Goal: Task Accomplishment & Management: Manage account settings

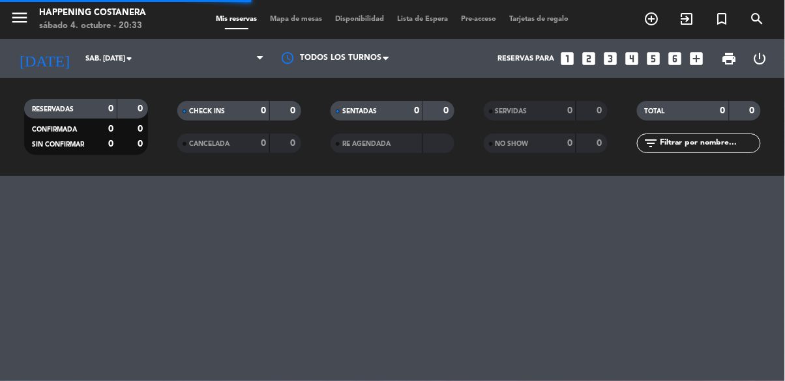
click at [297, 25] on div "Mis reservas Mapa de mesas Disponibilidad Lista de Espera Pre-acceso Tarjetas d…" at bounding box center [393, 20] width 366 height 12
click at [300, 16] on span "Mapa de mesas" at bounding box center [296, 19] width 65 height 7
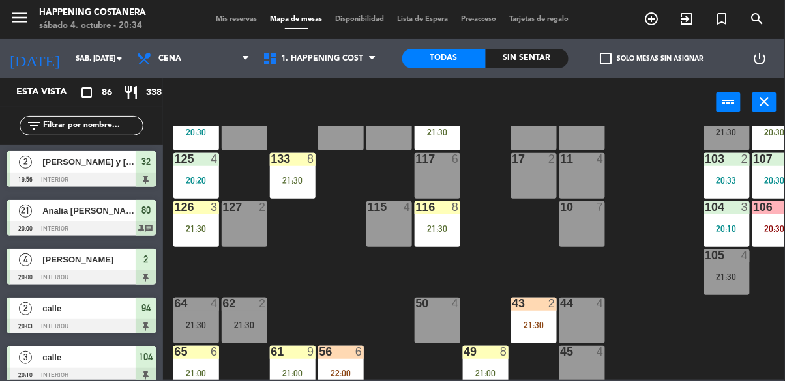
scroll to position [159, 0]
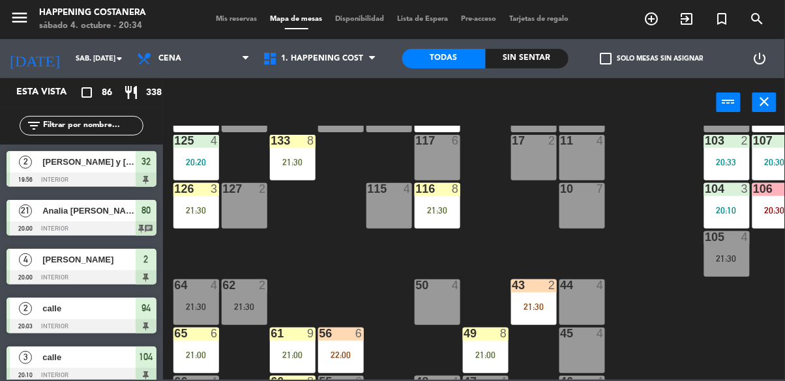
click at [718, 158] on div "20:33" at bounding box center [727, 162] width 46 height 9
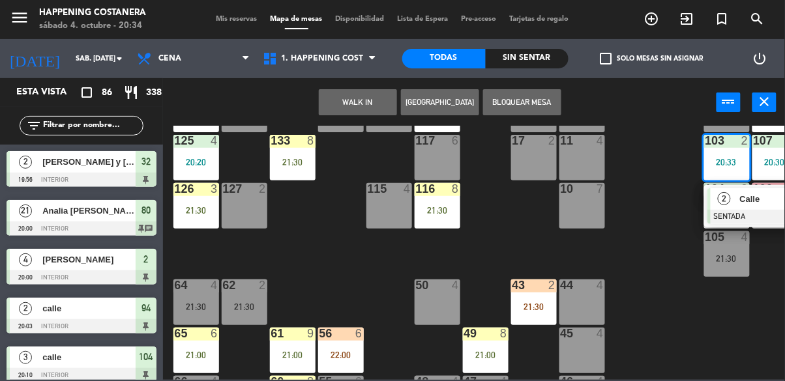
click at [666, 287] on div "69 11 21:30 122 2 20:18 121 6 120 6 14 4 CAVA 22 101 2 21:00 94 2 20:03 70 11 2…" at bounding box center [478, 253] width 614 height 254
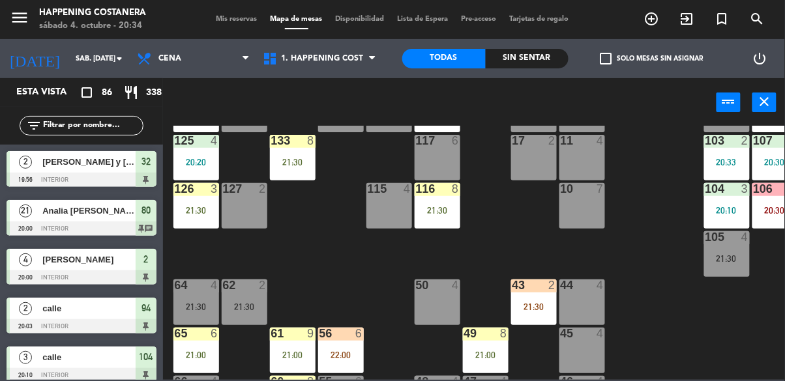
click at [115, 122] on input "text" at bounding box center [92, 126] width 101 height 14
click at [630, 125] on div "power_input close" at bounding box center [439, 103] width 553 height 50
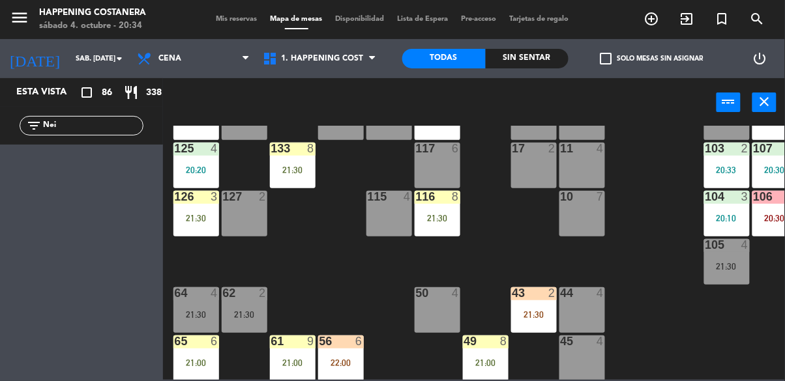
scroll to position [157, 0]
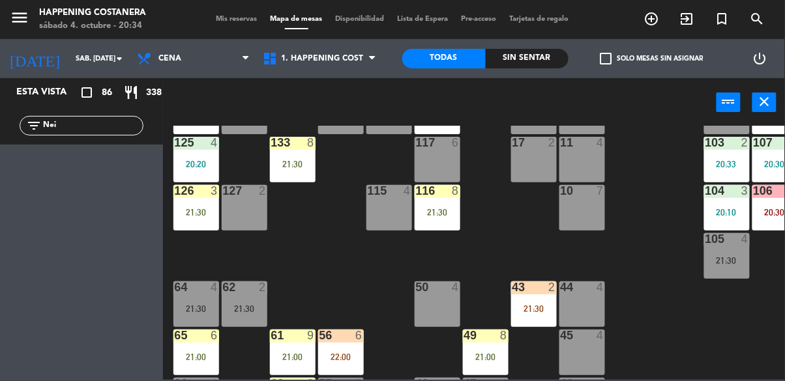
click at [76, 127] on input "Nei" at bounding box center [92, 126] width 101 height 14
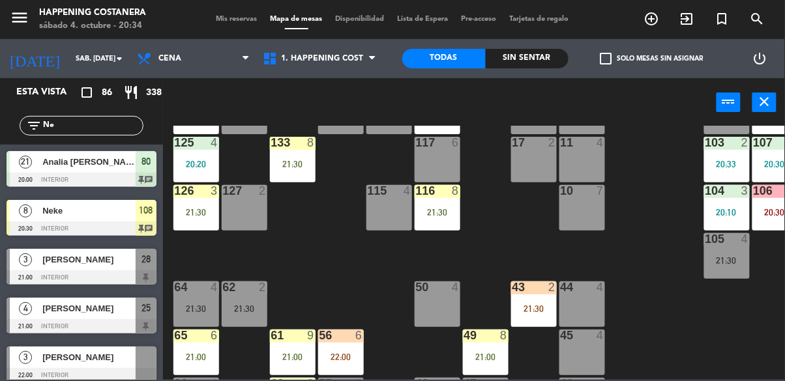
type input "N"
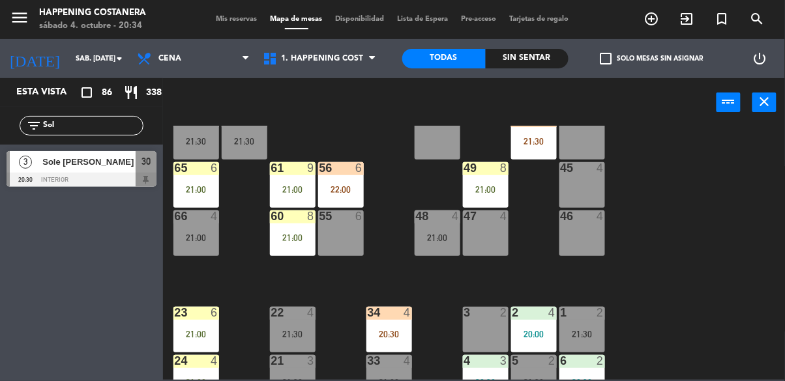
scroll to position [321, 0]
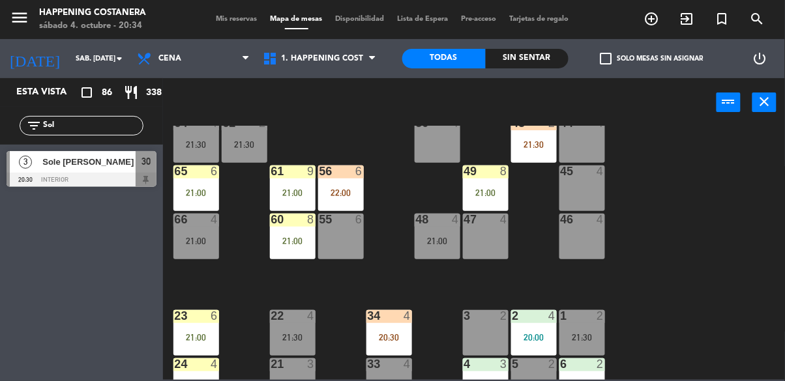
type input "Sol"
click at [53, 173] on div at bounding box center [82, 180] width 150 height 14
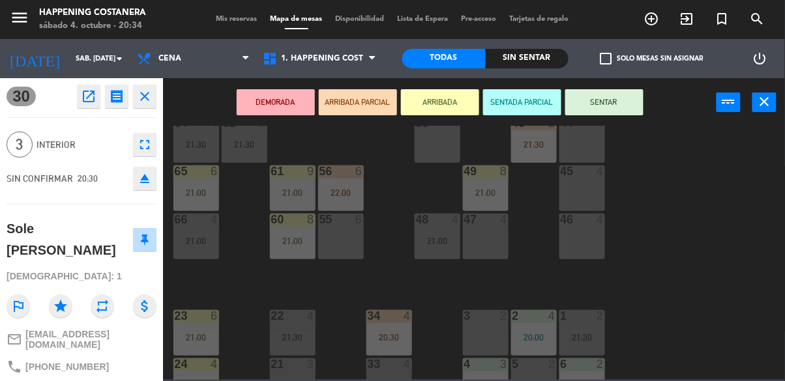
click at [196, 242] on div "21:00" at bounding box center [196, 241] width 46 height 9
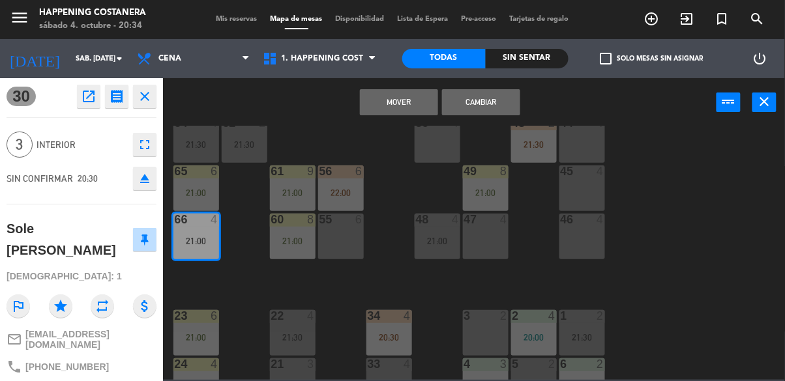
click at [481, 100] on button "Cambiar" at bounding box center [481, 102] width 78 height 26
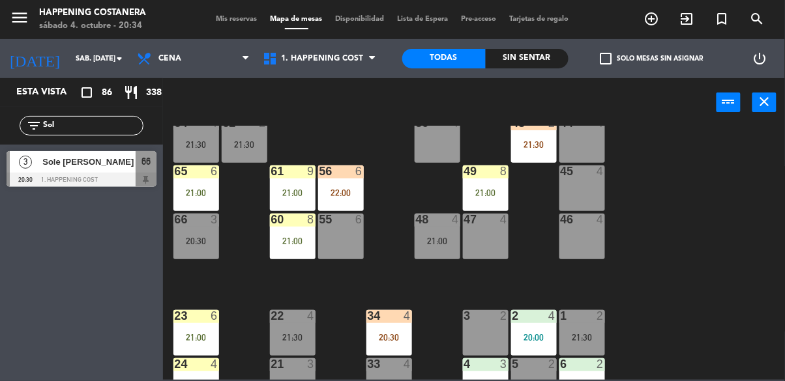
click at [211, 238] on div "20:30" at bounding box center [196, 241] width 46 height 9
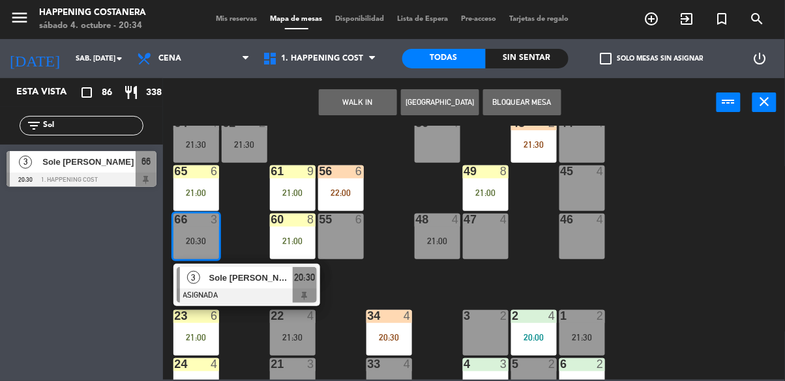
click at [201, 280] on div "3" at bounding box center [194, 278] width 28 height 22
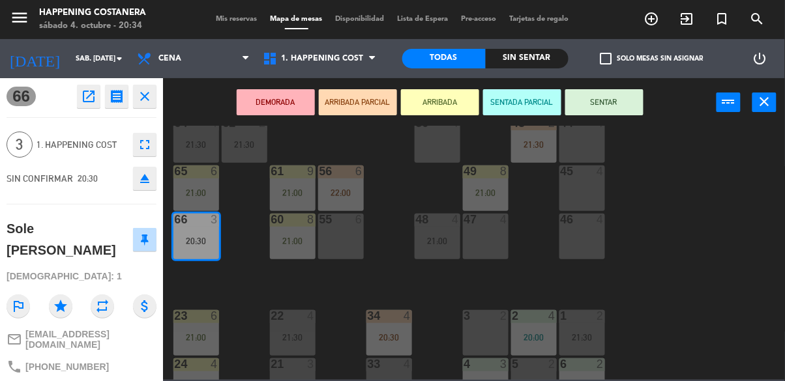
click at [601, 93] on button "SENTAR" at bounding box center [604, 102] width 78 height 26
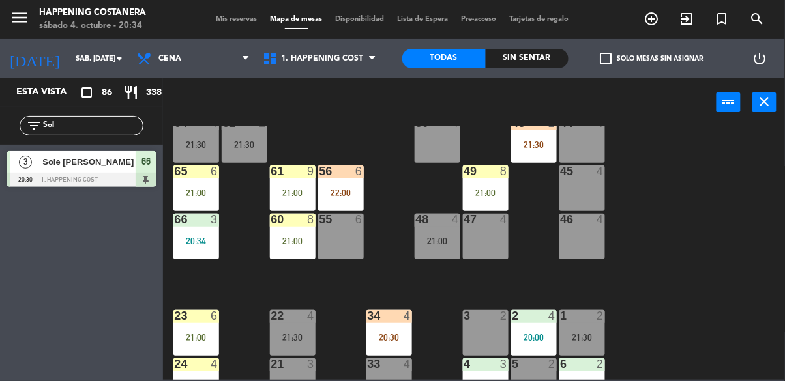
click at [75, 120] on input "Sol" at bounding box center [92, 126] width 101 height 14
type input "S"
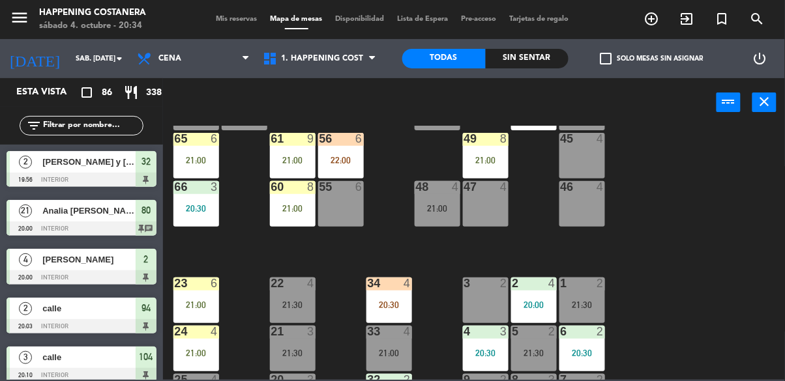
scroll to position [497, 0]
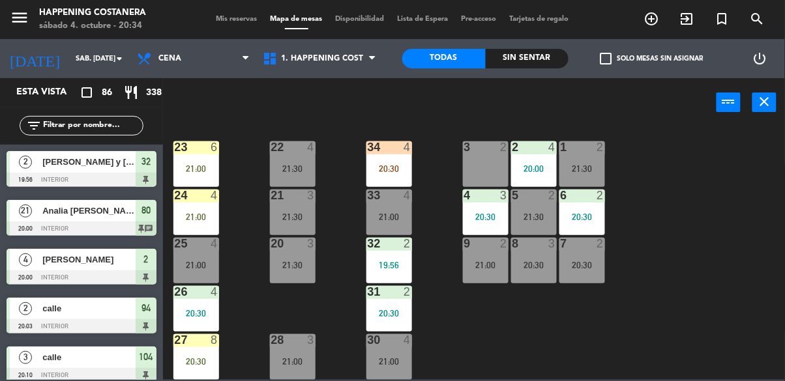
click at [196, 203] on div "24 4 21:00" at bounding box center [196, 213] width 46 height 46
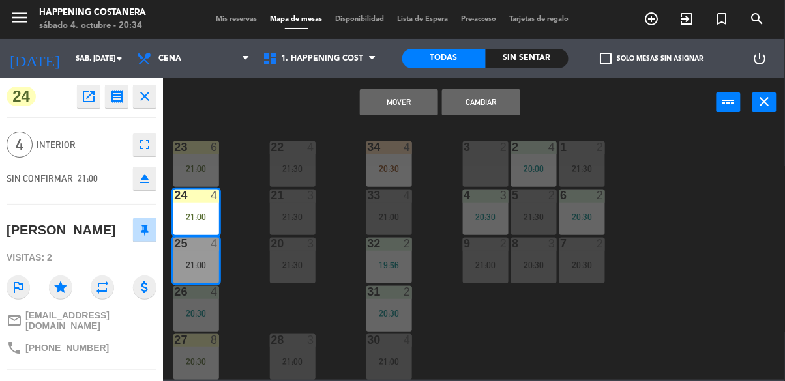
scroll to position [147, 0]
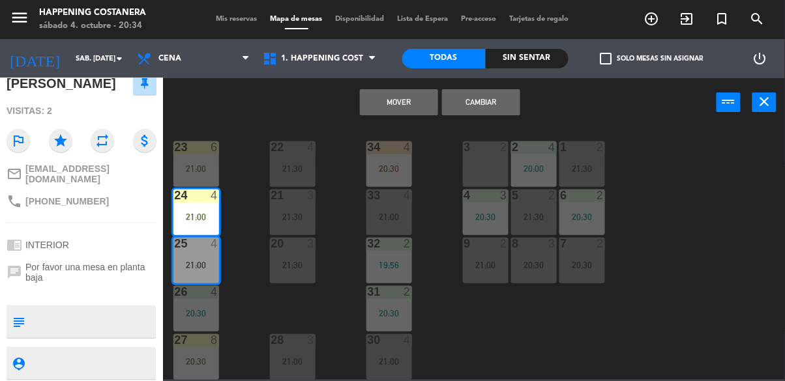
click at [688, 237] on div "69 11 21:30 122 2 20:18 121 6 120 6 14 4 CAVA 22 101 2 21:00 94 2 20:03 70 11 2…" at bounding box center [478, 253] width 614 height 254
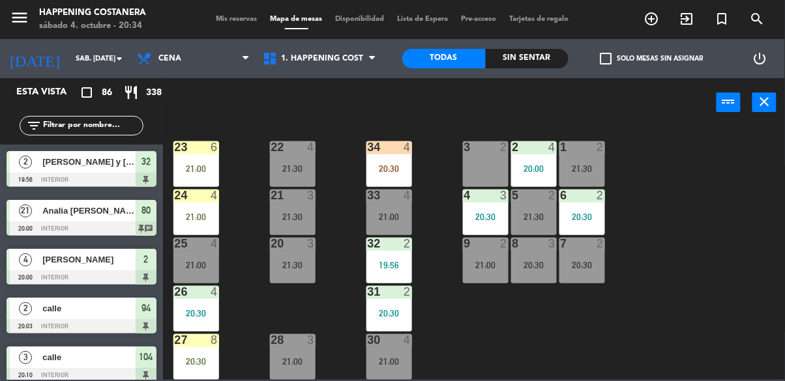
scroll to position [0, 0]
click at [671, 250] on div "69 11 21:30 122 2 20:18 121 6 120 6 14 4 CAVA 22 101 2 21:00 94 2 20:03 70 11 2…" at bounding box center [478, 253] width 614 height 254
click at [598, 42] on div "check_box_outline_blank Solo mesas sin asignar" at bounding box center [651, 58] width 166 height 39
click at [553, 63] on div "Sin sentar" at bounding box center [527, 59] width 83 height 20
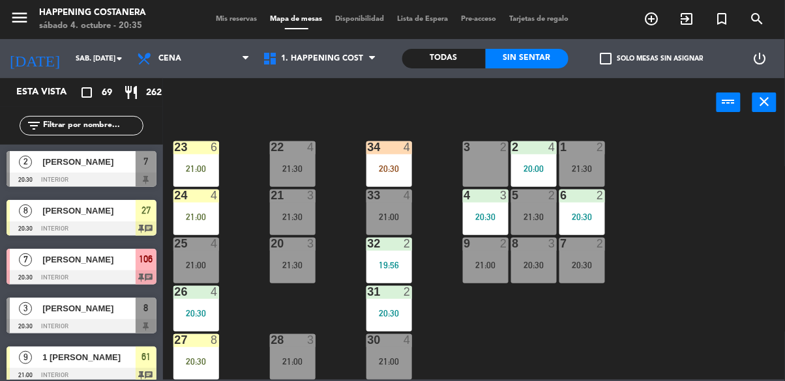
click at [37, 173] on div at bounding box center [82, 180] width 150 height 14
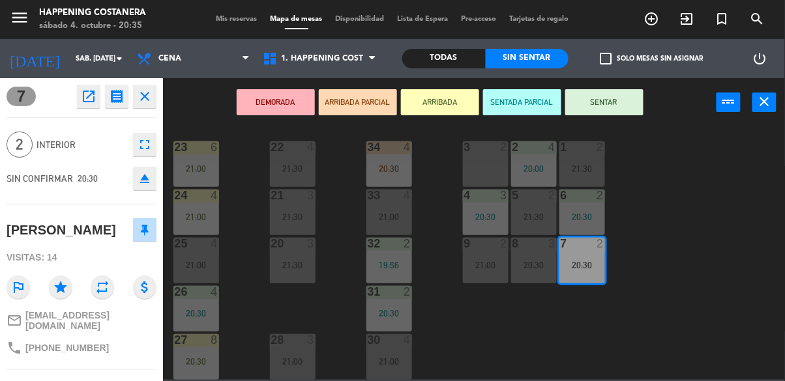
click at [664, 241] on div "69 11 21:30 122 2 20:18 121 6 120 6 14 4 CAVA 22 101 2 21:00 94 2 20:03 70 11 2…" at bounding box center [478, 253] width 614 height 254
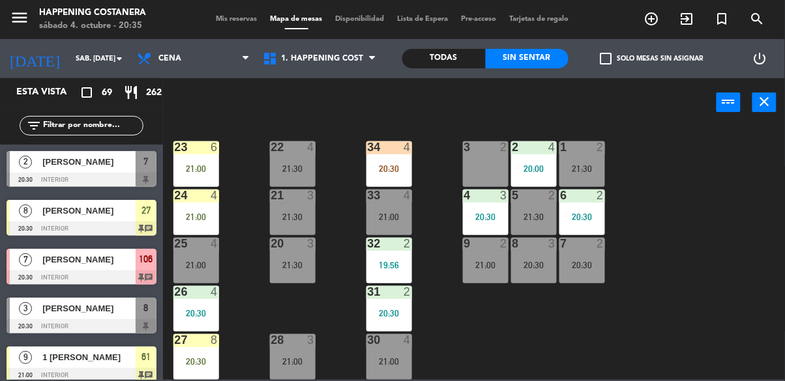
click at [581, 216] on div "6 2 20:30" at bounding box center [582, 213] width 46 height 46
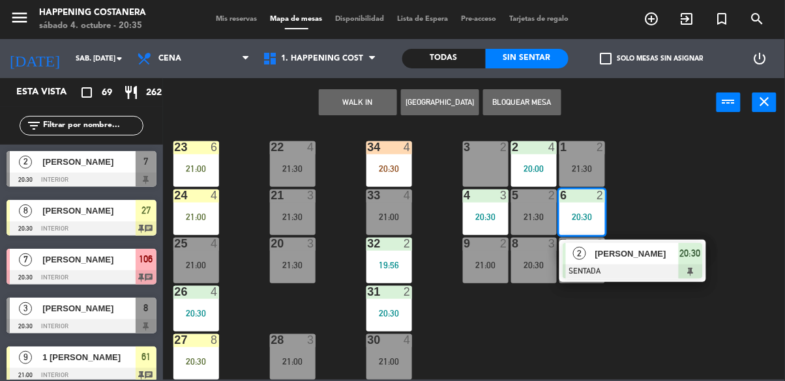
click at [694, 194] on div "69 11 21:30 122 2 20:18 121 6 120 6 14 4 CAVA 22 101 2 21:00 94 2 20:03 70 11 2…" at bounding box center [478, 253] width 614 height 254
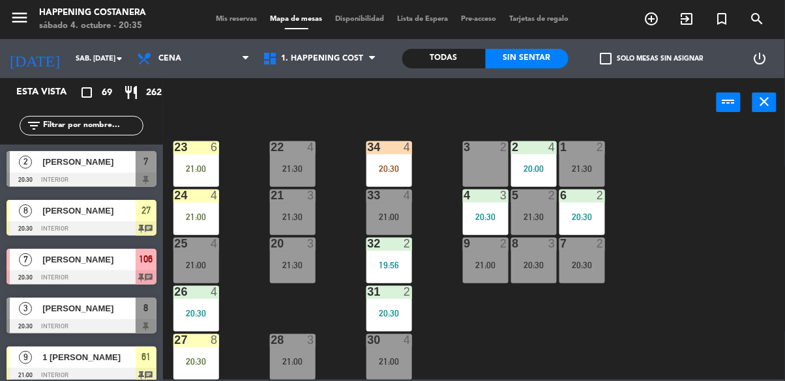
click at [583, 200] on div "6 2 20:30" at bounding box center [582, 213] width 46 height 46
click at [714, 332] on div "69 11 21:30 122 2 20:18 121 6 120 6 14 4 CAVA 22 101 2 21:00 94 2 20:03 70 11 2…" at bounding box center [478, 253] width 614 height 254
click at [63, 175] on div at bounding box center [82, 180] width 150 height 14
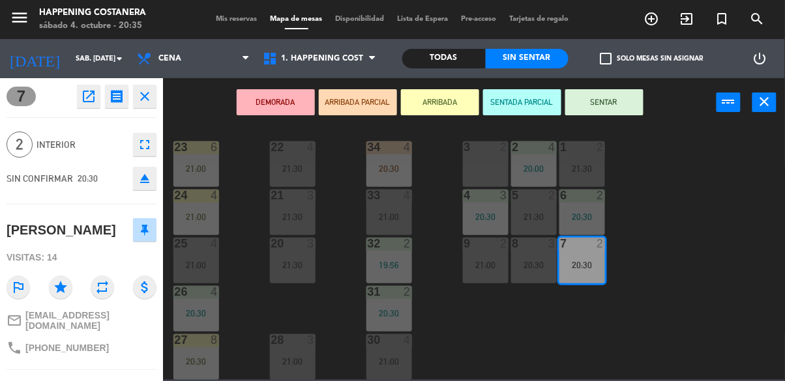
click at [608, 91] on button "SENTAR" at bounding box center [604, 102] width 78 height 26
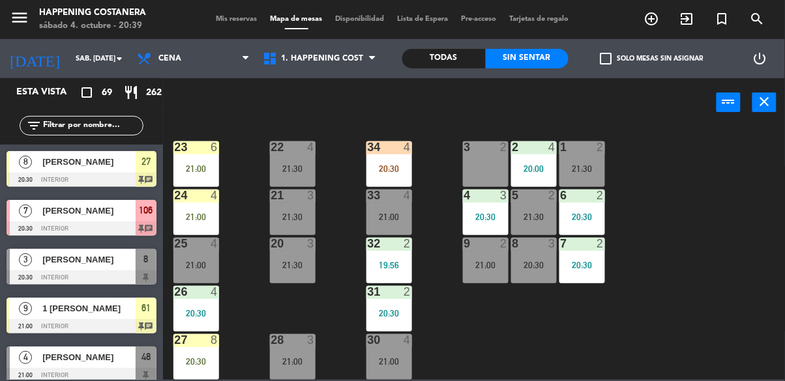
click at [411, 153] on div "34 4 20:30" at bounding box center [389, 164] width 46 height 46
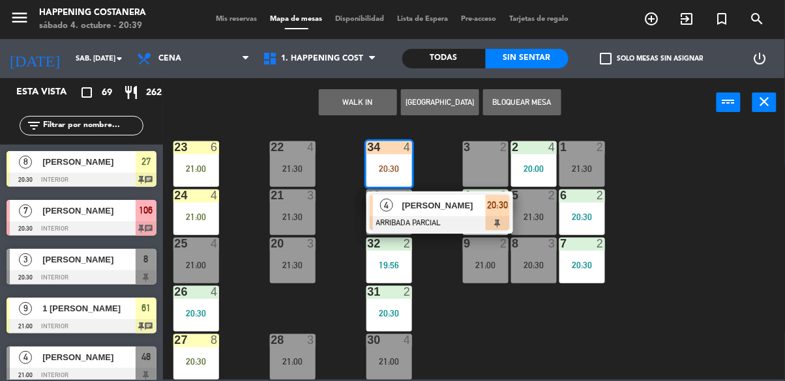
click at [713, 295] on div "69 11 21:30 122 2 20:18 121 6 120 6 14 4 CAVA 22 101 2 21:00 94 2 20:03 70 11 2…" at bounding box center [478, 253] width 614 height 254
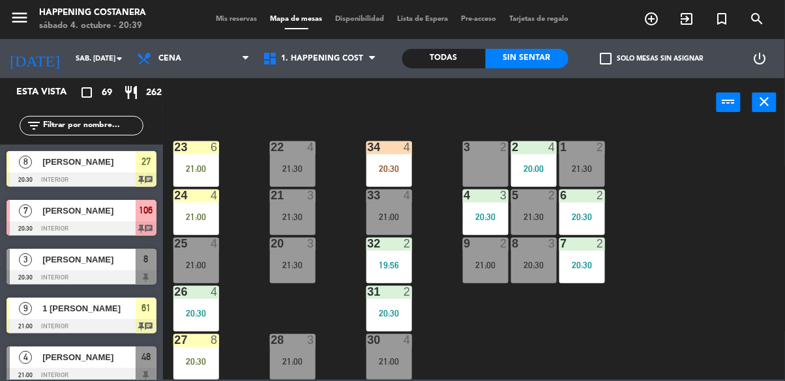
click at [400, 154] on div "34 4 20:30" at bounding box center [389, 164] width 46 height 46
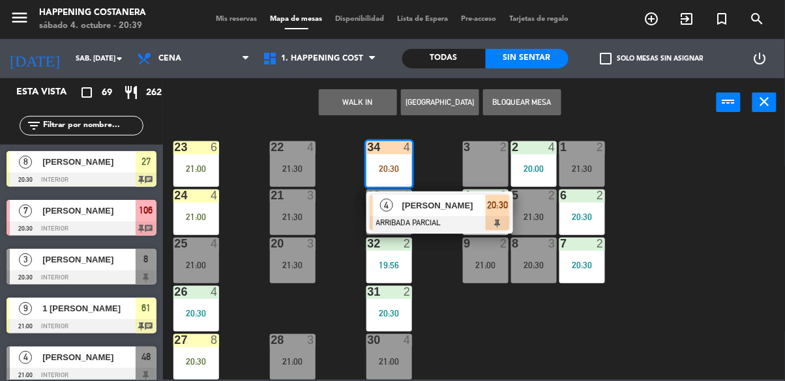
click at [458, 207] on div "[PERSON_NAME]" at bounding box center [443, 206] width 85 height 22
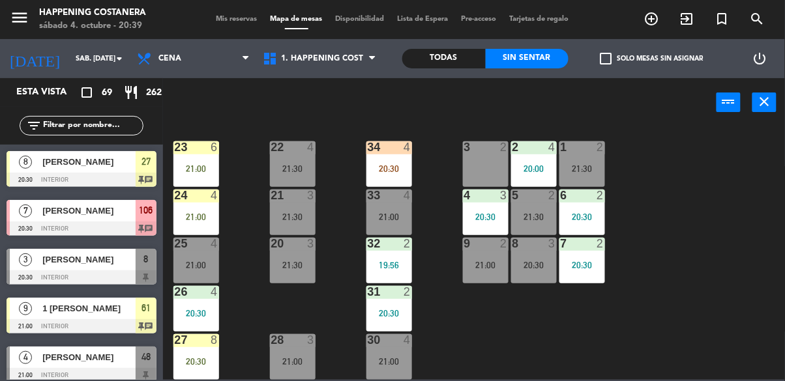
click at [718, 232] on div "69 11 21:30 122 2 20:18 121 6 120 6 14 4 CAVA 22 101 2 21:00 94 2 20:03 70 11 2…" at bounding box center [478, 253] width 614 height 254
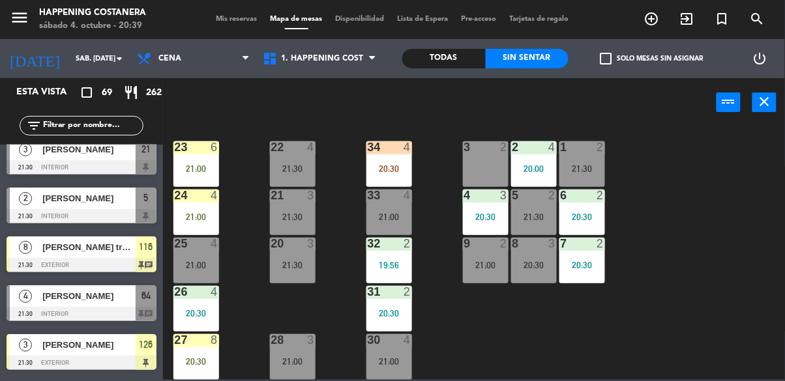
click at [387, 164] on div "20:30" at bounding box center [389, 168] width 46 height 9
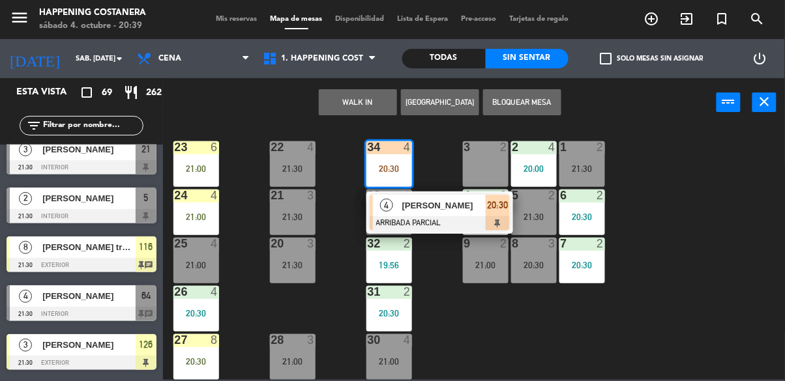
click at [435, 199] on span "[PERSON_NAME]" at bounding box center [443, 206] width 83 height 14
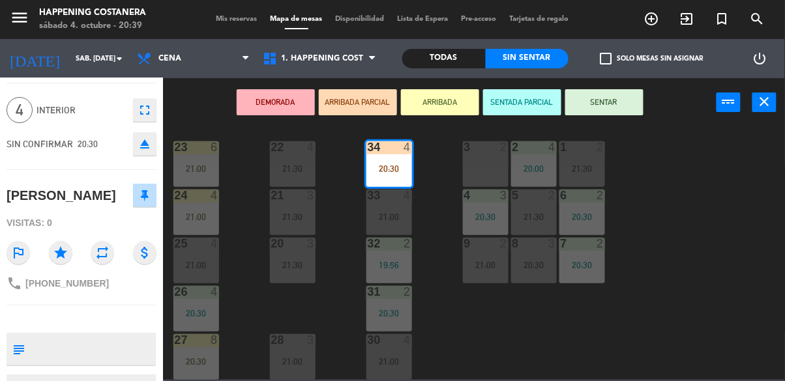
scroll to position [42, 0]
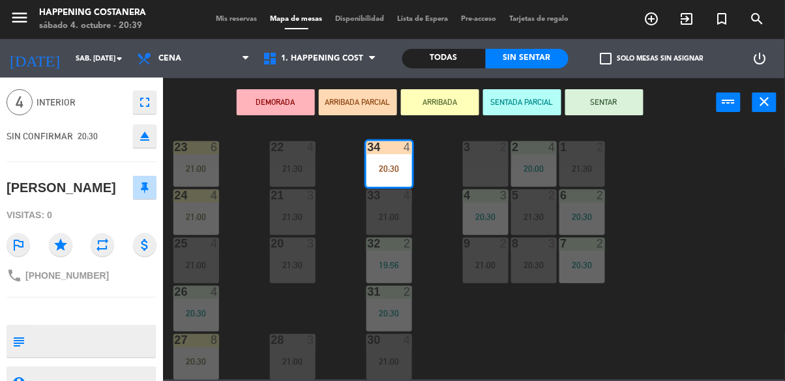
click at [108, 337] on textarea at bounding box center [92, 341] width 125 height 27
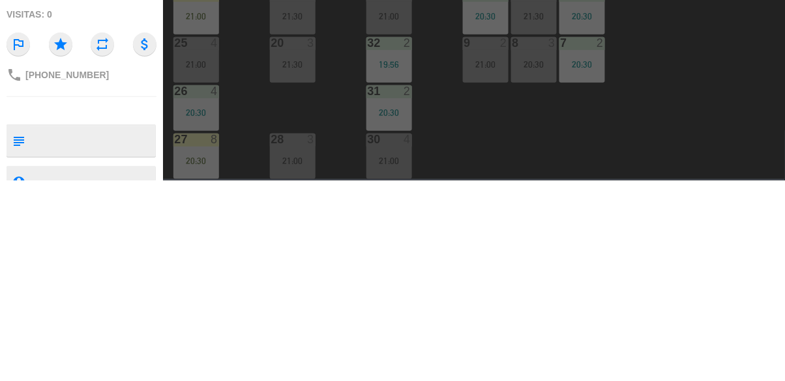
scroll to position [50, 0]
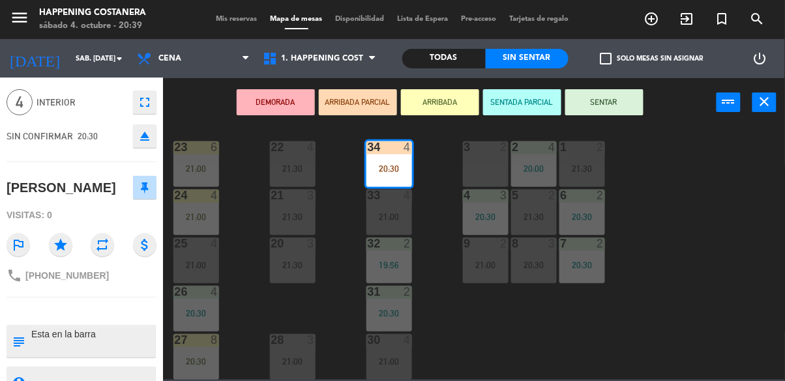
type textarea "Esta en la barra"
click at [70, 295] on div "34 open_in_new receipt 8:30 PM sáb., [DATE] 4 personas [PERSON_NAME] Mesa 34 cl…" at bounding box center [81, 229] width 163 height 303
click at [672, 302] on div "69 11 21:30 122 2 20:18 121 6 120 6 14 4 CAVA 22 101 2 21:00 94 2 20:03 70 11 2…" at bounding box center [478, 253] width 614 height 254
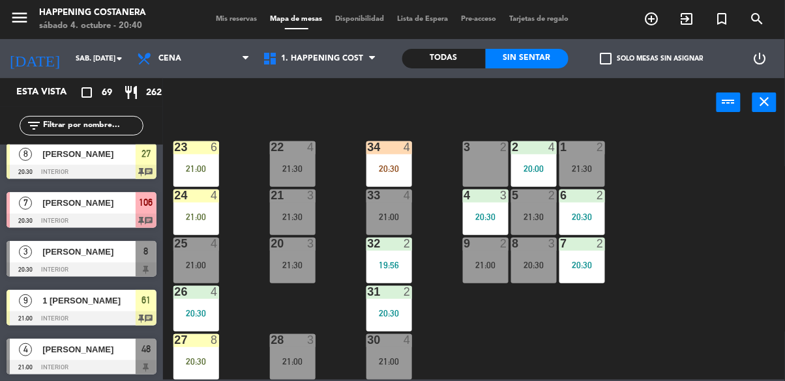
scroll to position [0, 0]
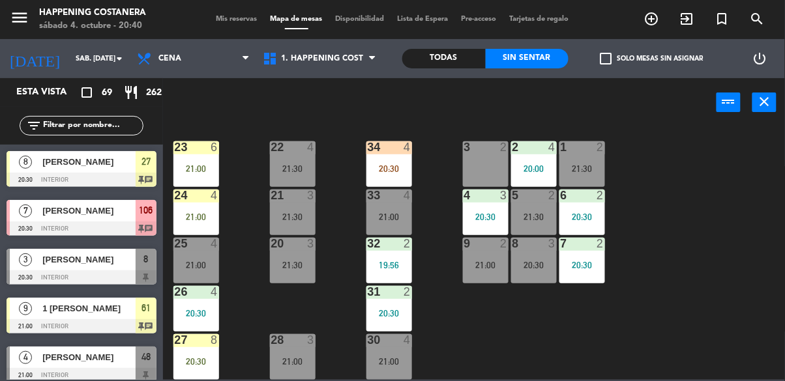
click at [669, 139] on div "69 11 21:30 122 2 20:18 121 6 120 6 14 4 CAVA 22 101 2 21:00 94 2 20:03 70 11 2…" at bounding box center [478, 253] width 614 height 254
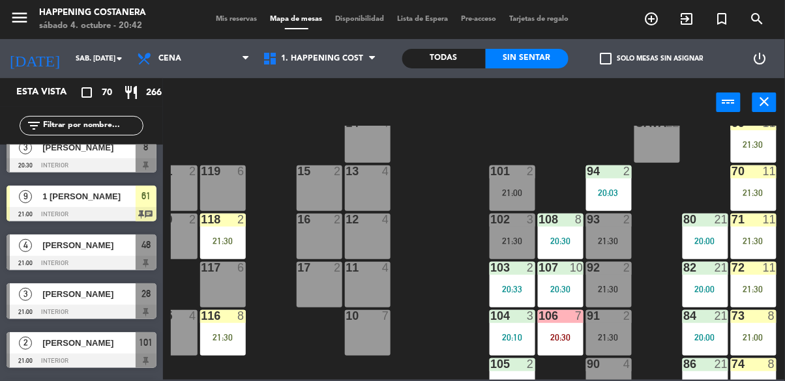
scroll to position [18, 214]
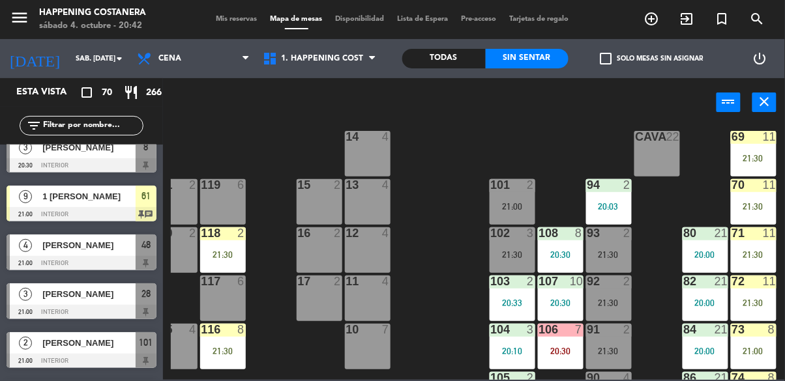
click at [571, 286] on div "10" at bounding box center [576, 282] width 13 height 12
click at [433, 328] on div "69 11 21:30 122 2 20:18 121 6 120 6 14 4 CAVA 22 101 2 21:00 94 2 20:03 70 11 2…" at bounding box center [478, 253] width 614 height 254
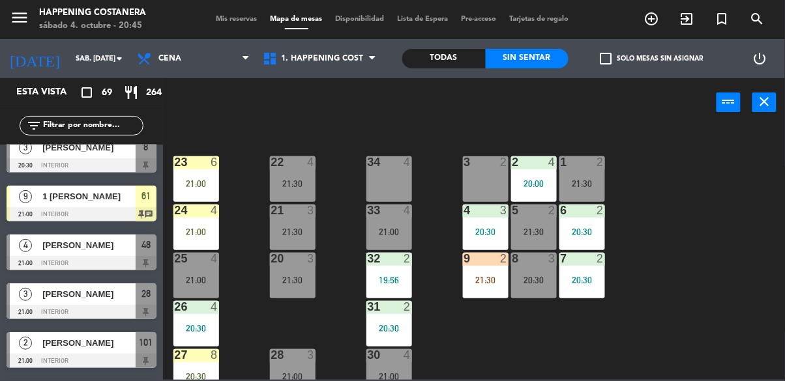
scroll to position [497, 0]
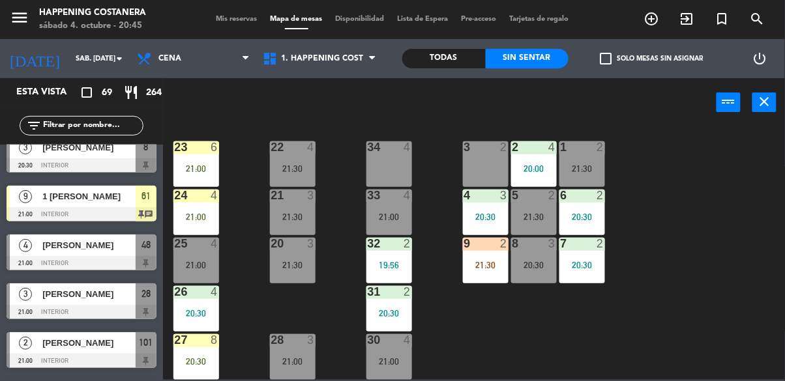
click at [604, 57] on span "check_box_outline_blank" at bounding box center [606, 59] width 12 height 12
click at [652, 59] on input "check_box_outline_blank Solo mesas sin asignar" at bounding box center [652, 59] width 0 height 0
click at [444, 58] on div "Todas" at bounding box center [443, 59] width 83 height 20
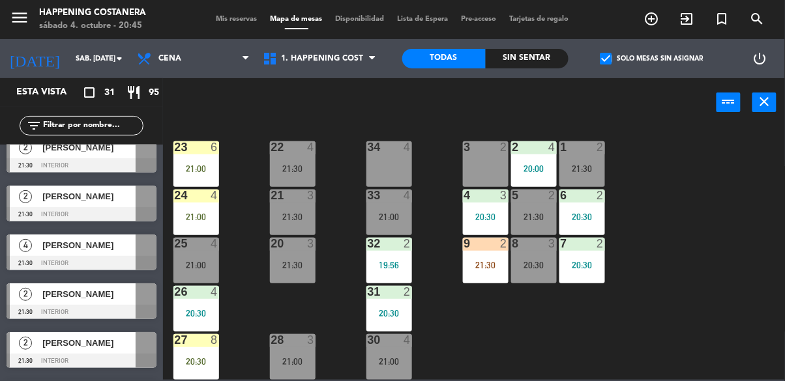
scroll to position [0, 0]
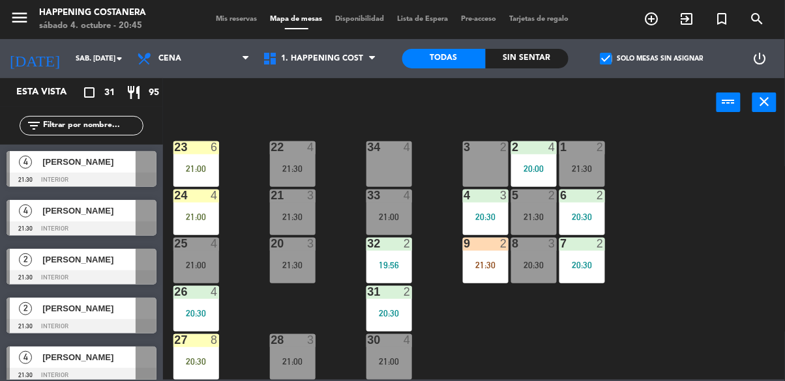
click at [780, 74] on div "power_settings_new" at bounding box center [760, 58] width 50 height 39
click at [389, 261] on div "19:56" at bounding box center [389, 265] width 46 height 9
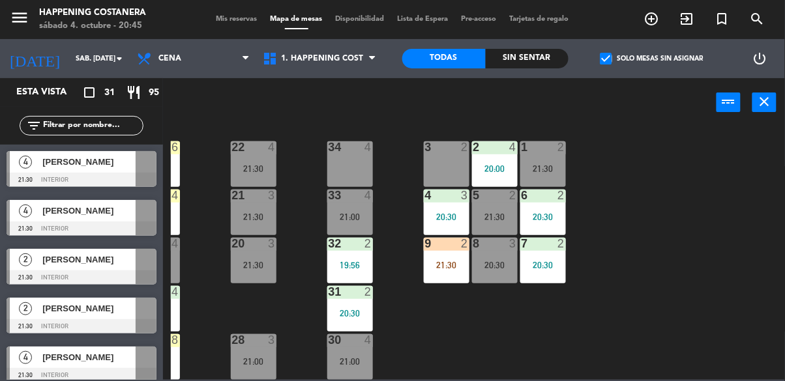
scroll to position [497, 0]
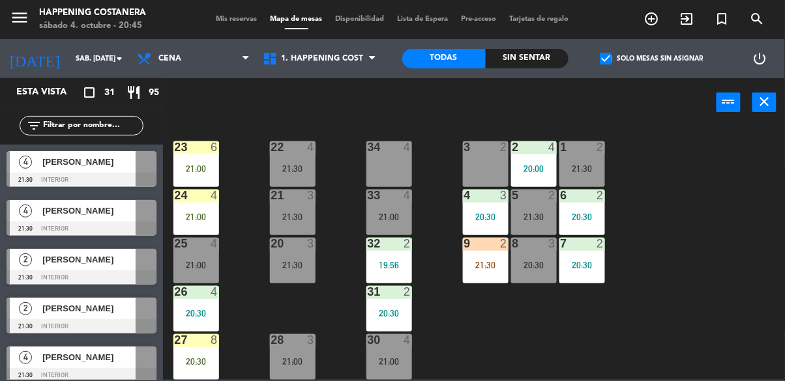
click at [409, 172] on div "34 4" at bounding box center [389, 164] width 46 height 46
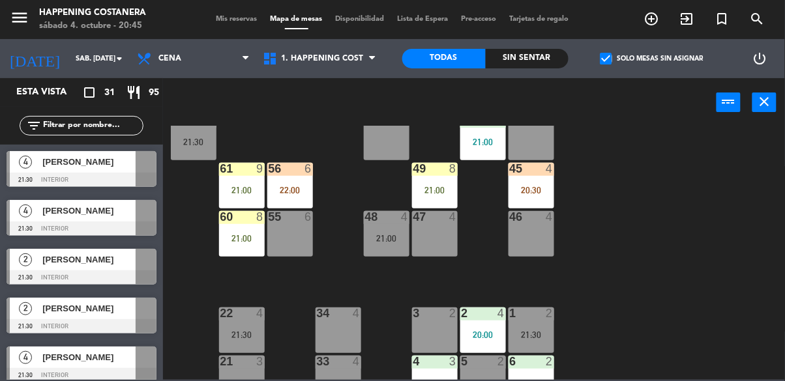
scroll to position [325, 51]
click at [548, 203] on div "45 4 20:30" at bounding box center [531, 185] width 46 height 46
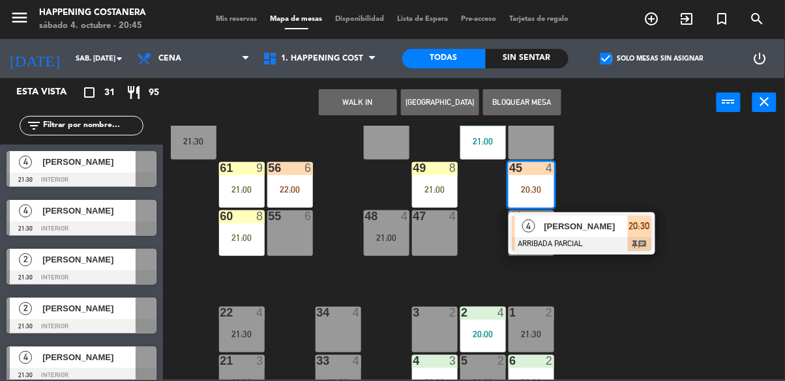
click at [624, 237] on div at bounding box center [582, 244] width 140 height 14
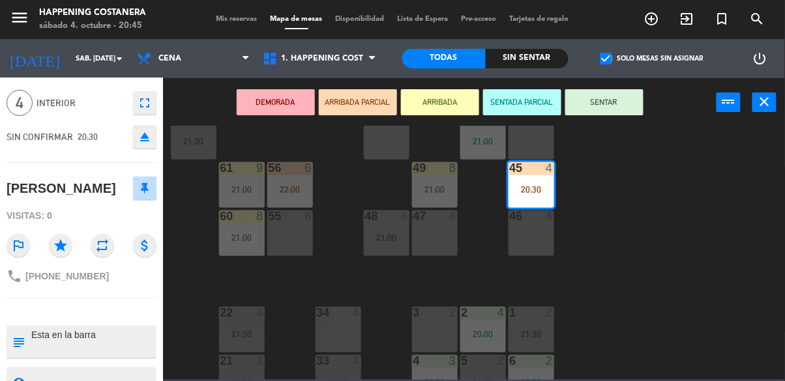
scroll to position [96, 0]
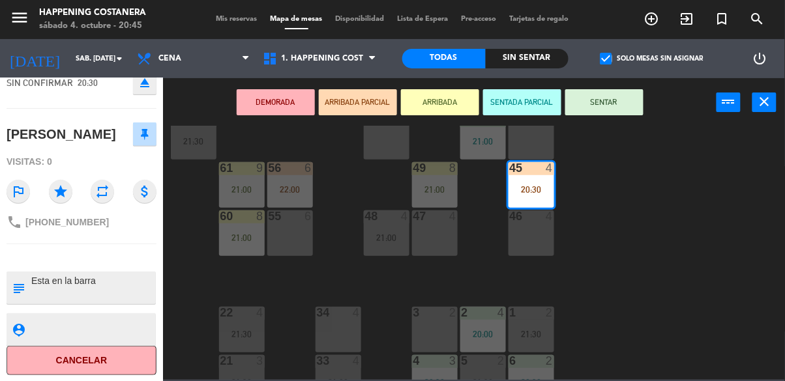
click at [342, 337] on div "34 4" at bounding box center [338, 330] width 46 height 46
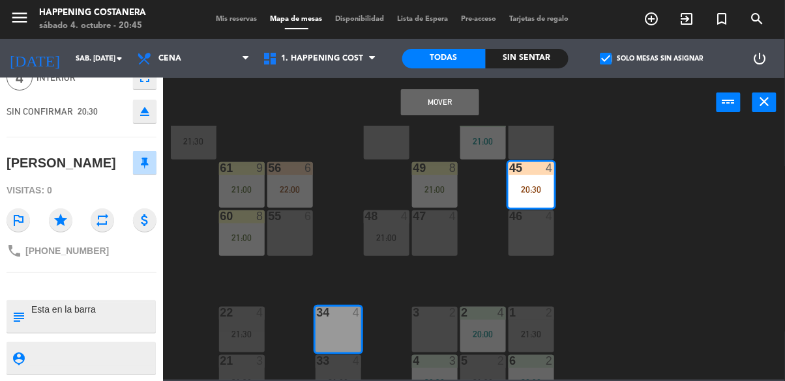
scroll to position [66, 0]
click at [404, 93] on button "Mover" at bounding box center [440, 102] width 78 height 26
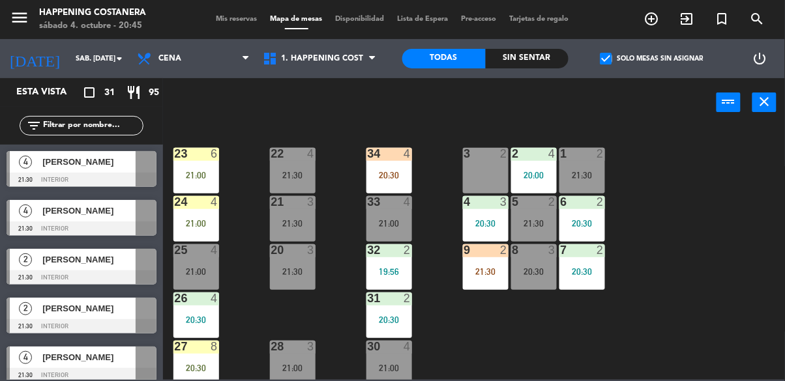
scroll to position [497, 0]
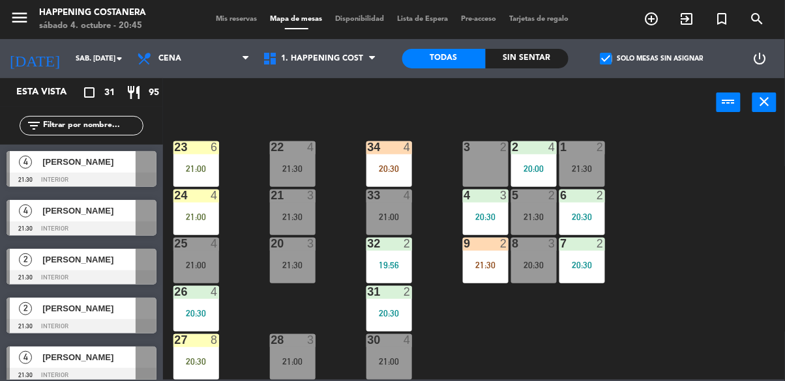
click at [192, 247] on div "25 4 21:00" at bounding box center [196, 261] width 46 height 46
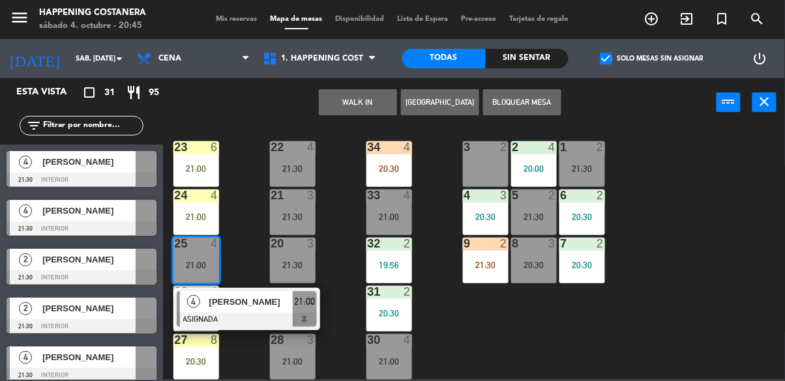
click at [690, 280] on div "69 11 21:30 122 2 20:18 121 6 120 6 14 4 CAVA 22 101 2 21:00 94 2 20:03 70 11 2…" at bounding box center [478, 253] width 614 height 254
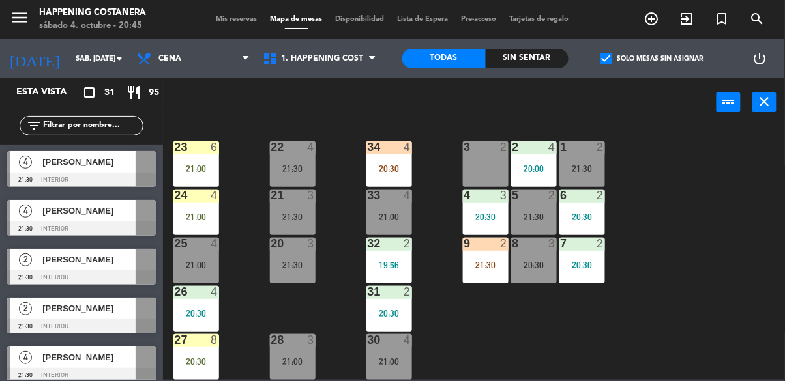
click at [196, 198] on div "24 4 21:00" at bounding box center [196, 213] width 46 height 46
click at [679, 284] on div "69 11 21:30 122 2 20:18 121 6 120 6 14 4 CAVA 22 101 2 21:00 94 2 20:03 70 11 2…" at bounding box center [478, 253] width 614 height 254
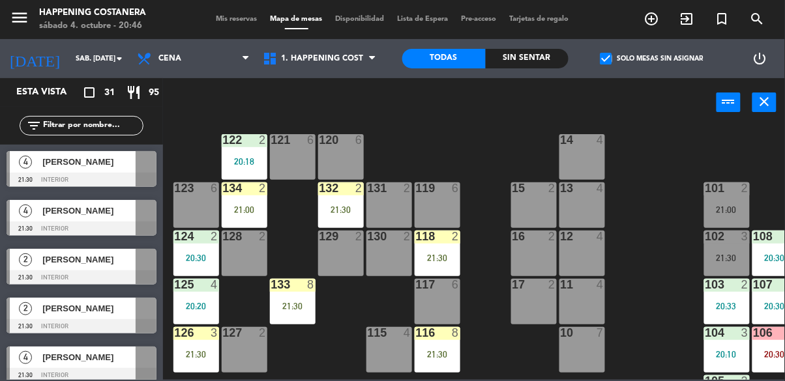
scroll to position [27, 0]
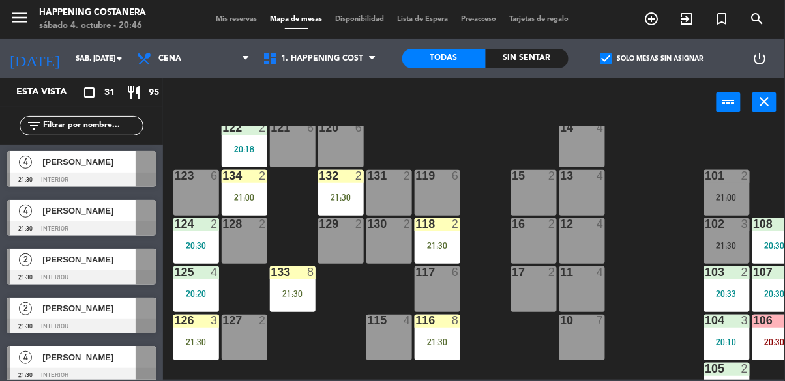
click at [598, 78] on div "power_input close" at bounding box center [439, 103] width 553 height 50
click at [612, 58] on span "check_box" at bounding box center [606, 59] width 12 height 12
click at [652, 59] on input "check_box Solo mesas sin asignar" at bounding box center [652, 59] width 0 height 0
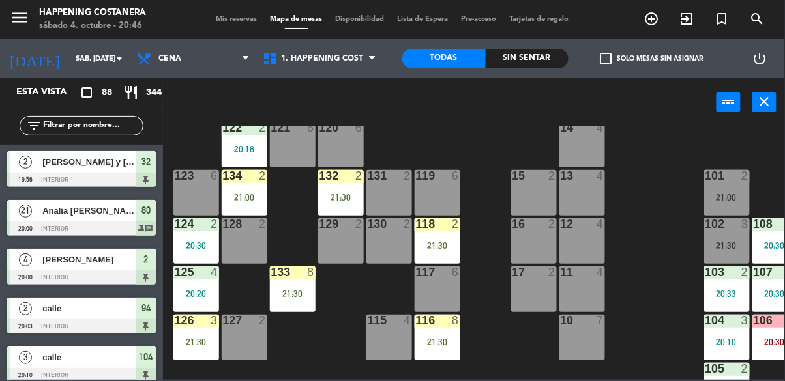
click at [51, 123] on input "text" at bounding box center [92, 126] width 101 height 14
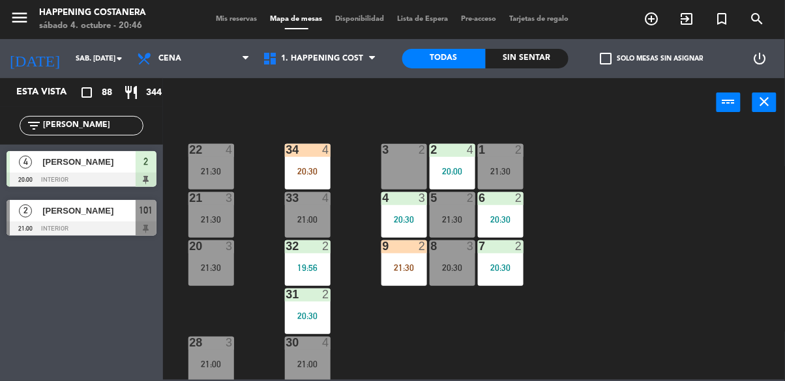
scroll to position [488, 65]
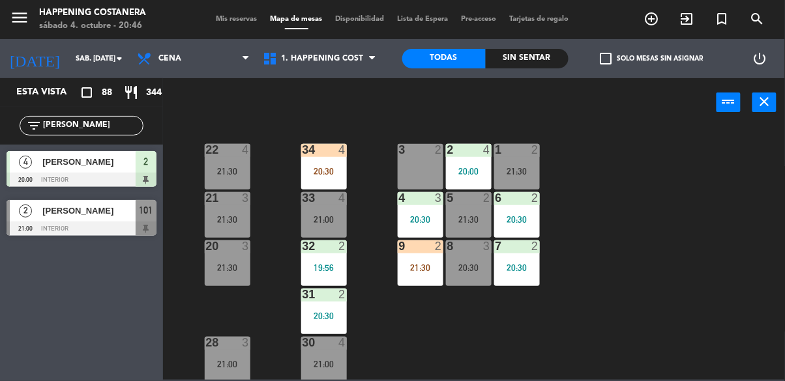
type input "[PERSON_NAME]"
click at [651, 287] on div "69 11 21:30 122 2 20:18 121 6 120 6 14 4 CAVA 22 101 2 21:00 94 2 20:03 70 11 2…" at bounding box center [478, 253] width 614 height 254
click at [641, 315] on div "69 11 21:30 122 2 20:18 121 6 120 6 14 4 CAVA 22 101 2 21:00 94 2 20:03 70 11 2…" at bounding box center [478, 253] width 614 height 254
click at [418, 269] on div "21:30" at bounding box center [421, 267] width 46 height 9
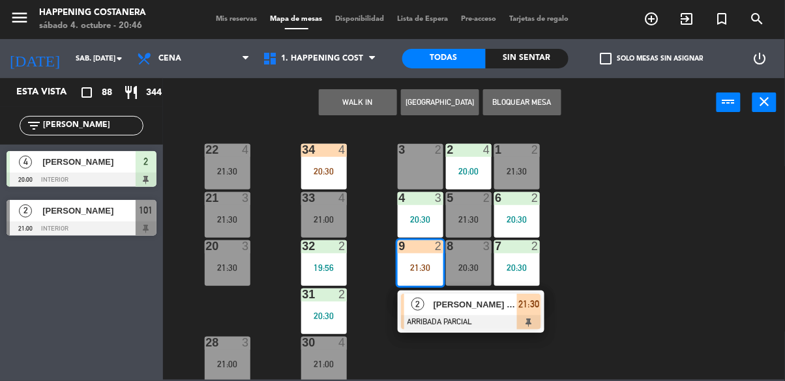
click at [506, 312] on div "[PERSON_NAME] INV [PERSON_NAME]" at bounding box center [474, 305] width 85 height 22
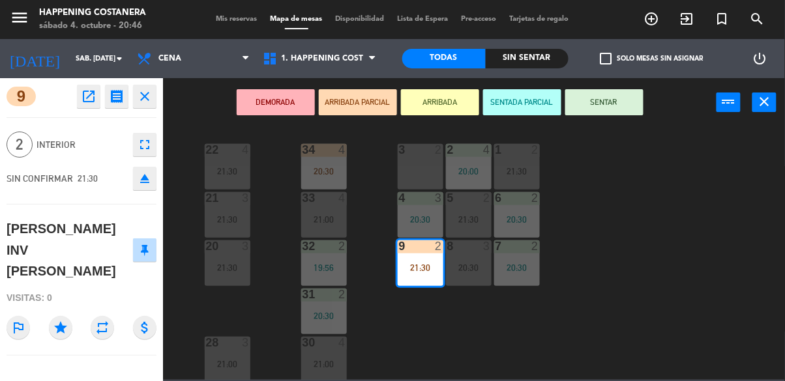
click at [651, 270] on div "69 11 21:30 122 2 20:18 121 6 120 6 14 4 CAVA 22 101 2 21:00 94 2 20:03 70 11 2…" at bounding box center [478, 253] width 614 height 254
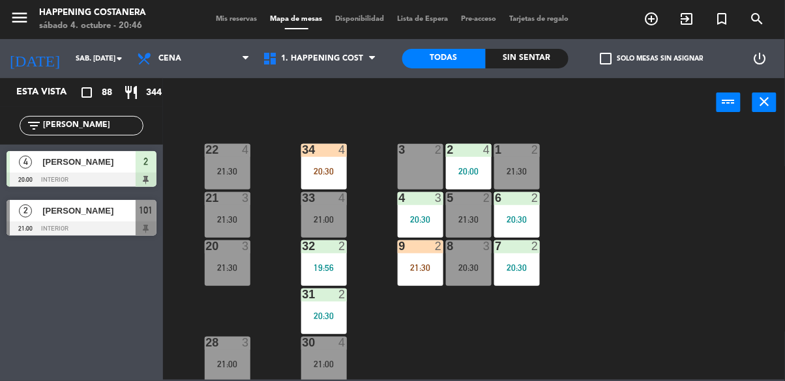
click at [419, 277] on div "9 2 21:30" at bounding box center [421, 264] width 46 height 46
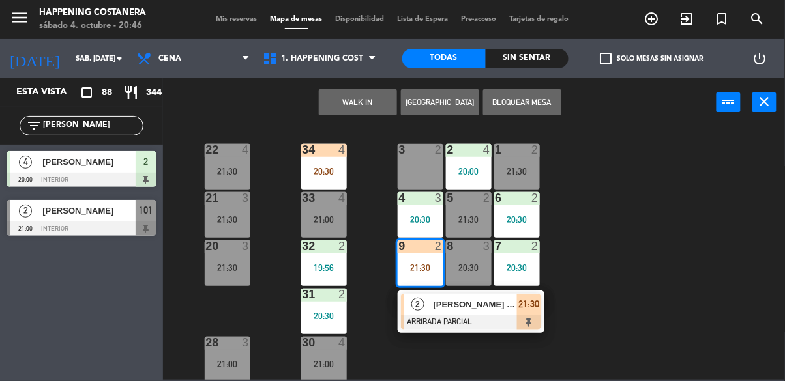
click at [485, 308] on span "[PERSON_NAME] INV [PERSON_NAME]" at bounding box center [474, 305] width 83 height 14
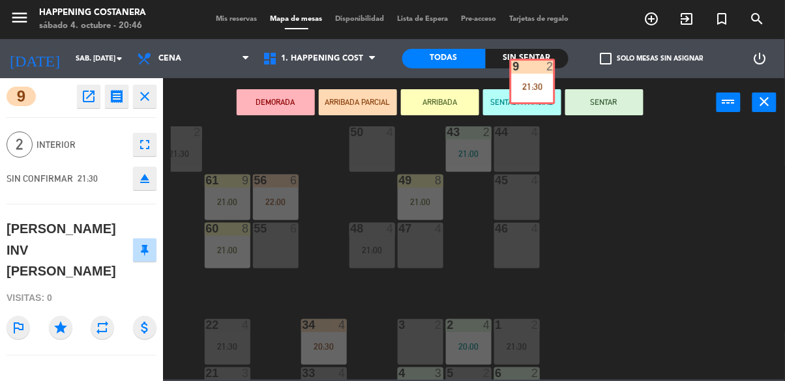
scroll to position [278, 65]
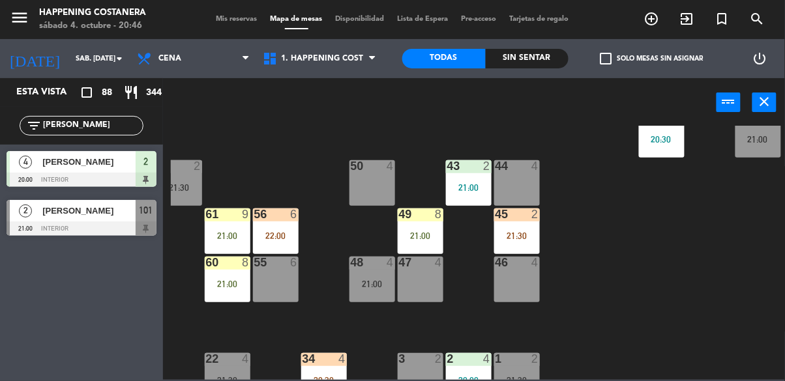
click at [449, 202] on div "43 2 21:00" at bounding box center [469, 183] width 46 height 46
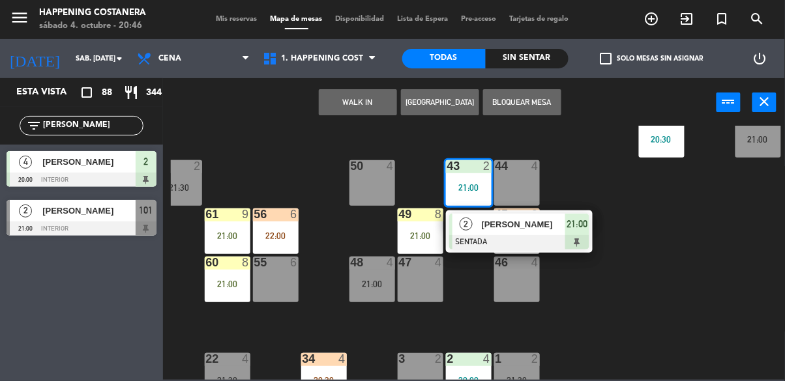
click at [678, 265] on div "69 11 21:30 122 2 20:18 121 6 120 6 14 4 CAVA 22 101 2 21:00 94 2 20:03 70 11 2…" at bounding box center [478, 253] width 614 height 254
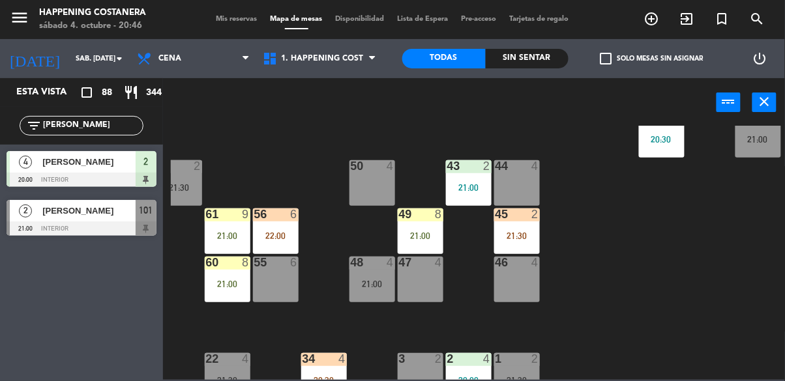
click at [91, 126] on input "[PERSON_NAME]" at bounding box center [92, 126] width 101 height 14
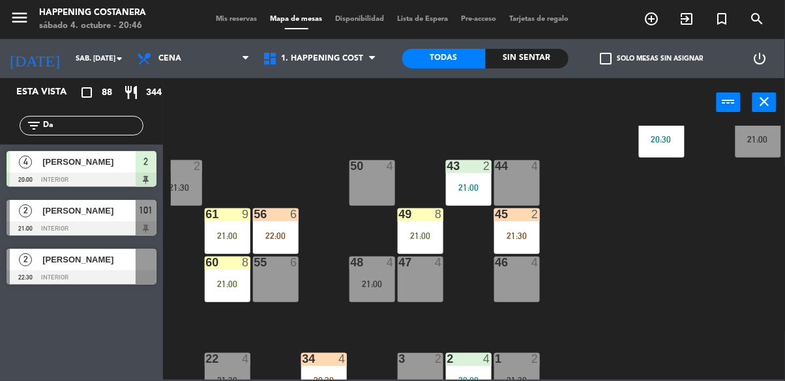
type input "D"
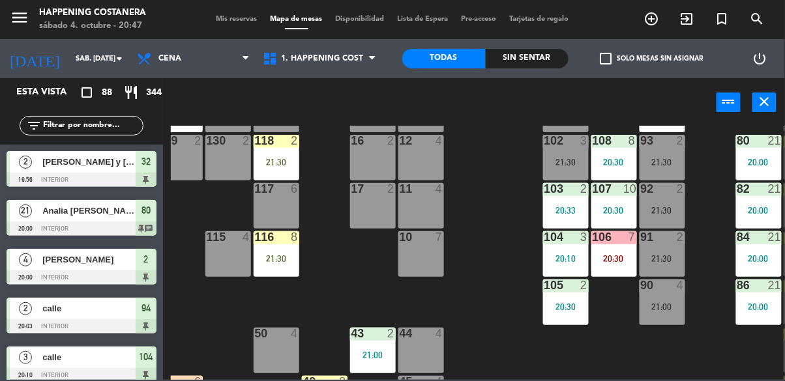
scroll to position [111, 214]
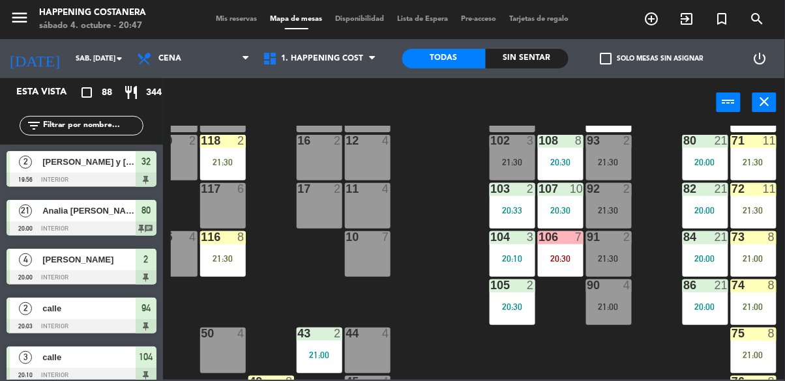
click at [658, 21] on icon "add_circle_outline" at bounding box center [652, 19] width 16 height 16
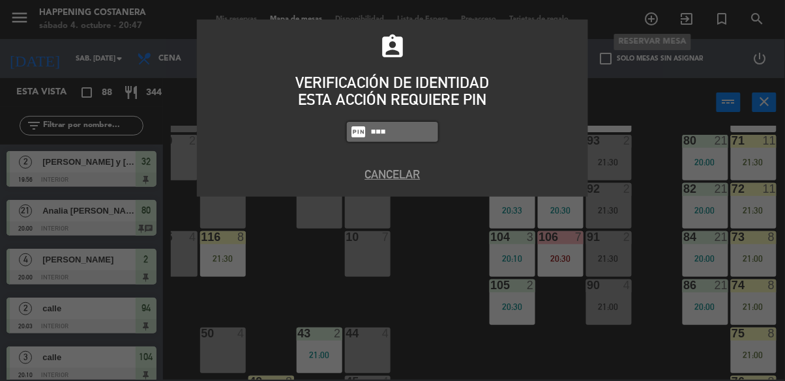
type input "5758"
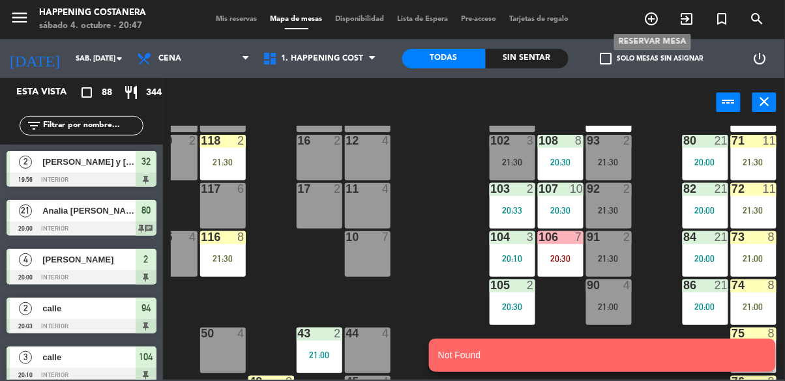
click at [648, 26] on icon "add_circle_outline" at bounding box center [652, 19] width 16 height 16
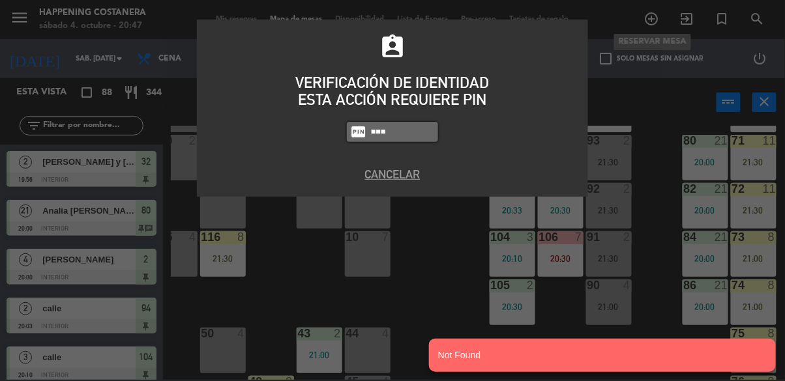
type input "5759"
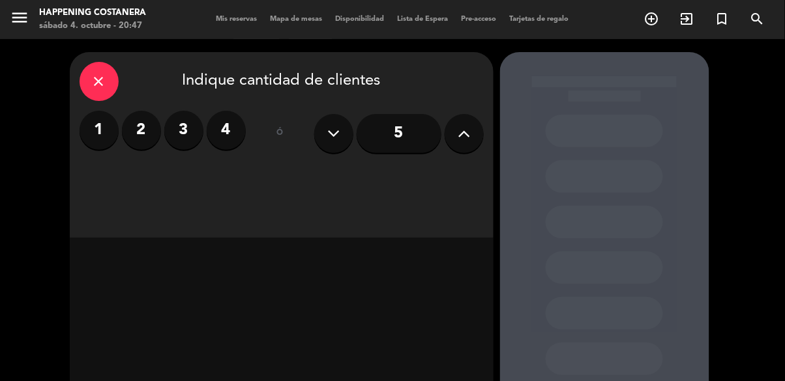
click at [387, 114] on input "5" at bounding box center [399, 133] width 85 height 39
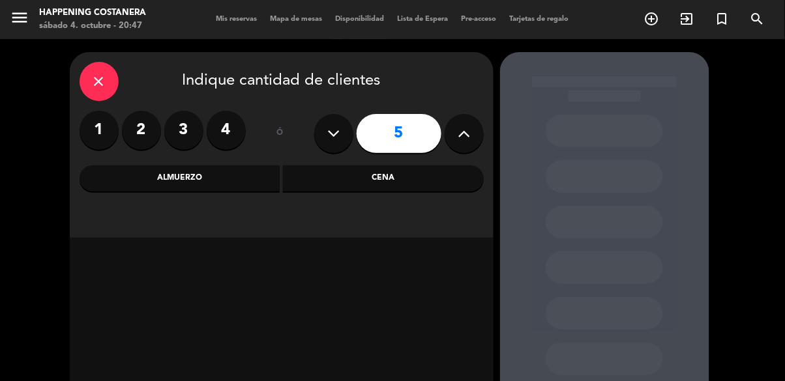
click at [239, 166] on div "Almuerzo" at bounding box center [180, 179] width 201 height 26
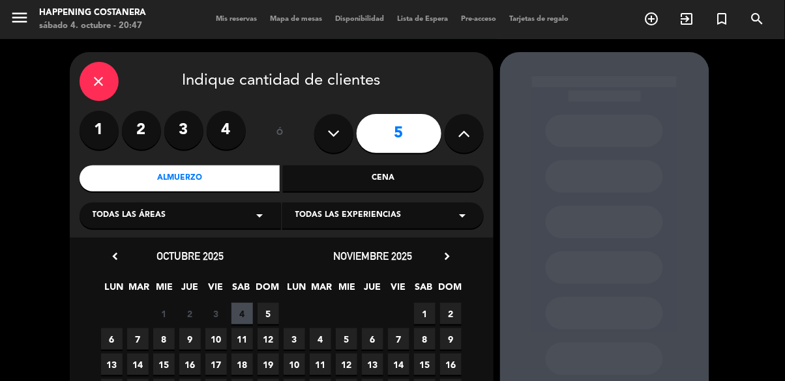
click at [266, 303] on span "5" at bounding box center [268, 314] width 22 height 22
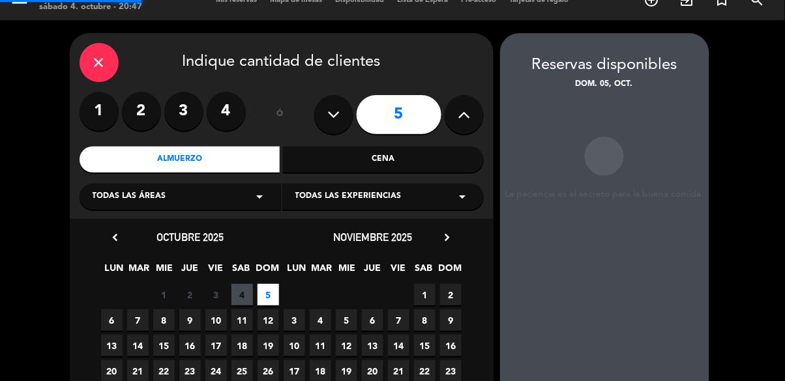
scroll to position [52, 0]
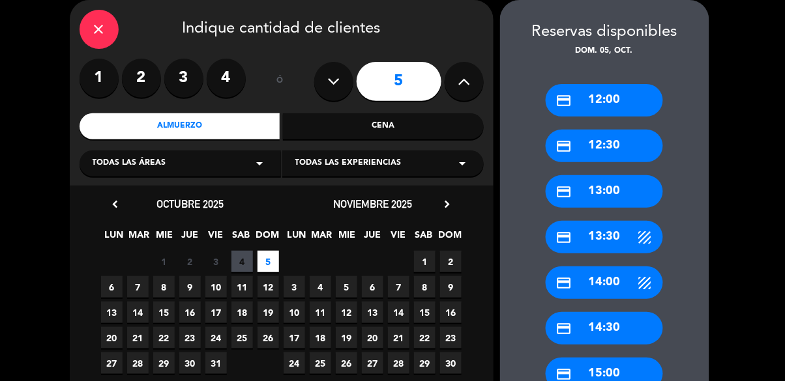
click at [613, 186] on div "credit_card 13:00" at bounding box center [604, 191] width 117 height 33
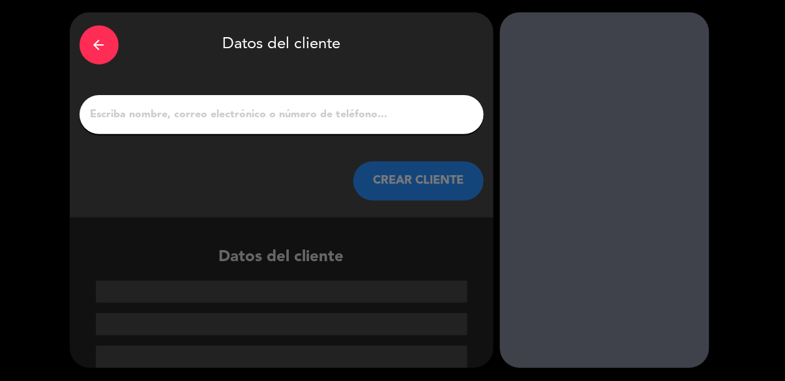
scroll to position [0, 0]
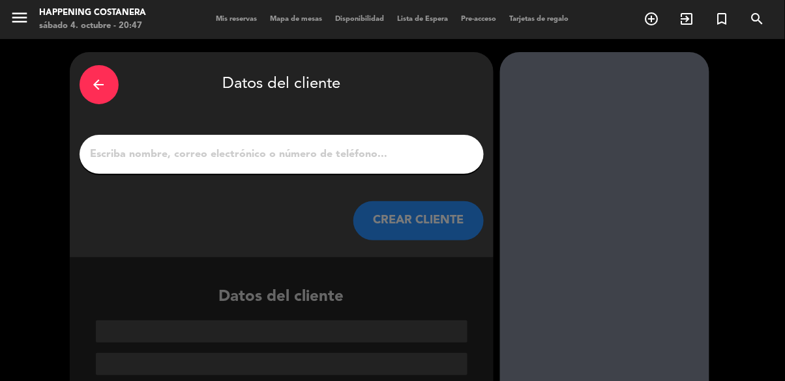
click at [282, 160] on input "1" at bounding box center [281, 154] width 385 height 18
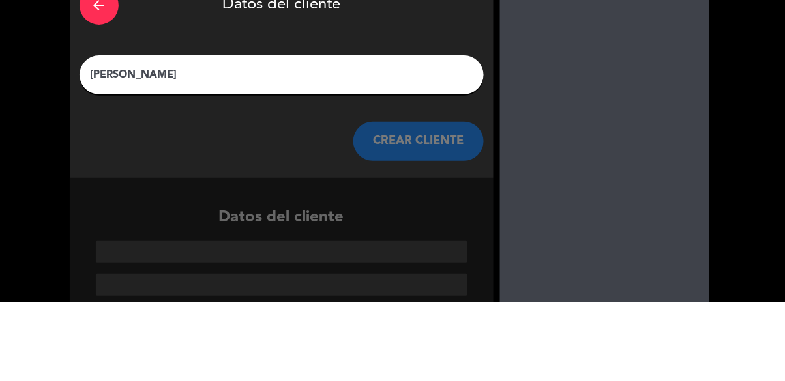
type input "[PERSON_NAME]"
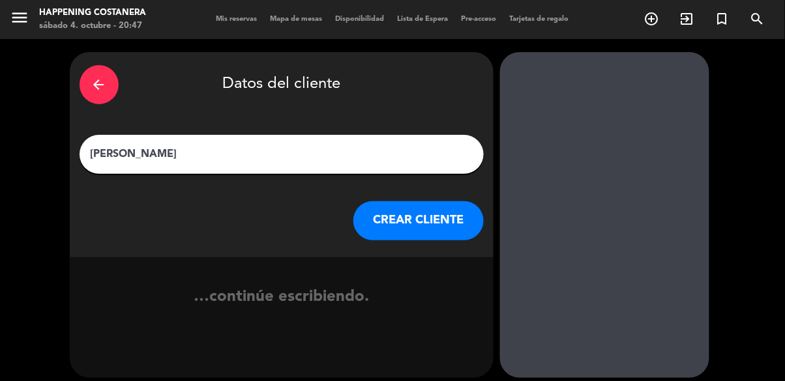
click at [407, 228] on button "CREAR CLIENTE" at bounding box center [418, 220] width 130 height 39
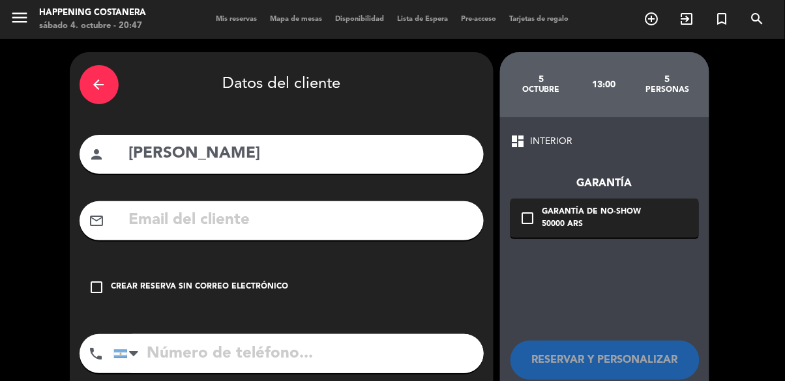
click at [188, 293] on div "Crear reserva sin correo electrónico" at bounding box center [199, 287] width 177 height 13
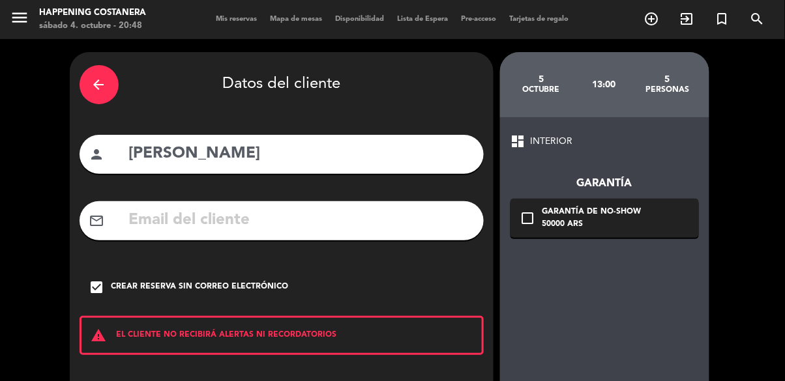
scroll to position [58, 0]
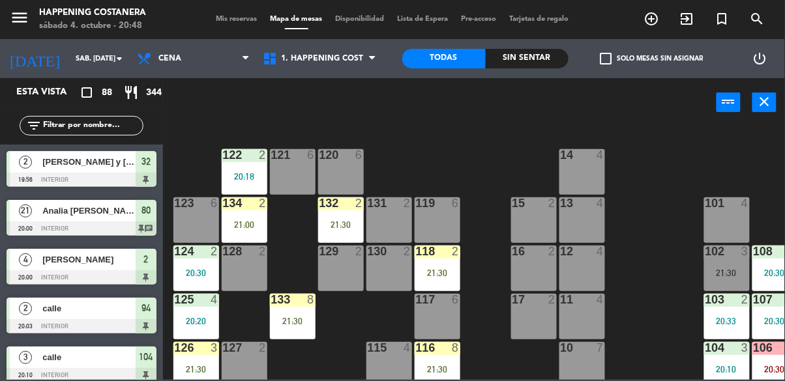
click at [76, 119] on input "text" at bounding box center [92, 126] width 101 height 14
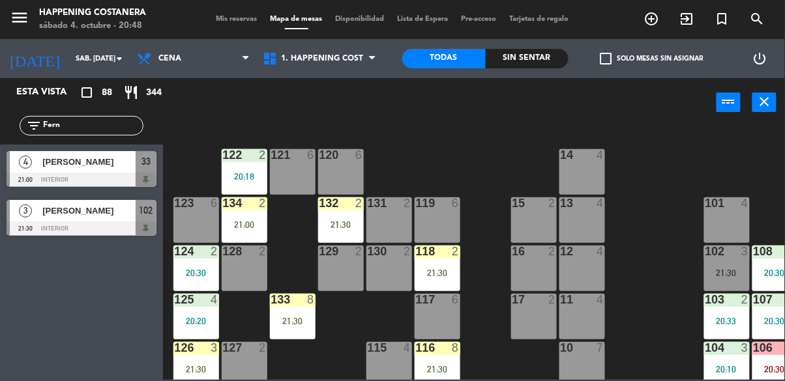
type input "Fern"
click at [644, 299] on div "69 11 21:30 122 2 20:18 121 6 120 6 14 4 CAVA 22 101 4 94 2 20:03 70 11 21:30 1…" at bounding box center [478, 253] width 614 height 254
click at [40, 169] on div "4" at bounding box center [25, 162] width 31 height 22
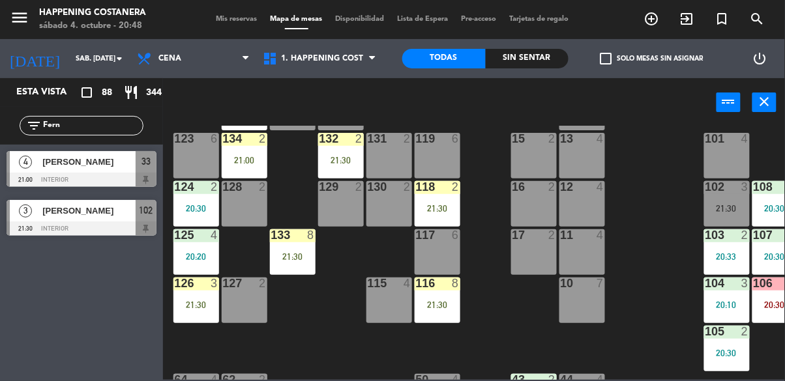
scroll to position [61, 0]
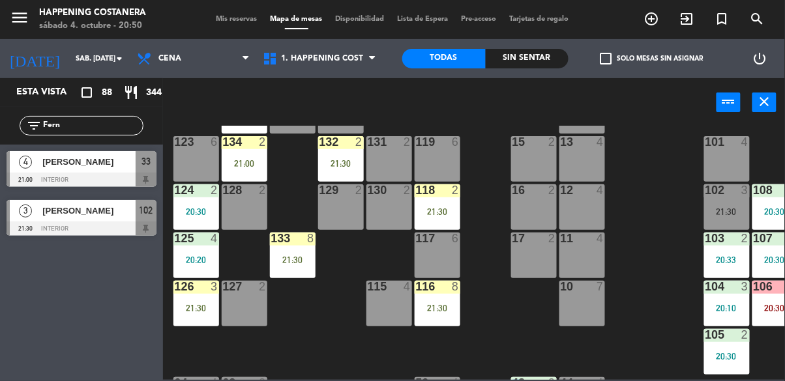
click at [629, 263] on div "69 11 21:30 122 2 20:18 121 6 120 6 14 4 CAVA 22 101 4 94 2 20:03 70 11 21:30 1…" at bounding box center [478, 253] width 614 height 254
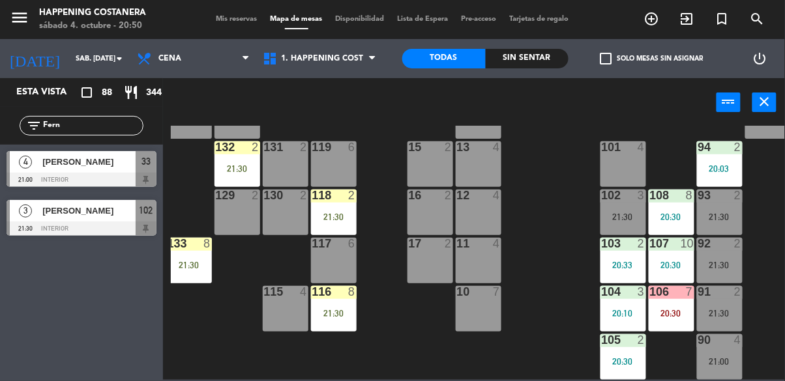
scroll to position [56, 98]
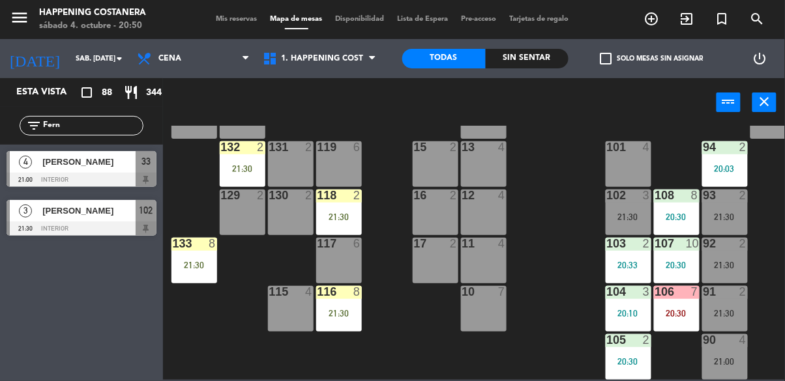
click at [80, 217] on span "[PERSON_NAME]" at bounding box center [88, 211] width 93 height 14
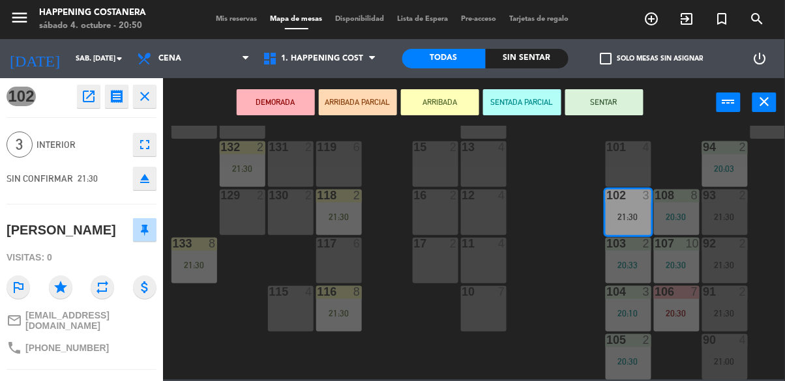
click at [349, 258] on div "117 6" at bounding box center [339, 261] width 46 height 46
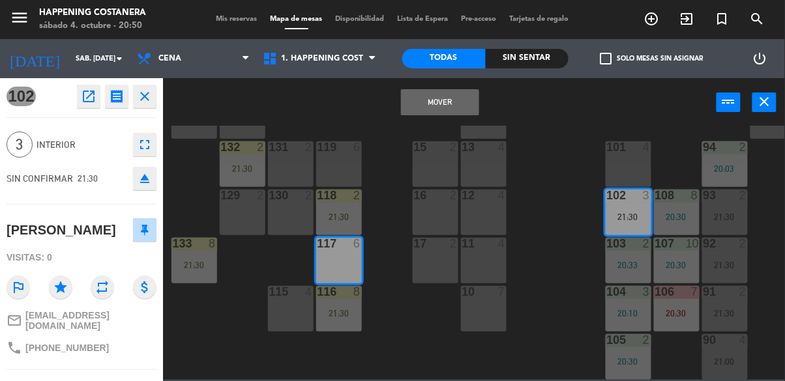
click at [388, 171] on div "69 11 21:30 122 2 20:18 121 6 120 6 14 4 CAVA 22 101 4 94 2 20:03 70 11 21:30 1…" at bounding box center [478, 253] width 614 height 254
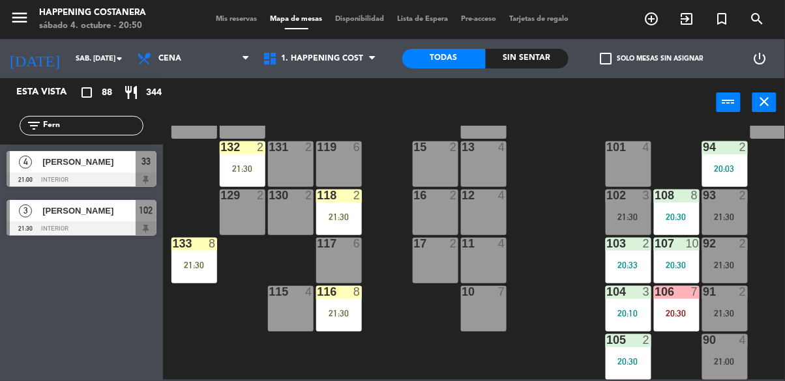
click at [132, 169] on div "[PERSON_NAME]" at bounding box center [88, 162] width 95 height 22
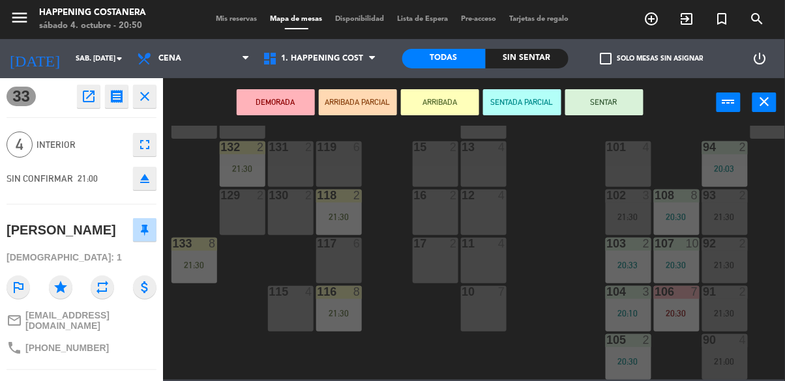
click at [347, 270] on div "117 6" at bounding box center [339, 261] width 46 height 46
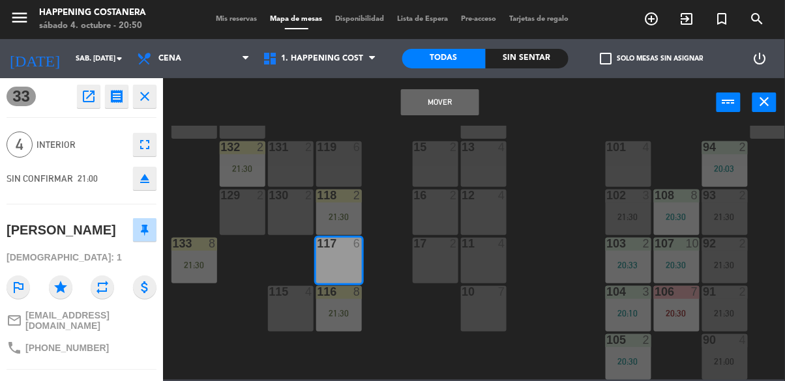
click at [449, 104] on button "Mover" at bounding box center [440, 102] width 78 height 26
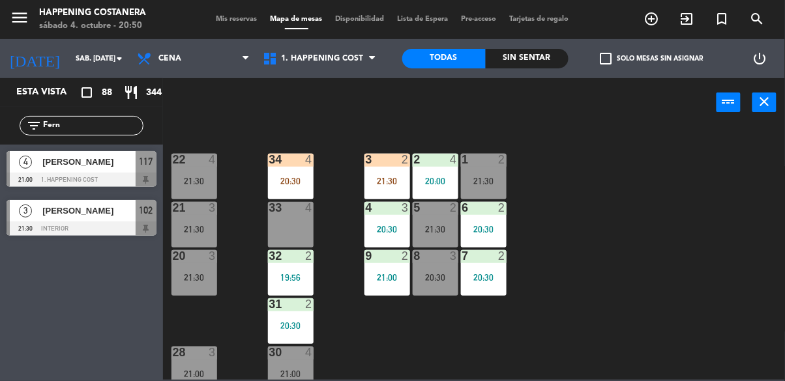
scroll to position [497, 98]
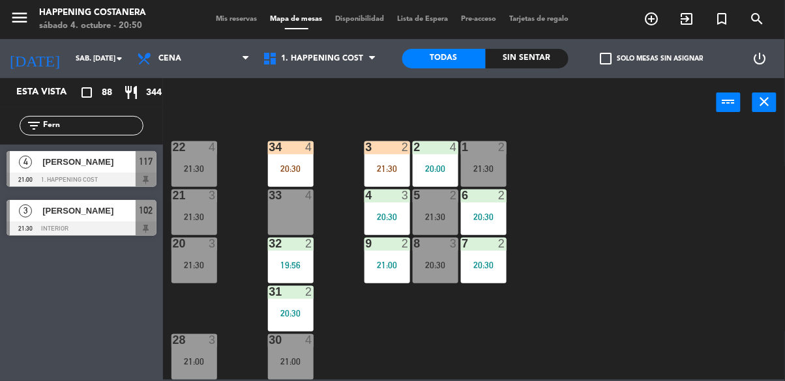
click at [93, 131] on input "Fern" at bounding box center [92, 126] width 101 height 14
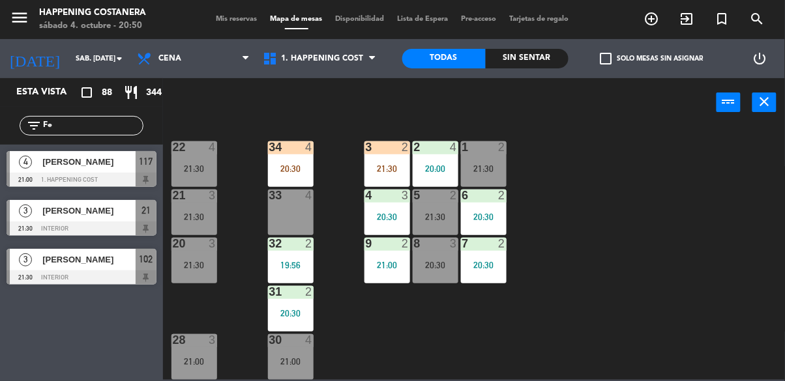
type input "F"
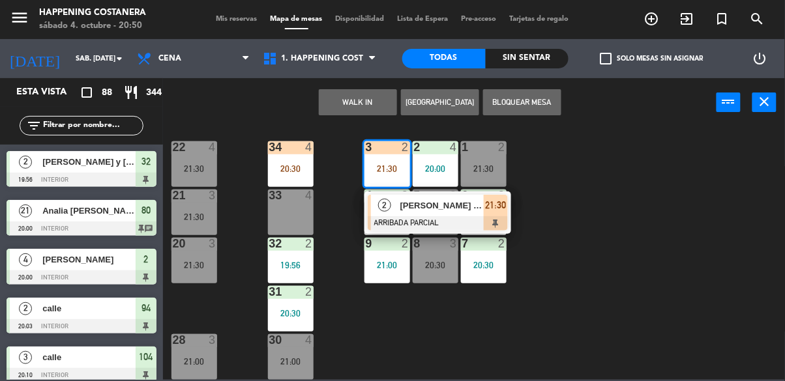
click at [482, 202] on span "[PERSON_NAME] INV [PERSON_NAME]" at bounding box center [441, 206] width 83 height 14
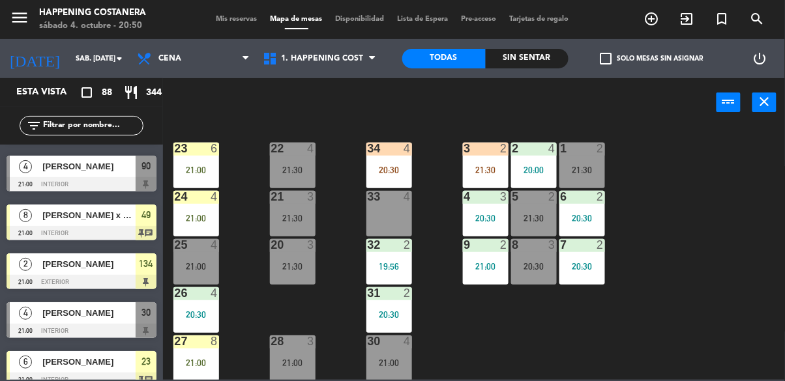
scroll to position [497, 0]
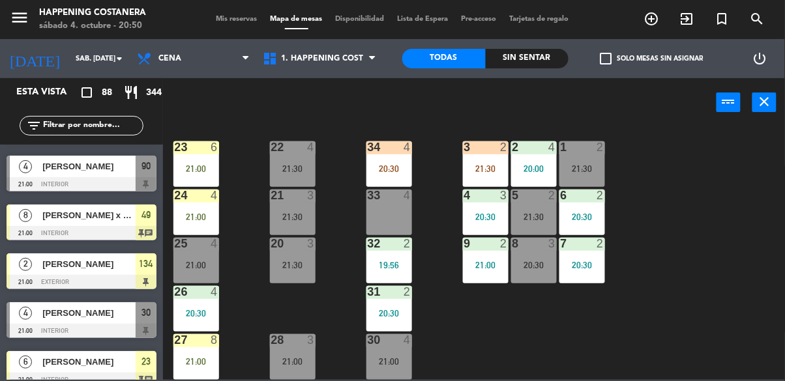
click at [91, 120] on input "text" at bounding box center [92, 126] width 101 height 14
click at [683, 115] on div "power_input close" at bounding box center [439, 103] width 553 height 50
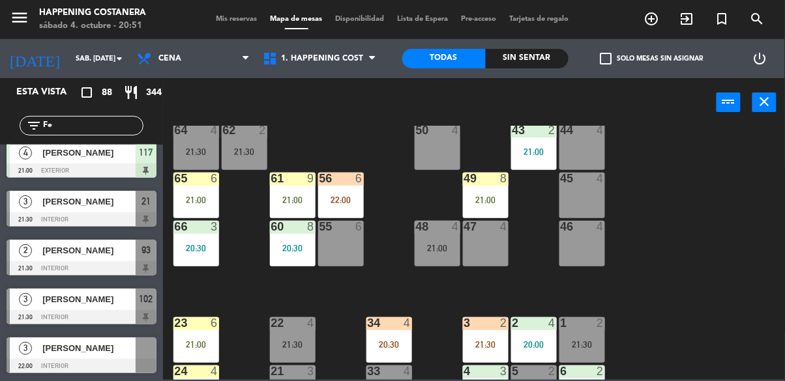
scroll to position [314, 0]
click at [334, 196] on div "22:00" at bounding box center [341, 200] width 46 height 9
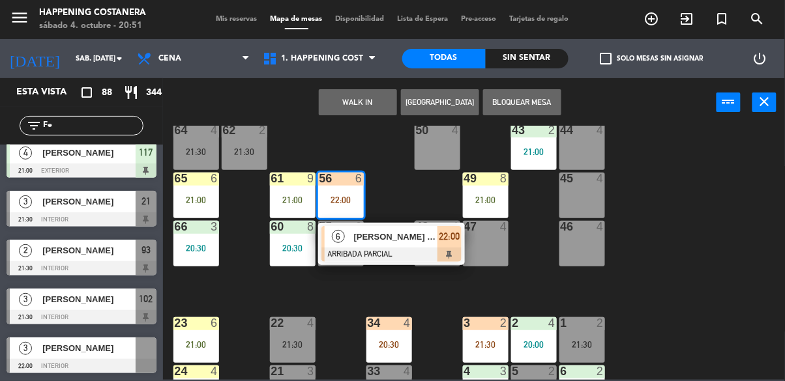
click at [685, 249] on div "69 11 21:30 122 2 20:18 121 6 120 6 14 4 CAVA 22 101 4 94 2 20:03 70 11 21:30 1…" at bounding box center [478, 253] width 614 height 254
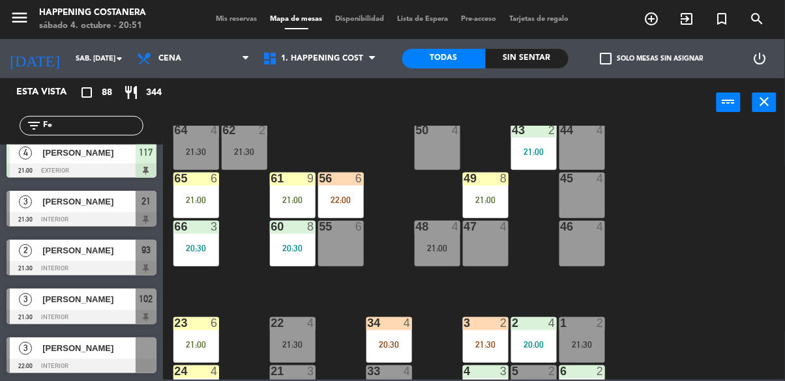
click at [489, 198] on div "21:00" at bounding box center [486, 200] width 46 height 9
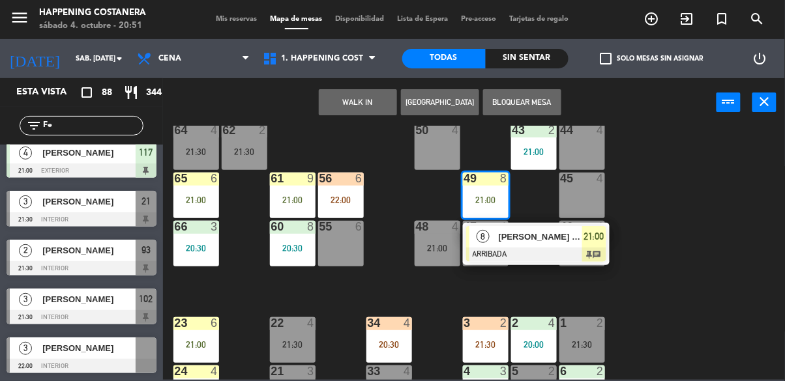
click at [686, 248] on div "69 11 21:30 122 2 20:18 121 6 120 6 14 4 CAVA 22 101 4 94 2 20:03 70 11 21:30 1…" at bounding box center [478, 253] width 614 height 254
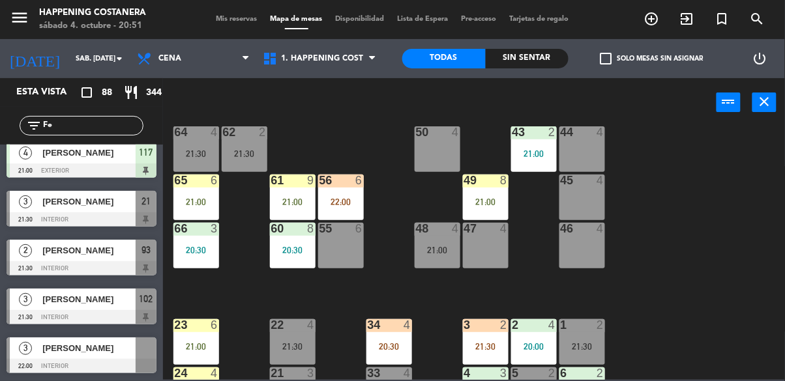
scroll to position [313, 0]
click at [294, 214] on div "61 9 21:00" at bounding box center [293, 197] width 46 height 46
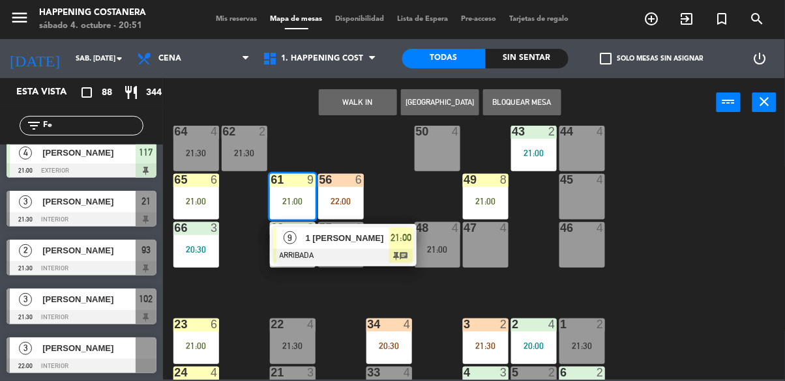
click at [690, 229] on div "69 11 21:30 122 2 20:18 121 6 120 6 14 4 CAVA 22 101 4 94 2 20:03 70 11 21:30 1…" at bounding box center [478, 253] width 614 height 254
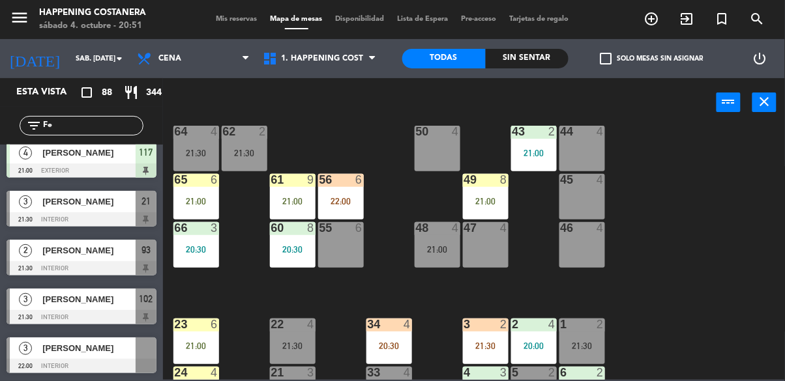
click at [605, 65] on span "check_box_outline_blank" at bounding box center [606, 59] width 12 height 12
click at [652, 59] on input "check_box_outline_blank Solo mesas sin asignar" at bounding box center [652, 59] width 0 height 0
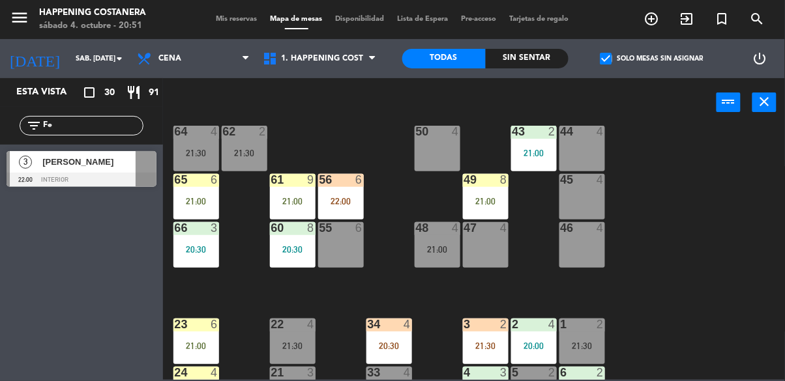
scroll to position [0, 0]
click at [607, 64] on span "check_box" at bounding box center [606, 59] width 12 height 12
click at [652, 59] on input "check_box Solo mesas sin asignar" at bounding box center [652, 59] width 0 height 0
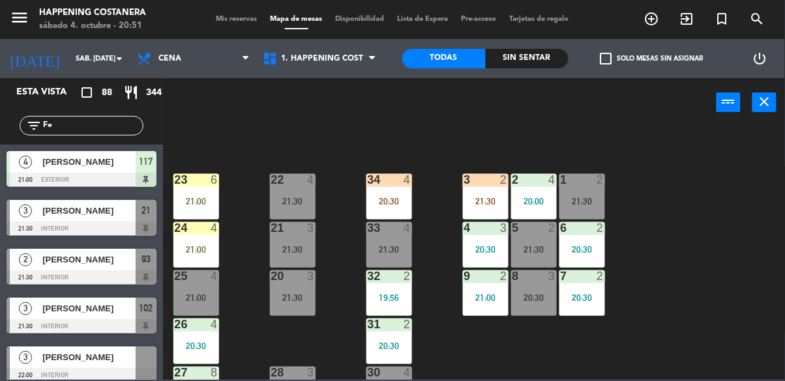
scroll to position [497, 0]
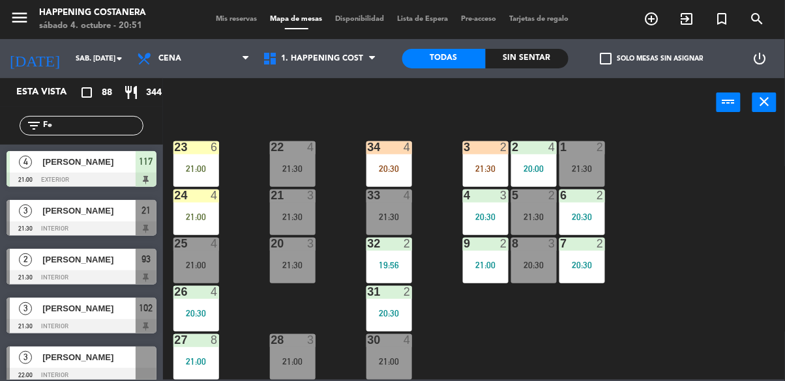
click at [537, 263] on div "8 3 20:30" at bounding box center [534, 261] width 46 height 46
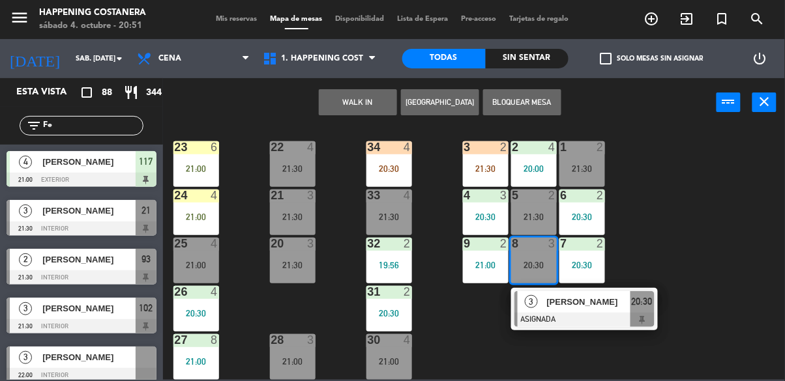
click at [694, 215] on div "69 11 21:30 122 2 20:18 121 6 120 6 14 4 CAVA 22 101 4 94 2 20:03 70 11 21:30 1…" at bounding box center [478, 253] width 614 height 254
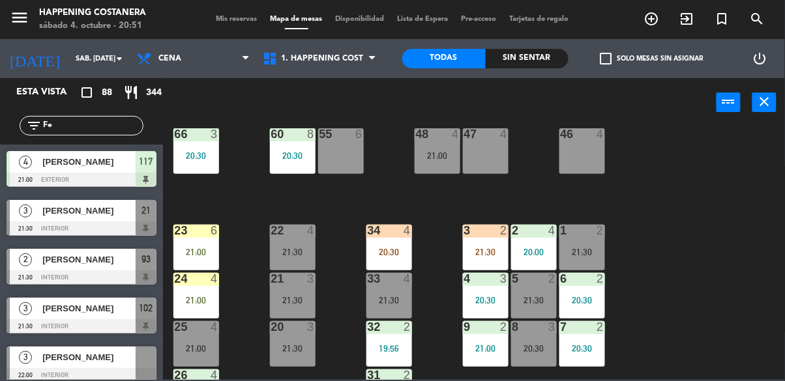
scroll to position [411, 0]
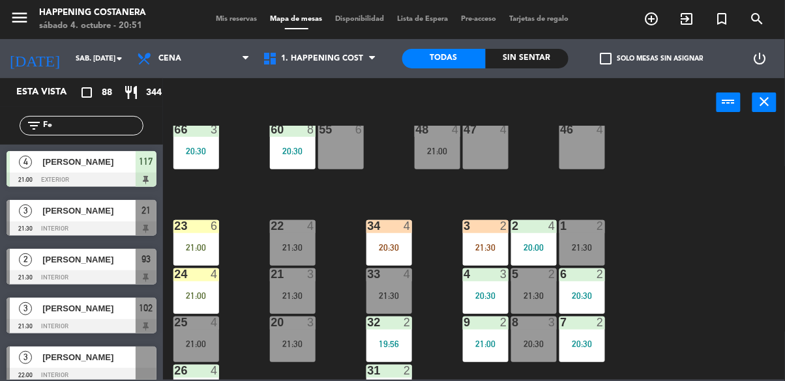
click at [582, 235] on div "1 2 21:30" at bounding box center [582, 243] width 46 height 46
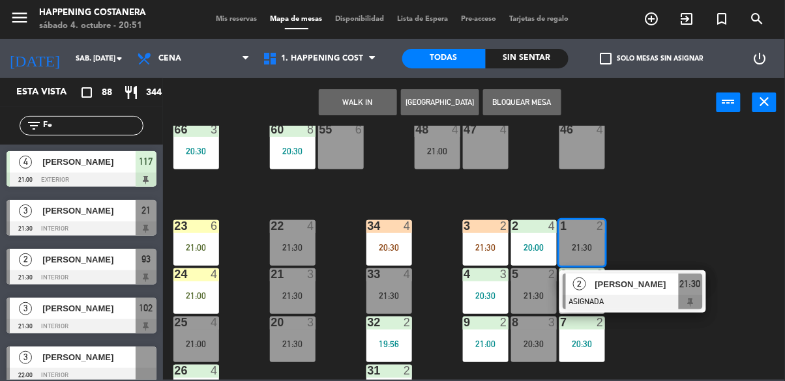
click at [725, 206] on div "69 11 21:30 122 2 20:18 121 6 120 6 14 4 CAVA 22 101 4 94 2 20:03 70 11 21:30 1…" at bounding box center [478, 253] width 614 height 254
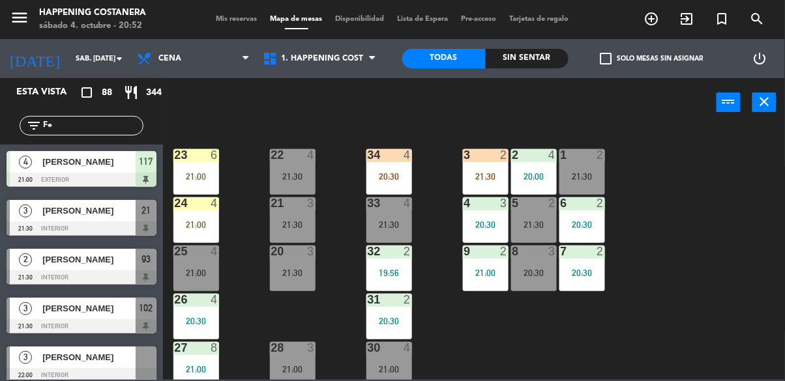
scroll to position [497, 0]
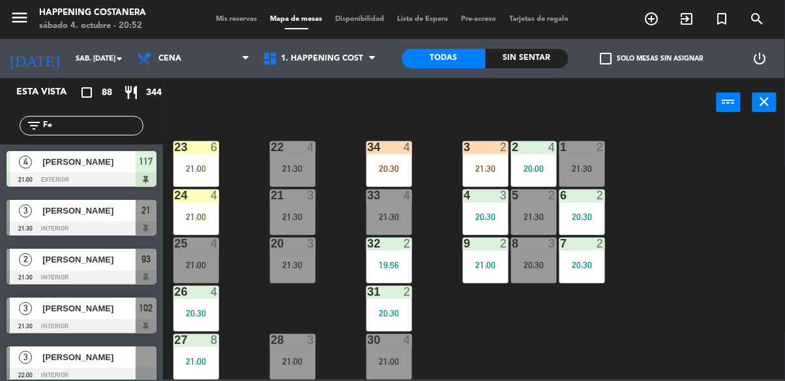
click at [106, 130] on input "Fe" at bounding box center [92, 126] width 101 height 14
type input "F"
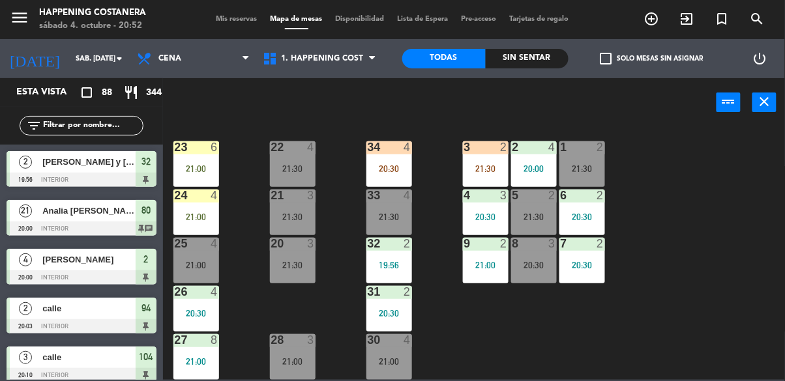
click at [653, 128] on div "69 11 21:30 122 2 20:18 121 6 120 6 14 4 CAVA 22 101 4 94 2 20:03 70 11 21:30 1…" at bounding box center [478, 253] width 614 height 254
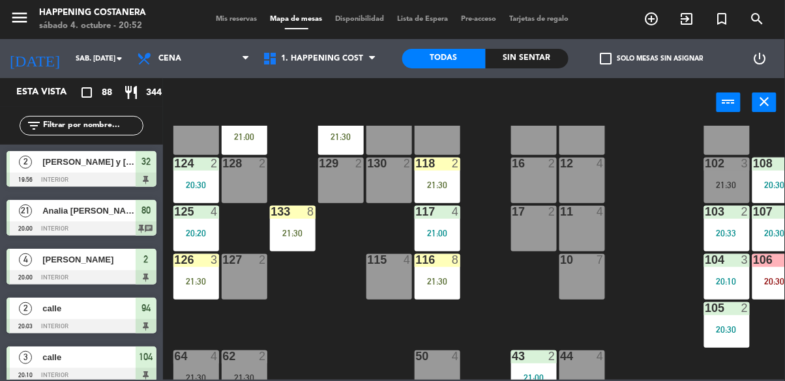
scroll to position [0, 0]
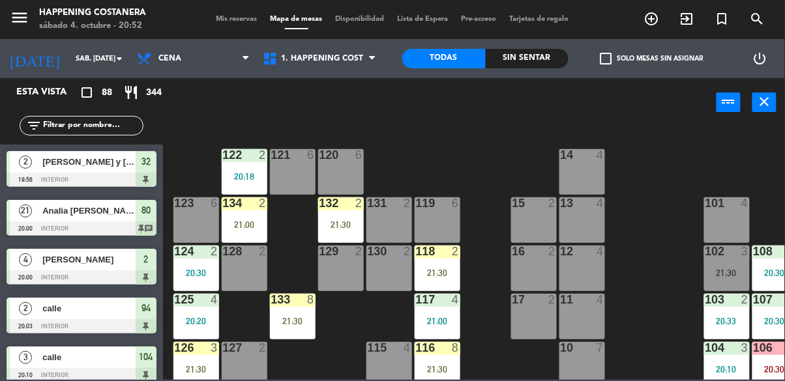
click at [628, 371] on div "69 11 21:30 122 2 20:18 121 6 120 6 14 4 CAVA 22 101 4 94 2 20:03 70 11 21:30 1…" at bounding box center [478, 253] width 614 height 254
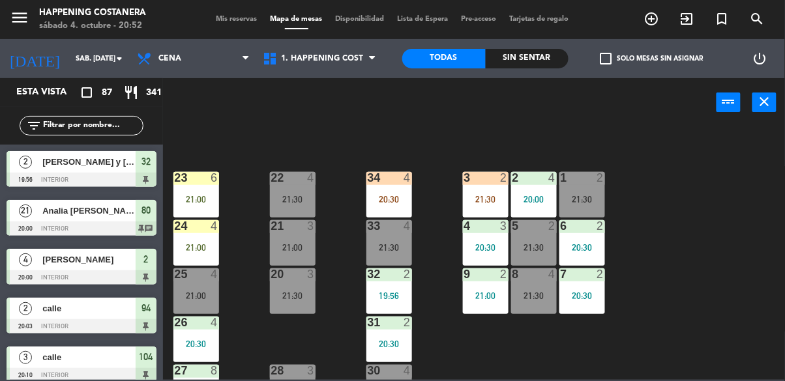
scroll to position [489, 0]
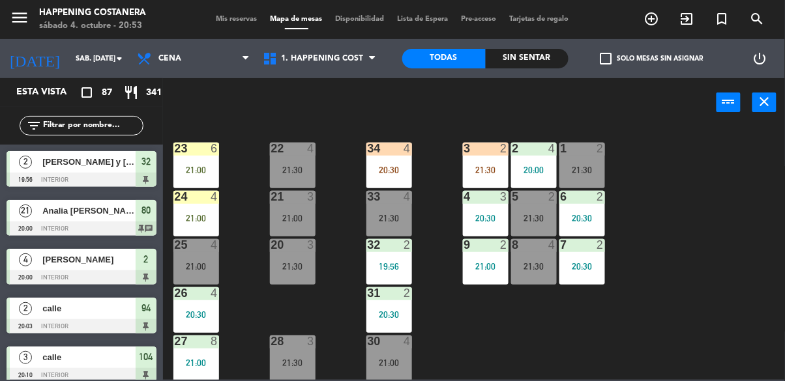
click at [284, 162] on div "22 4 21:30" at bounding box center [293, 166] width 46 height 46
click at [673, 263] on div "69 11 21:30 122 2 20:18 121 6 120 6 14 4 CAVA 22 101 4 21:30 94 2 20:03 70 11 2…" at bounding box center [478, 253] width 614 height 254
click at [299, 216] on div "21:00" at bounding box center [293, 218] width 46 height 9
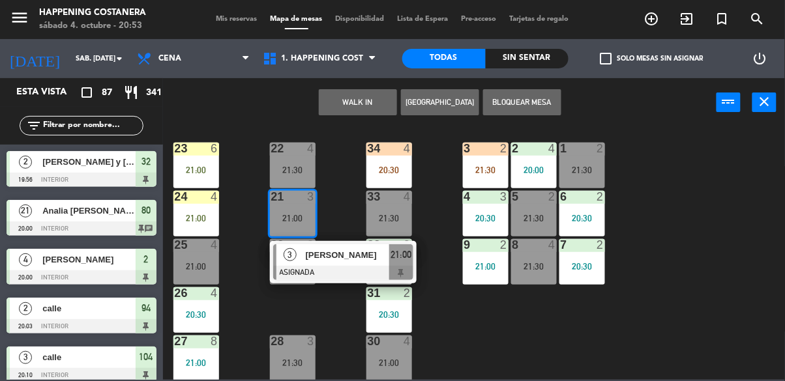
click at [365, 259] on span "[PERSON_NAME]" at bounding box center [347, 255] width 83 height 14
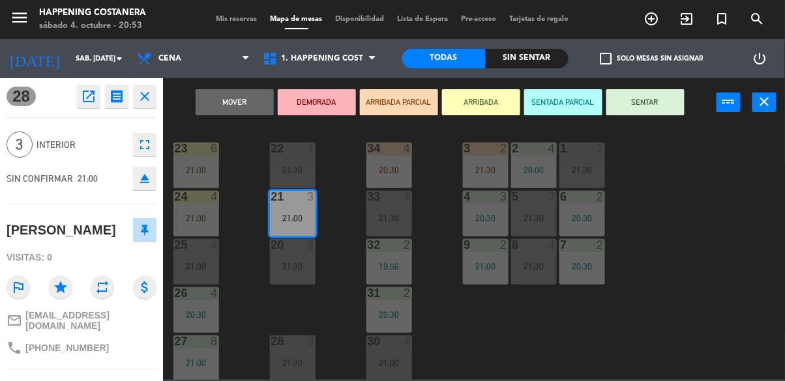
click at [87, 96] on icon "open_in_new" at bounding box center [89, 97] width 16 height 16
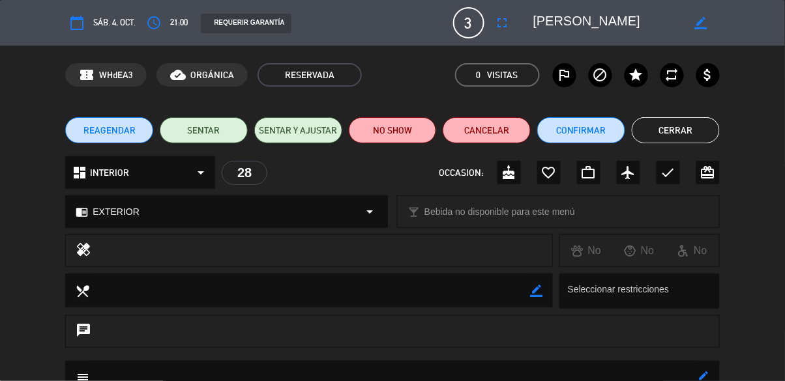
click at [687, 125] on button "Cerrar" at bounding box center [676, 130] width 88 height 26
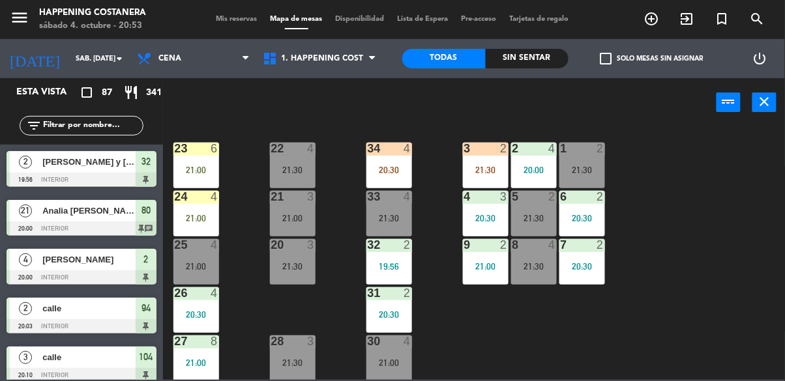
click at [294, 214] on div "21:00" at bounding box center [293, 218] width 46 height 9
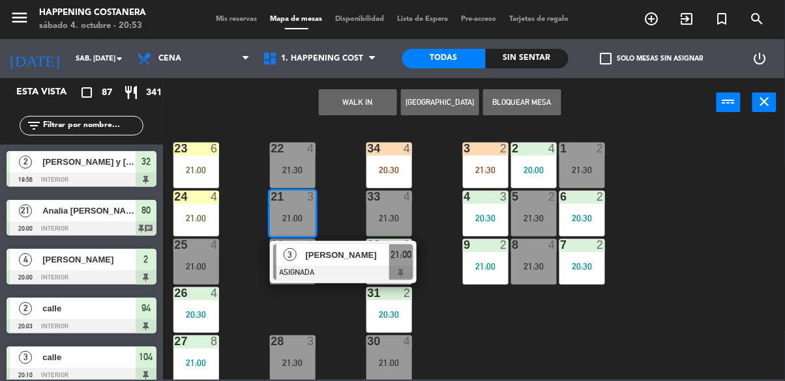
click at [375, 259] on span "[PERSON_NAME]" at bounding box center [347, 255] width 83 height 14
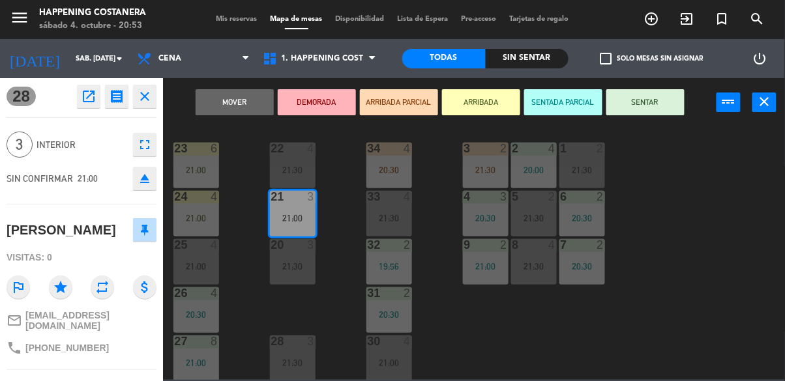
click at [149, 181] on icon "eject" at bounding box center [145, 179] width 16 height 16
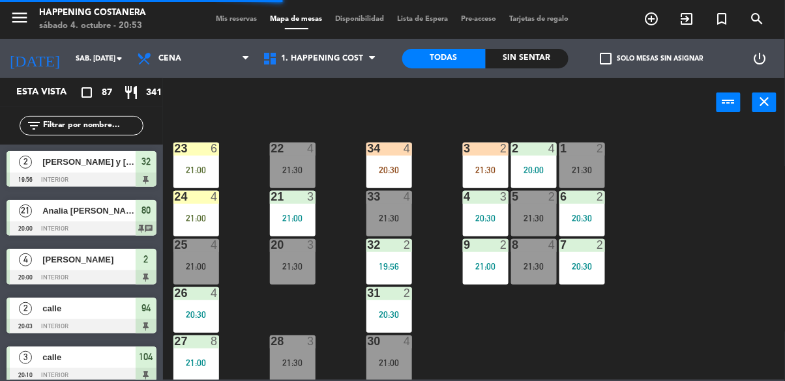
click at [101, 123] on input "text" at bounding box center [92, 126] width 101 height 14
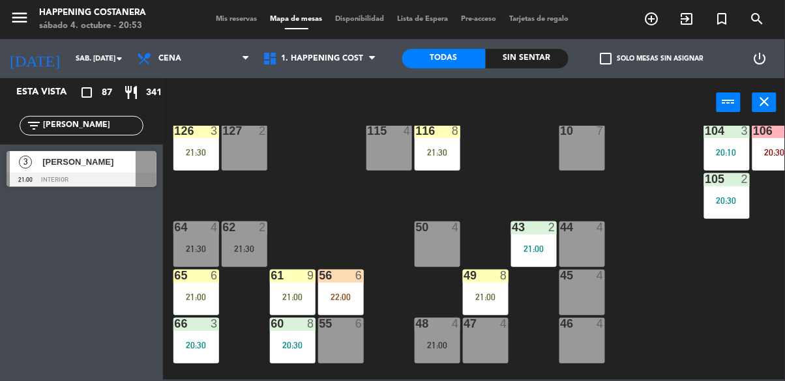
scroll to position [137, 0]
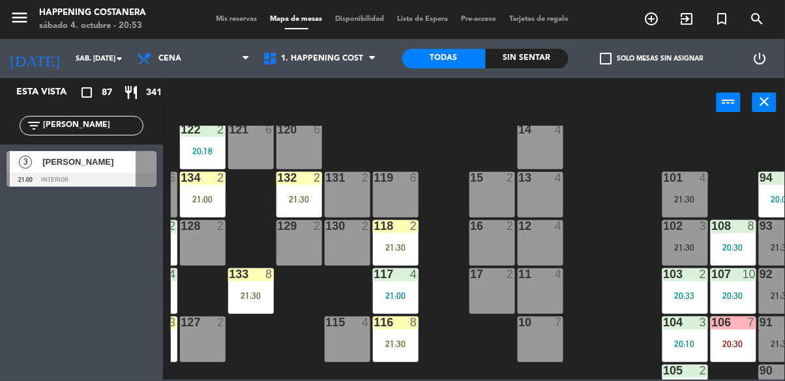
type input "[PERSON_NAME]"
click at [50, 164] on span "[PERSON_NAME]" at bounding box center [88, 162] width 93 height 14
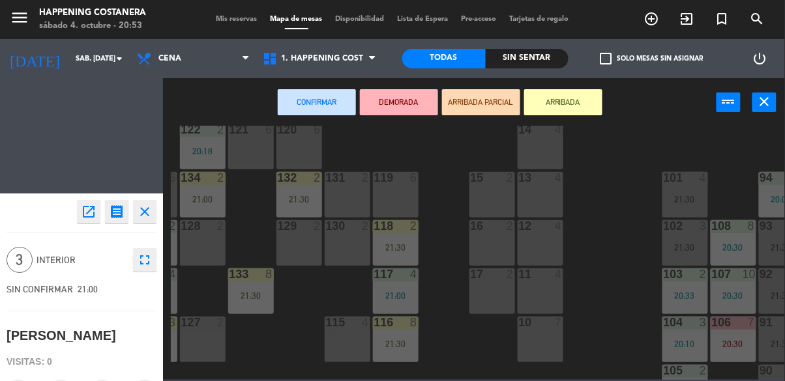
scroll to position [25, 42]
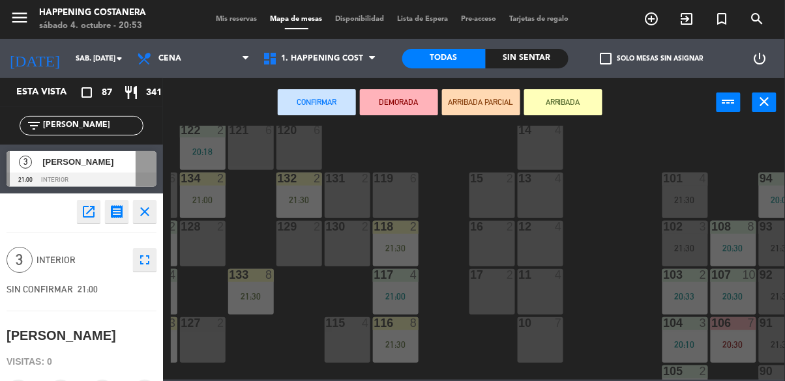
click at [381, 186] on div "119 6" at bounding box center [396, 196] width 46 height 46
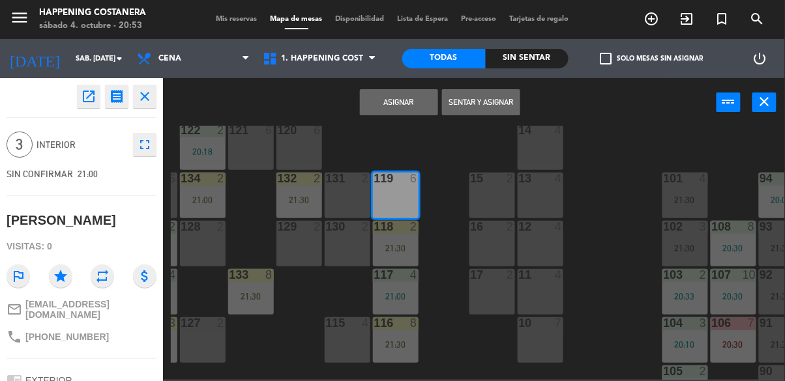
click at [395, 102] on button "Asignar" at bounding box center [399, 102] width 78 height 26
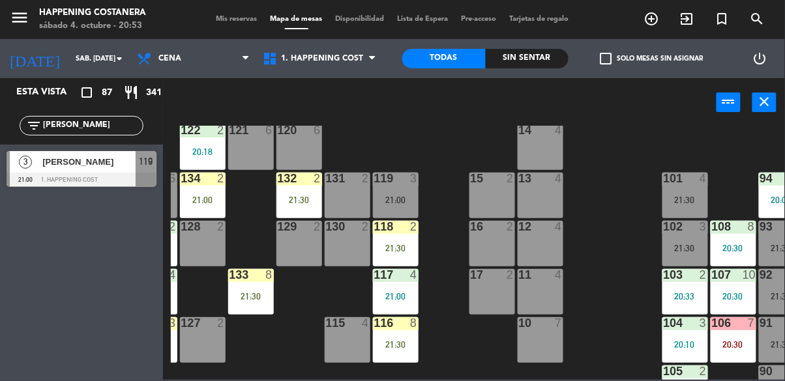
click at [398, 185] on div "119 3 21:00" at bounding box center [396, 196] width 46 height 46
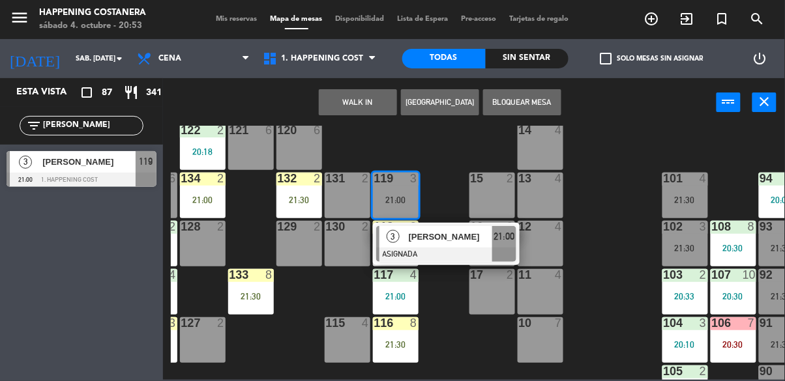
click at [451, 240] on span "[PERSON_NAME]" at bounding box center [450, 237] width 83 height 14
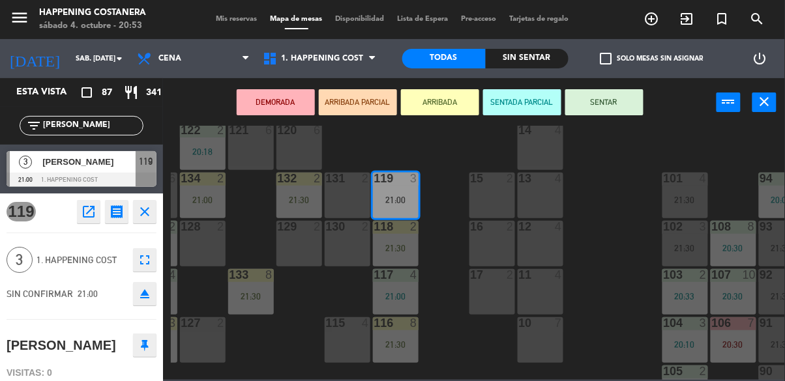
click at [600, 104] on button "SENTAR" at bounding box center [604, 102] width 78 height 26
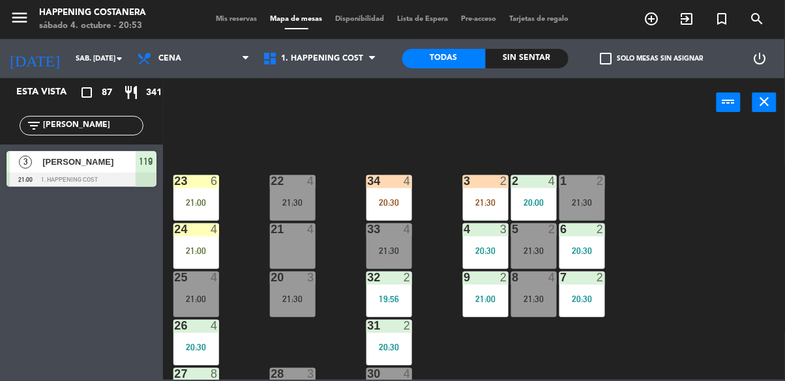
scroll to position [497, 0]
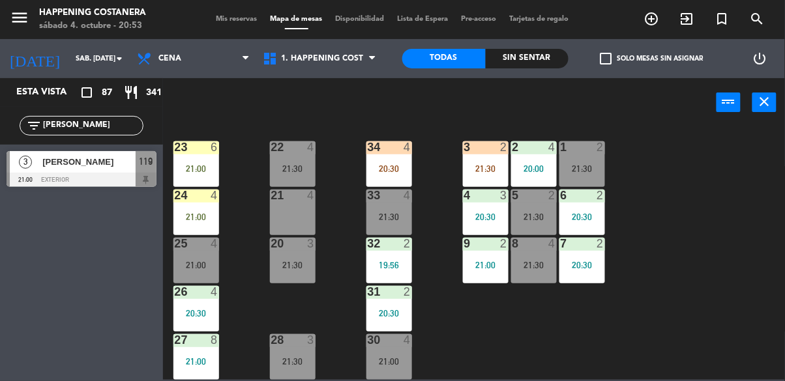
click at [197, 141] on div at bounding box center [196, 147] width 22 height 12
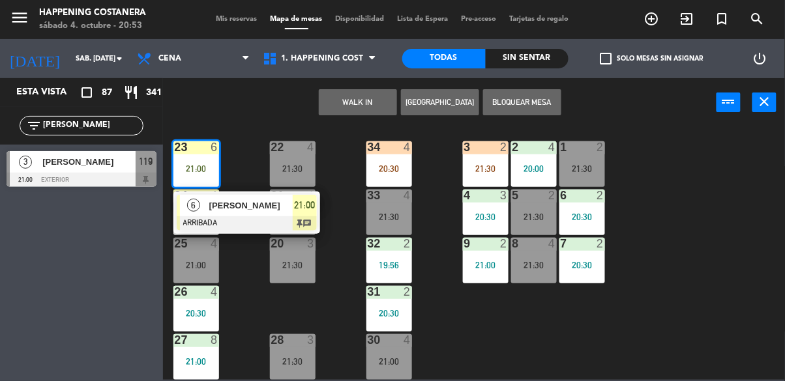
click at [203, 216] on div at bounding box center [247, 223] width 140 height 14
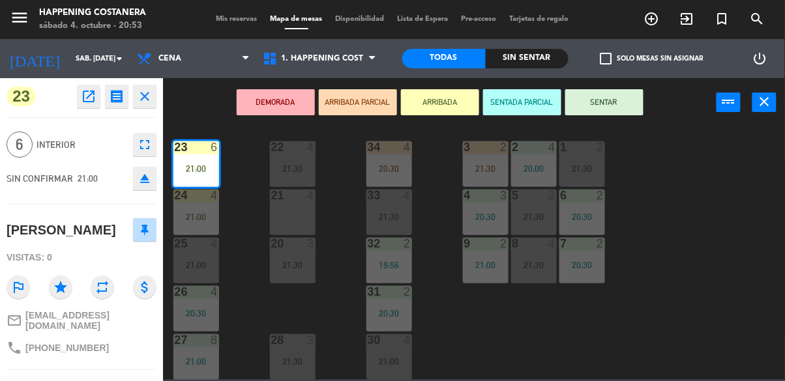
click at [626, 107] on button "SENTAR" at bounding box center [604, 102] width 78 height 26
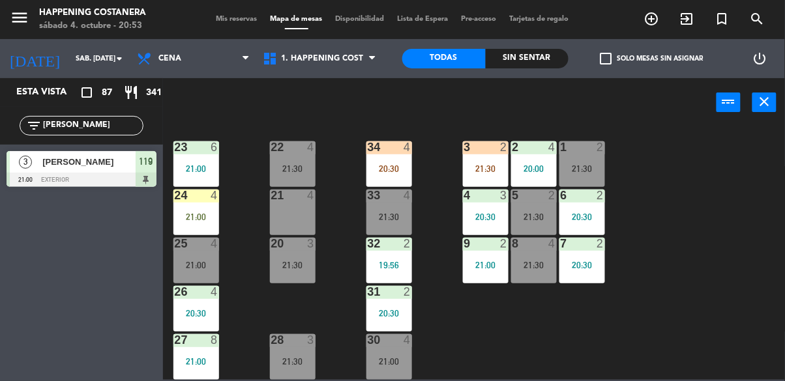
click at [763, 156] on div "69 11 21:30 122 2 20:18 121 6 120 6 14 4 CAVA 22 101 4 21:30 94 2 20:03 70 11 2…" at bounding box center [478, 253] width 614 height 254
click at [76, 128] on input "[PERSON_NAME]" at bounding box center [92, 126] width 101 height 14
type input "C"
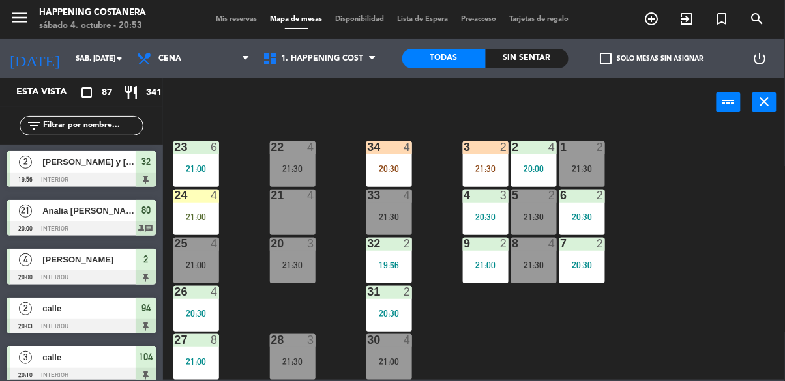
click at [177, 213] on div "21:00" at bounding box center [196, 217] width 46 height 9
click at [705, 244] on div "69 11 21:30 122 2 20:18 121 6 120 6 14 4 CAVA 22 101 4 21:30 94 2 20:03 70 11 2…" at bounding box center [478, 253] width 614 height 254
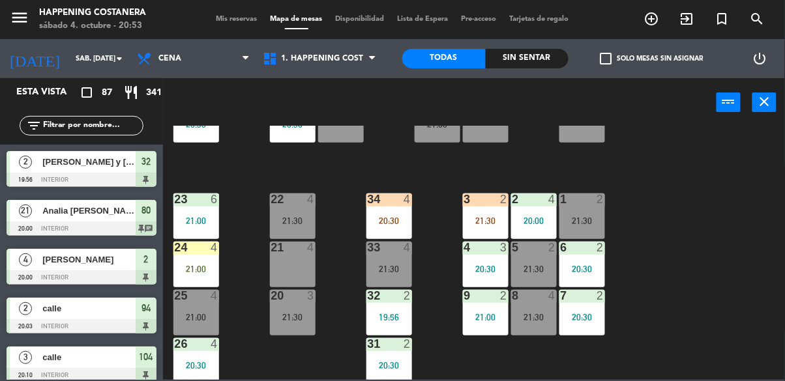
scroll to position [441, 0]
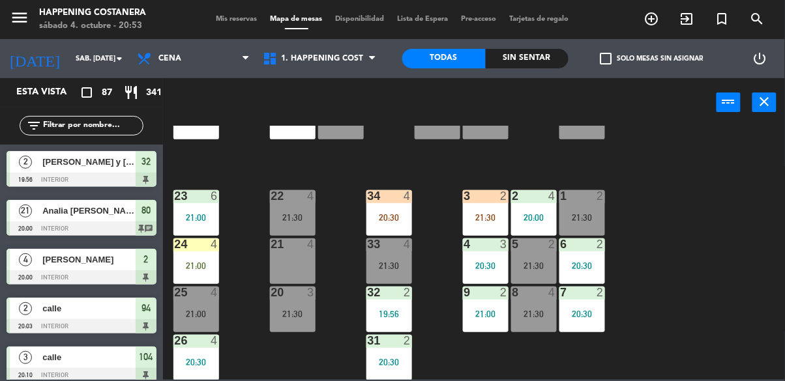
click at [607, 53] on span "check_box_outline_blank" at bounding box center [606, 59] width 12 height 12
click at [652, 59] on input "check_box_outline_blank Solo mesas sin asignar" at bounding box center [652, 59] width 0 height 0
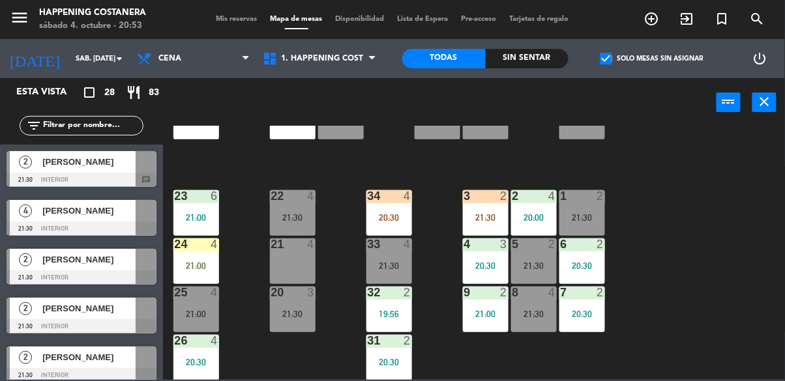
click at [29, 216] on span "4" at bounding box center [25, 211] width 13 height 13
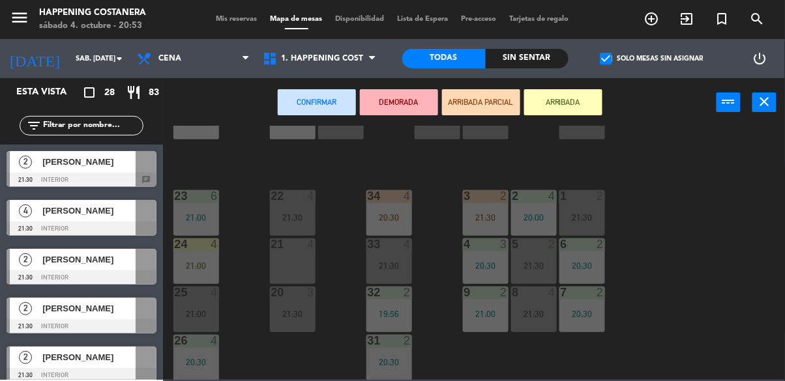
click at [287, 242] on div at bounding box center [293, 245] width 22 height 12
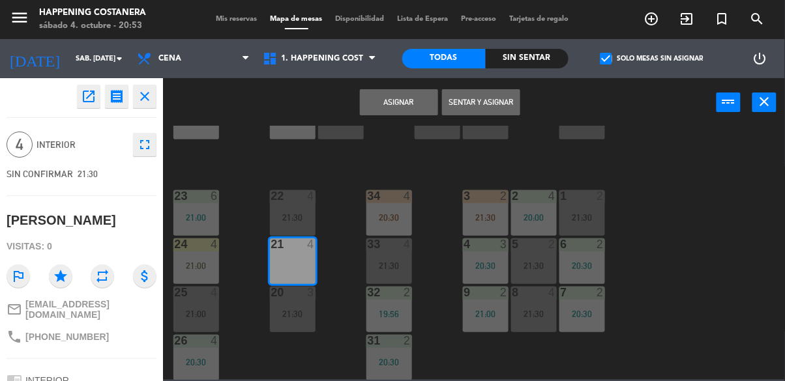
click at [398, 105] on button "Asignar" at bounding box center [399, 102] width 78 height 26
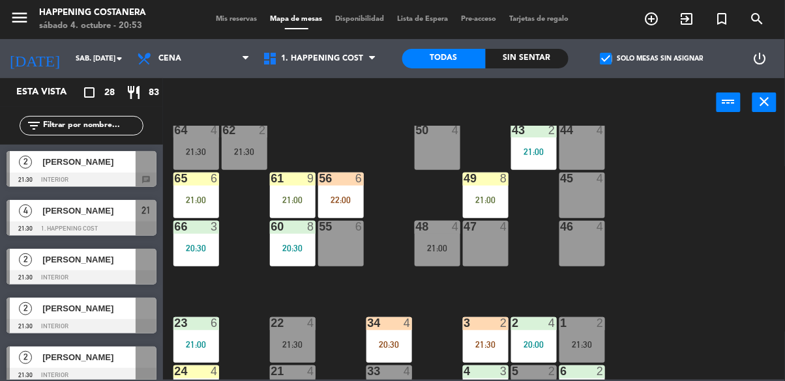
scroll to position [315, 0]
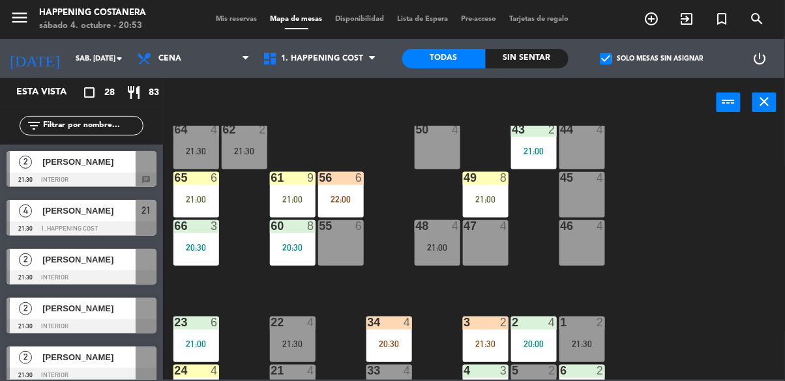
click at [355, 246] on div "55 6" at bounding box center [341, 243] width 46 height 46
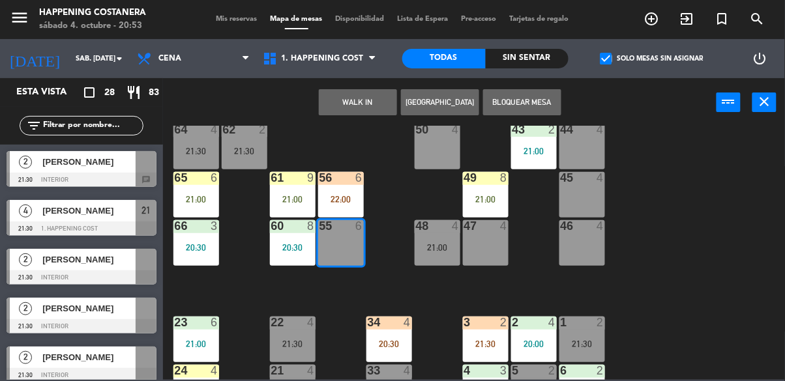
click at [750, 217] on div "69 11 21:30 122 2 20:18 121 6 120 6 14 4 CAVA 22 101 4 21:30 94 2 20:03 70 11 2…" at bounding box center [478, 253] width 614 height 254
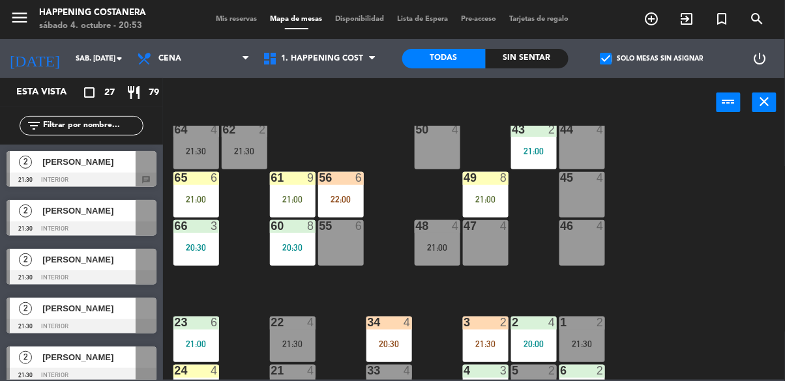
click at [340, 246] on div "55 6" at bounding box center [341, 243] width 46 height 46
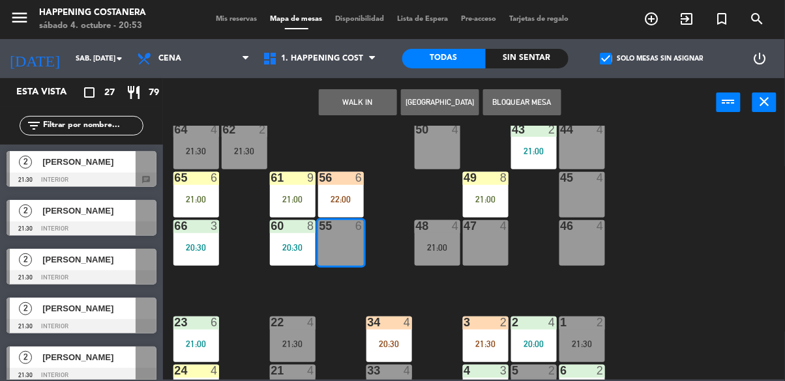
click at [368, 104] on button "WALK IN" at bounding box center [358, 102] width 78 height 26
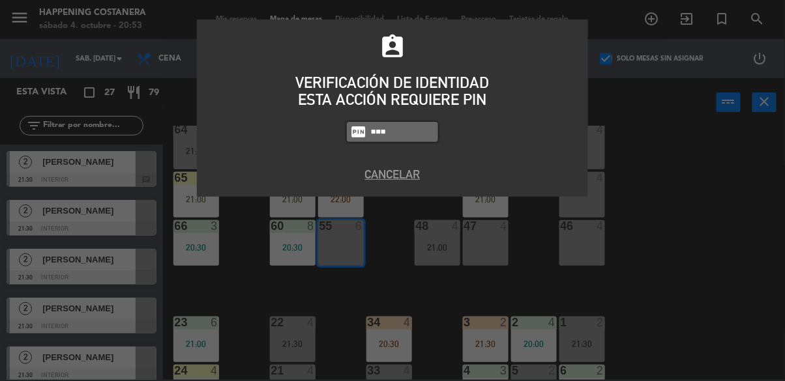
type input "5759"
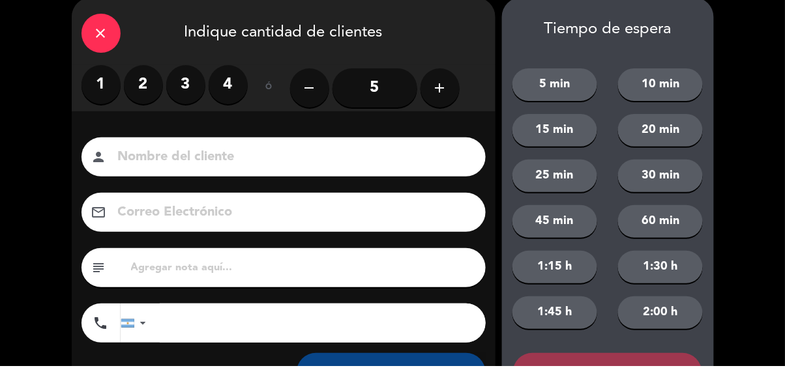
click at [379, 92] on input "5" at bounding box center [374, 103] width 85 height 39
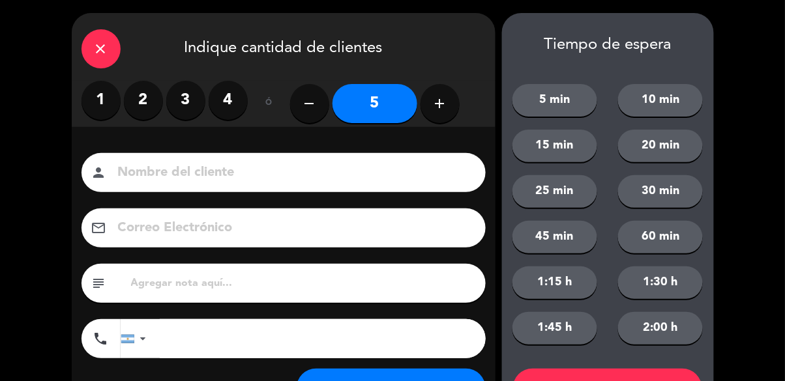
click at [284, 169] on input at bounding box center [293, 173] width 352 height 23
type input "[PERSON_NAME]"
click at [96, 49] on icon "close" at bounding box center [101, 49] width 16 height 16
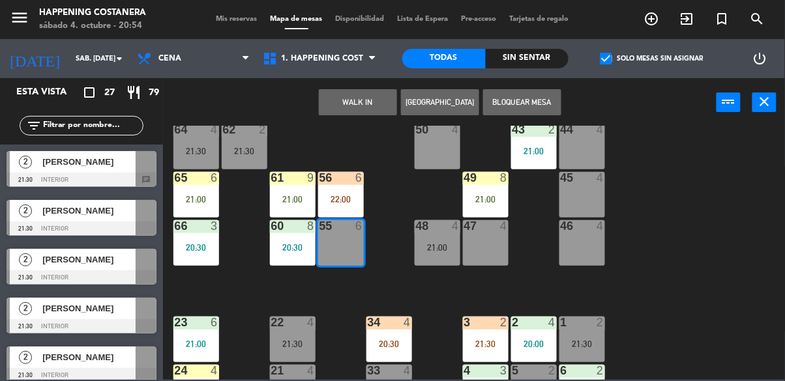
click at [730, 245] on div "69 11 21:30 122 2 20:18 121 6 120 6 14 4 CAVA 22 101 4 21:30 94 2 20:03 70 11 2…" at bounding box center [478, 253] width 614 height 254
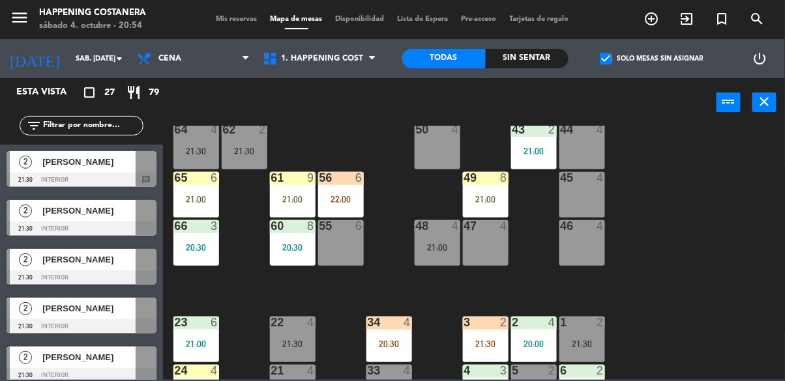
click at [606, 64] on span "check_box" at bounding box center [606, 59] width 12 height 12
click at [652, 59] on input "check_box Solo mesas sin asignar" at bounding box center [652, 59] width 0 height 0
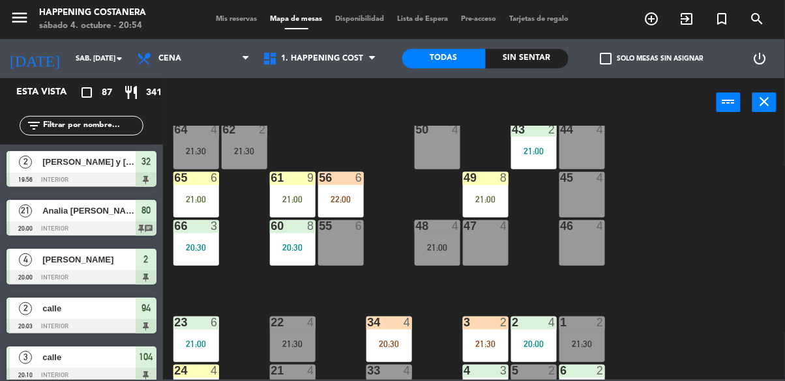
click at [652, 24] on icon "add_circle_outline" at bounding box center [652, 19] width 16 height 16
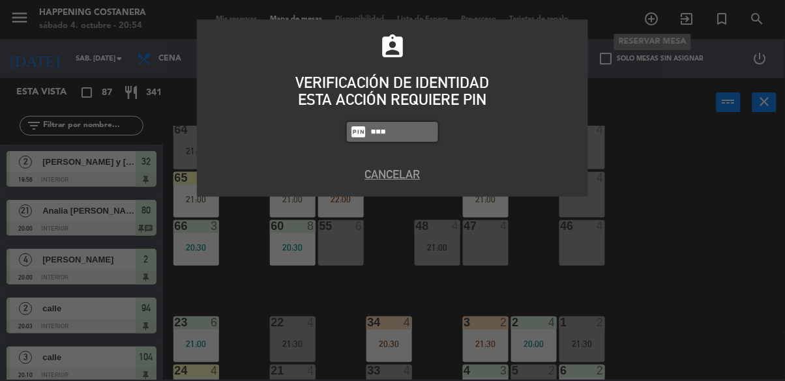
type input "5759"
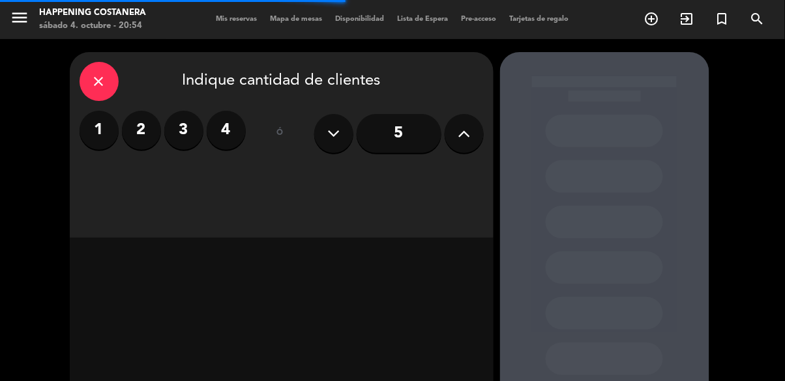
click at [413, 114] on input "5" at bounding box center [399, 133] width 85 height 39
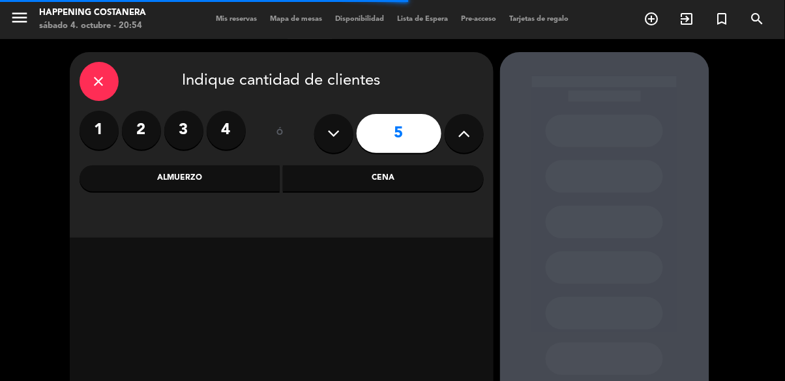
click at [391, 166] on div "Cena" at bounding box center [383, 179] width 201 height 26
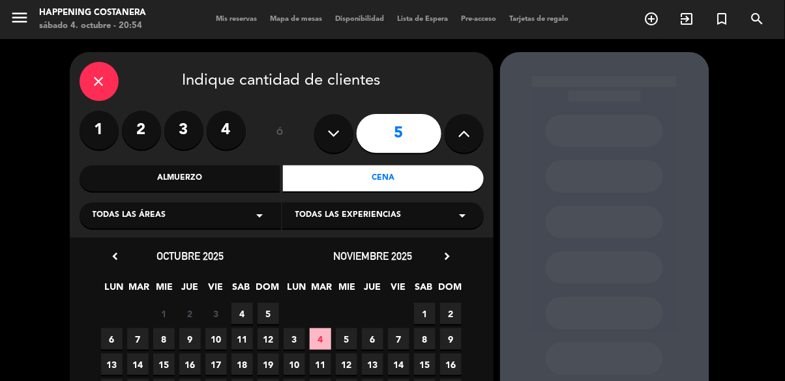
click at [244, 303] on span "4" at bounding box center [242, 314] width 22 height 22
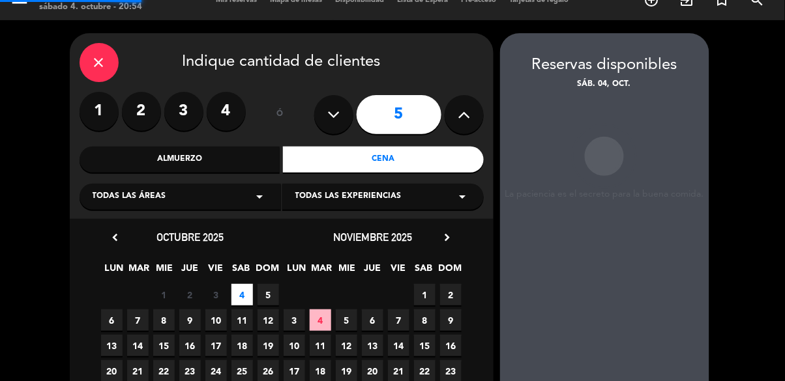
scroll to position [52, 0]
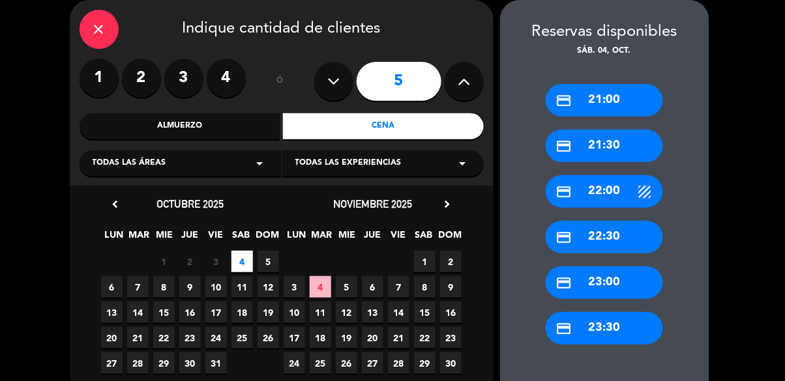
click at [622, 141] on div "credit_card 21:30" at bounding box center [604, 146] width 117 height 33
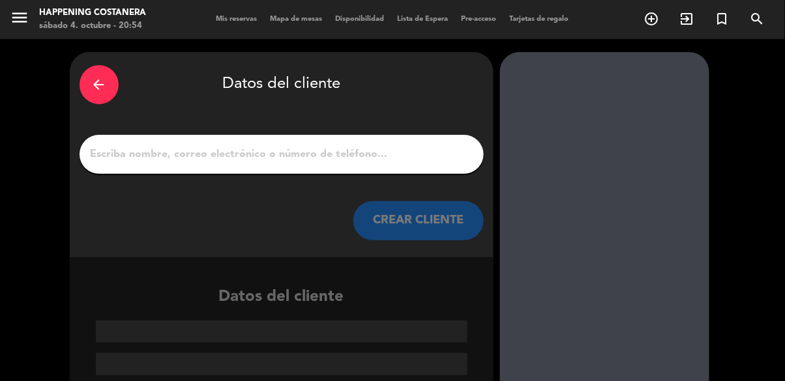
click at [314, 136] on div at bounding box center [282, 154] width 404 height 39
click at [282, 149] on input "1" at bounding box center [281, 154] width 385 height 18
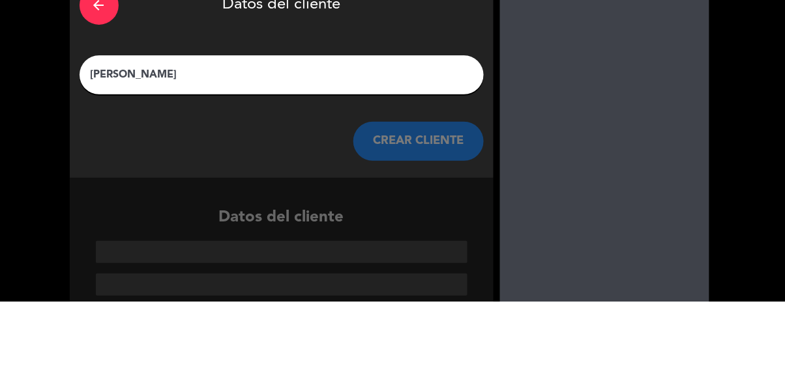
type input "[PERSON_NAME]"
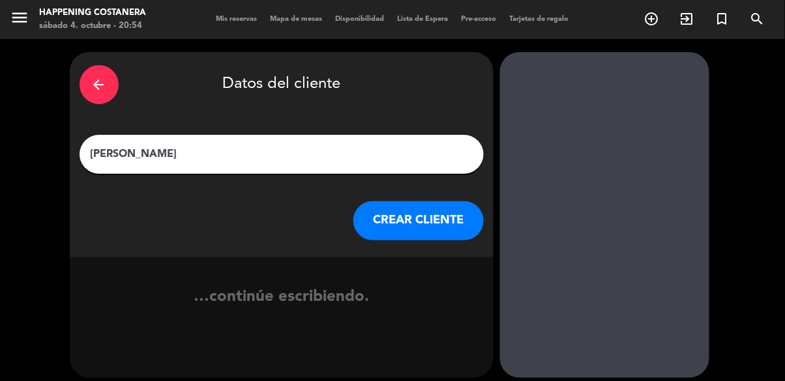
click at [398, 240] on button "CREAR CLIENTE" at bounding box center [418, 220] width 130 height 39
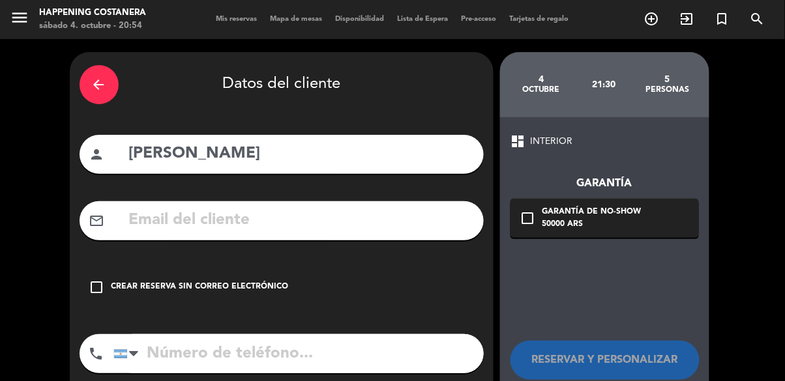
click at [141, 286] on div "Crear reserva sin correo electrónico" at bounding box center [199, 287] width 177 height 13
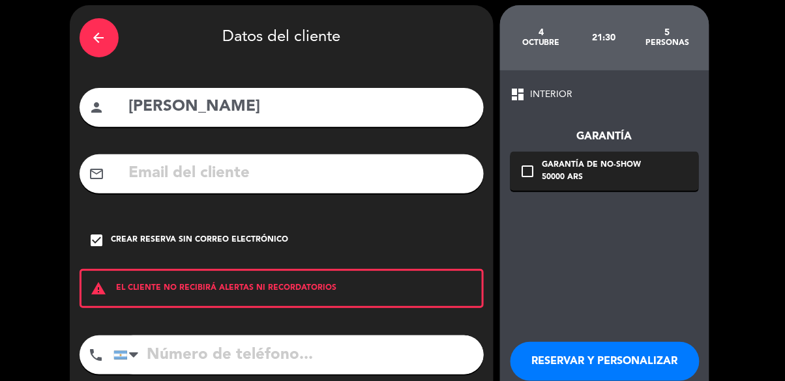
scroll to position [45, 0]
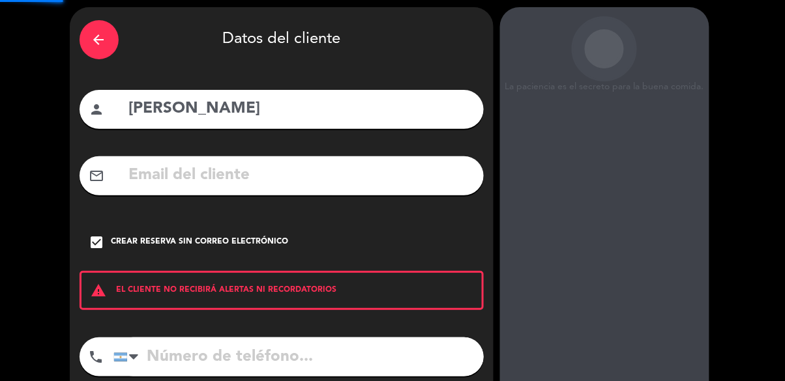
click at [578, 349] on div "La paciencia es el secreto para la buena comida. 4 octubre 21:30 5 personas das…" at bounding box center [604, 225] width 209 height 437
click at [580, 336] on div "La paciencia es el secreto para la buena comida. 4 octubre 21:30 5 personas das…" at bounding box center [604, 225] width 209 height 437
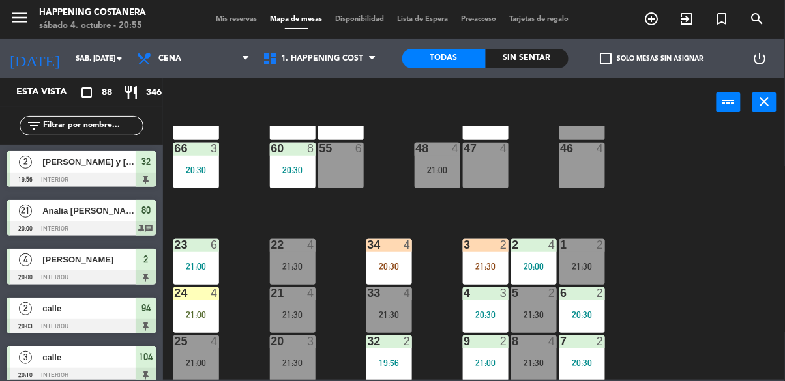
scroll to position [384, 0]
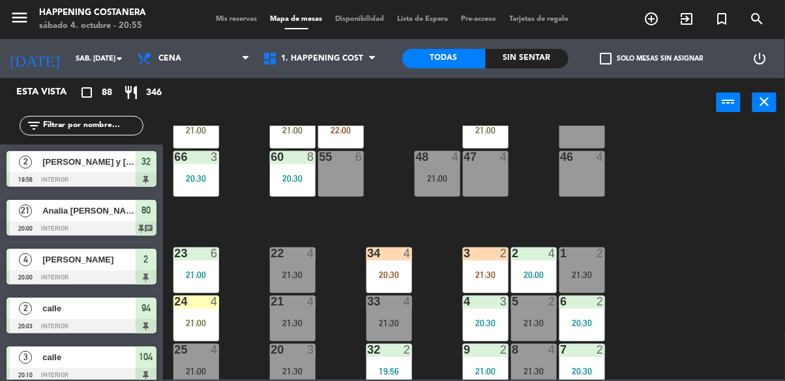
click at [70, 120] on input "text" at bounding box center [92, 126] width 101 height 14
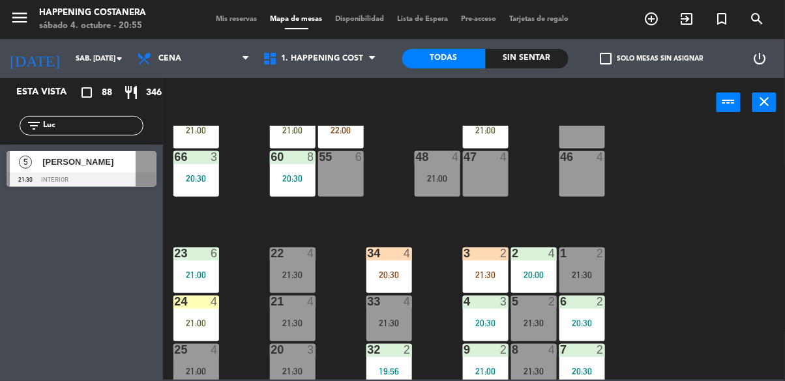
type input "Luc"
click at [47, 174] on div at bounding box center [82, 180] width 150 height 14
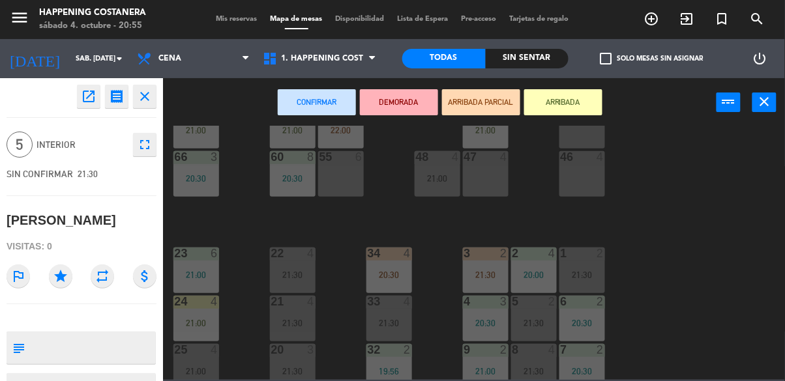
click at [342, 166] on div "55 6" at bounding box center [341, 174] width 46 height 46
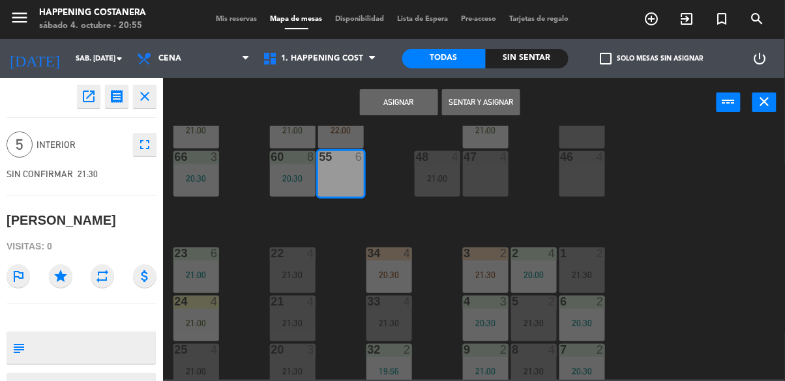
click at [403, 101] on button "Asignar" at bounding box center [399, 102] width 78 height 26
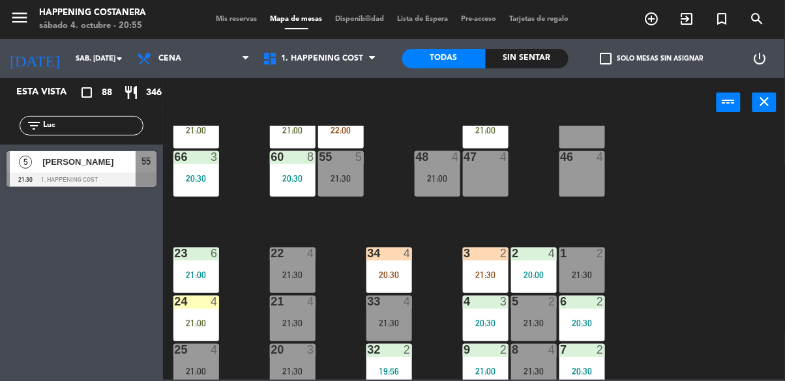
click at [353, 167] on div "55 5 21:30" at bounding box center [341, 174] width 46 height 46
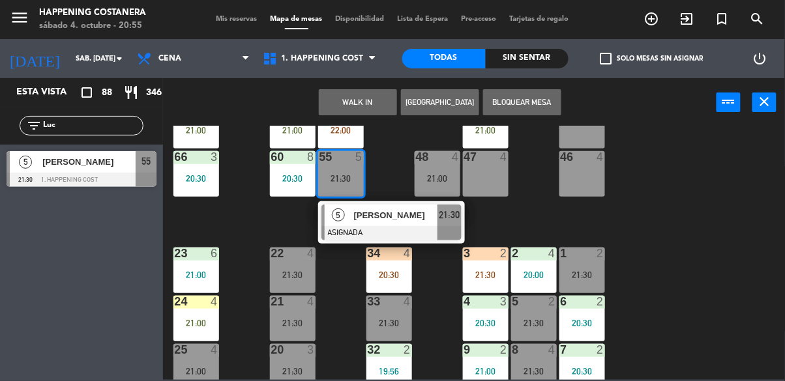
click at [407, 221] on span "[PERSON_NAME]" at bounding box center [395, 216] width 83 height 14
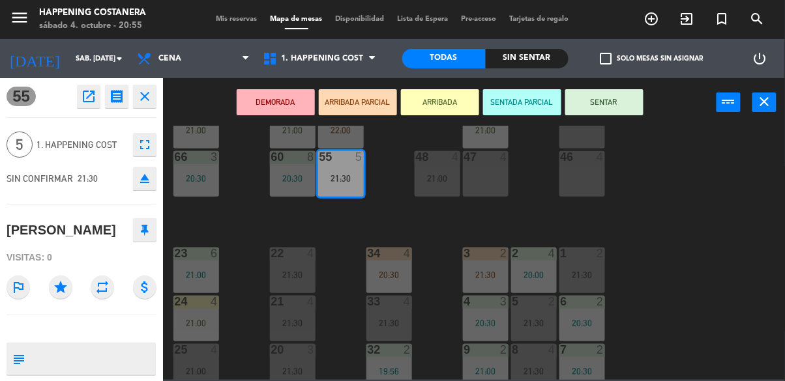
click at [93, 98] on icon "open_in_new" at bounding box center [89, 97] width 16 height 16
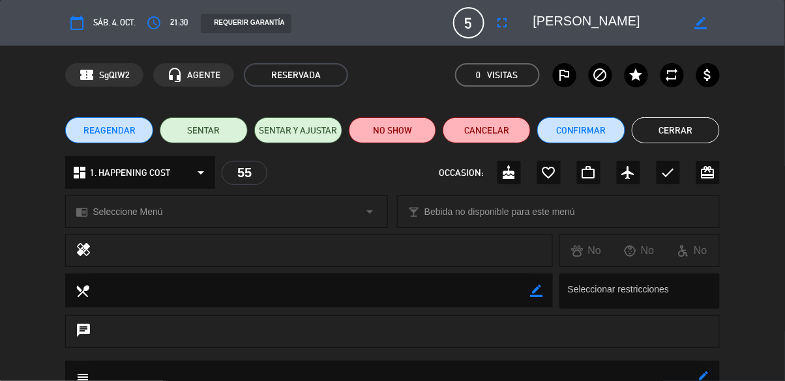
click at [698, 27] on icon "border_color" at bounding box center [701, 23] width 12 height 12
type textarea "[PERSON_NAME]"
click at [699, 26] on icon at bounding box center [701, 23] width 12 height 12
click at [692, 132] on button "Cerrar" at bounding box center [676, 130] width 88 height 26
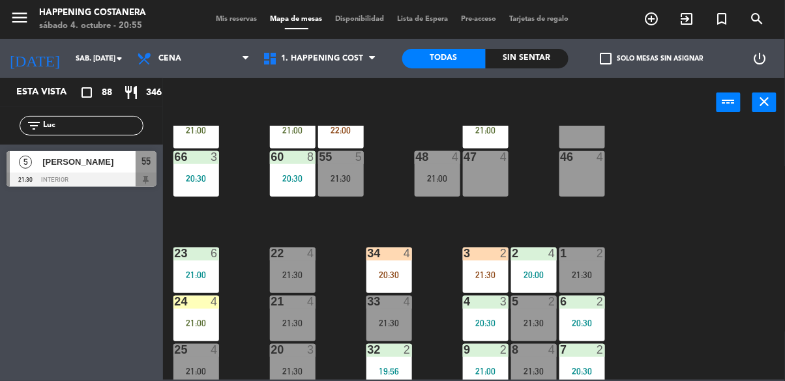
click at [333, 184] on div "55 5 21:30" at bounding box center [341, 174] width 46 height 46
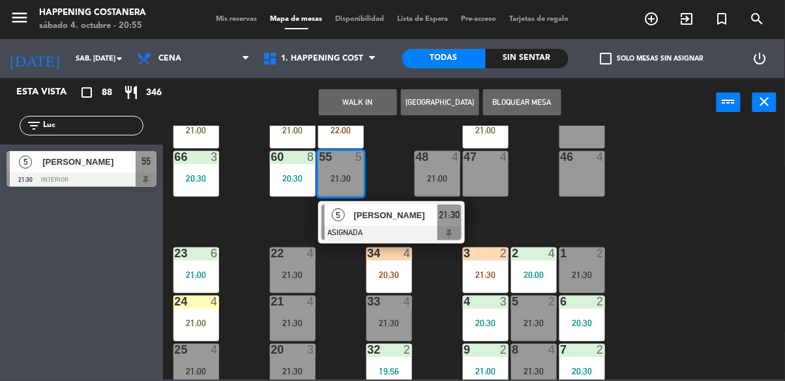
click at [330, 231] on div at bounding box center [391, 233] width 140 height 14
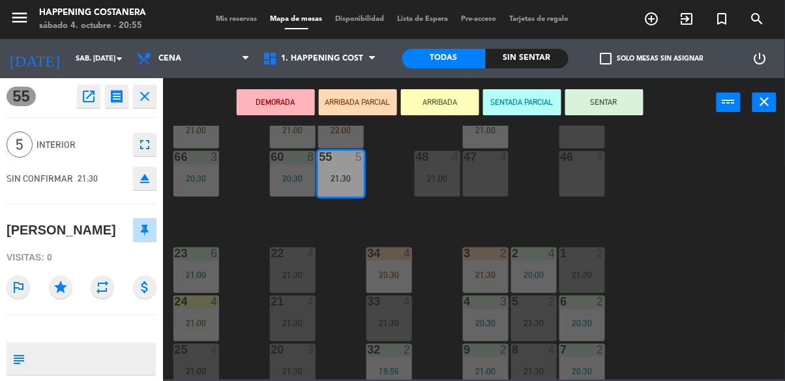
click at [450, 100] on button "ARRIBADA" at bounding box center [440, 102] width 78 height 26
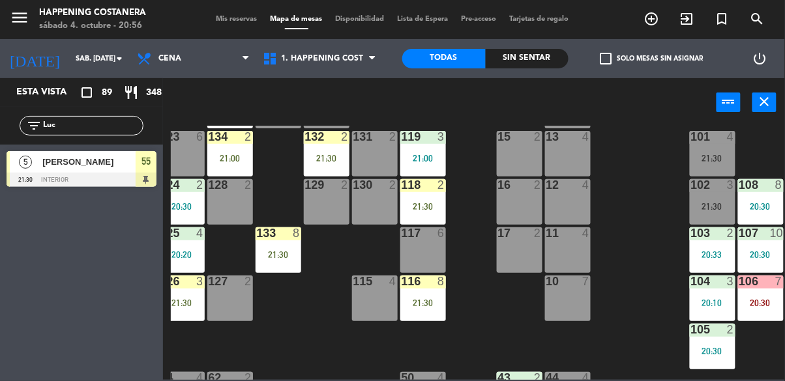
scroll to position [65, 14]
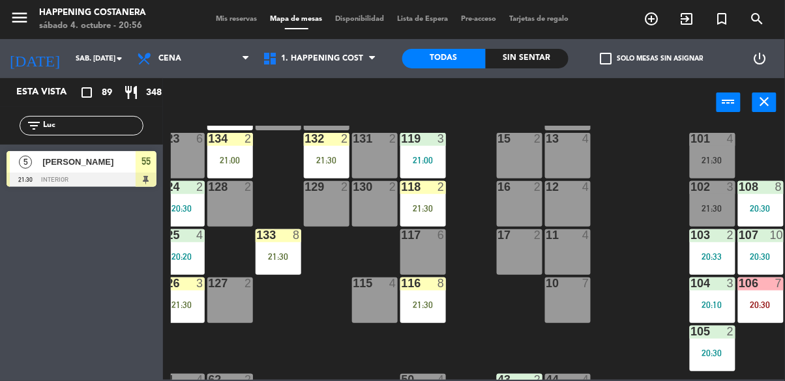
click at [427, 211] on div "21:30" at bounding box center [423, 208] width 46 height 9
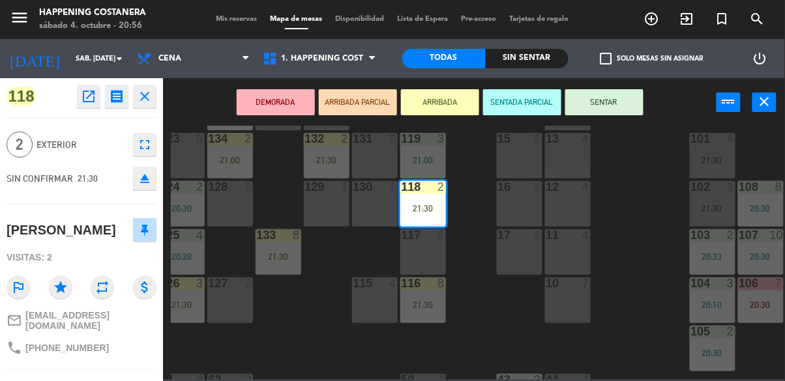
click at [436, 264] on div "117 6" at bounding box center [423, 252] width 46 height 46
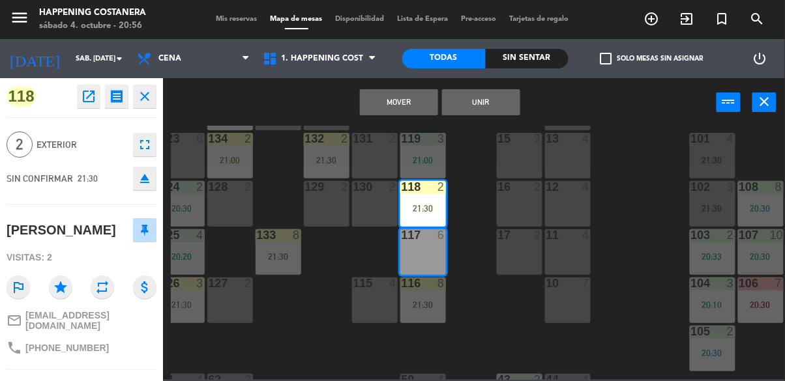
click at [402, 103] on button "Mover" at bounding box center [399, 102] width 78 height 26
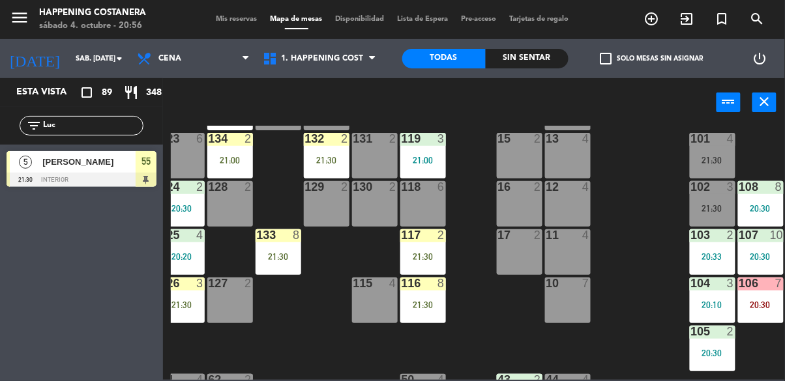
click at [428, 200] on div "118 6" at bounding box center [423, 204] width 46 height 46
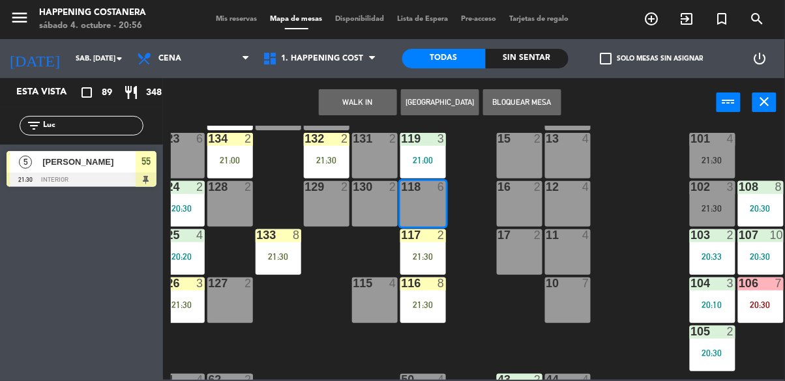
click at [367, 102] on button "WALK IN" at bounding box center [358, 102] width 78 height 26
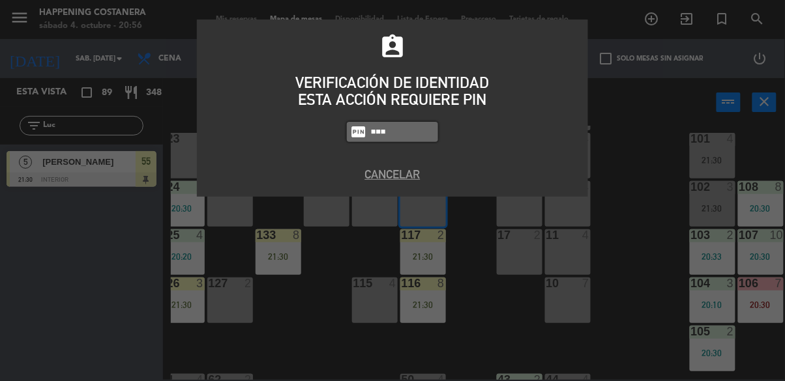
type input "5447"
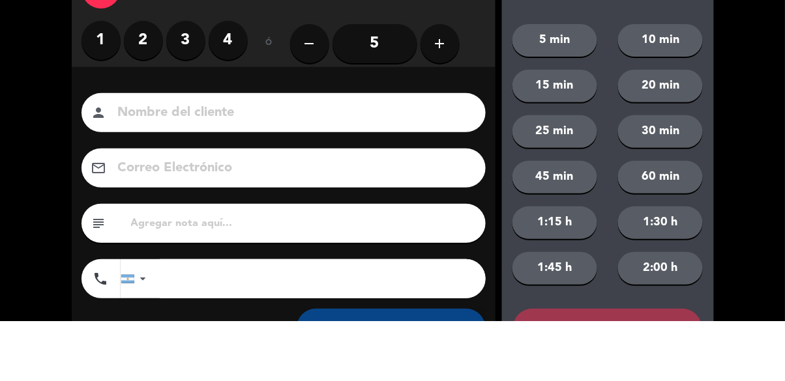
click at [154, 116] on div "1 2 3 4" at bounding box center [164, 100] width 166 height 39
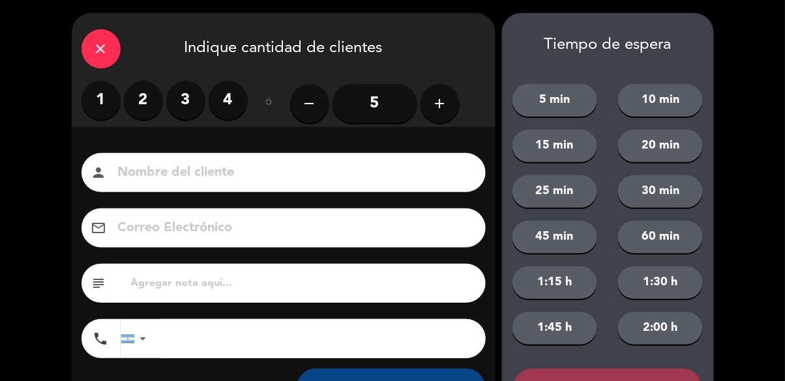
click at [145, 93] on label "2" at bounding box center [143, 100] width 39 height 39
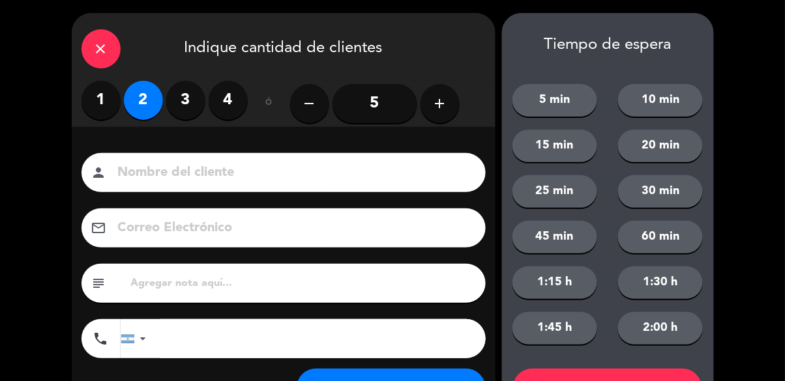
click at [254, 164] on input at bounding box center [293, 173] width 352 height 23
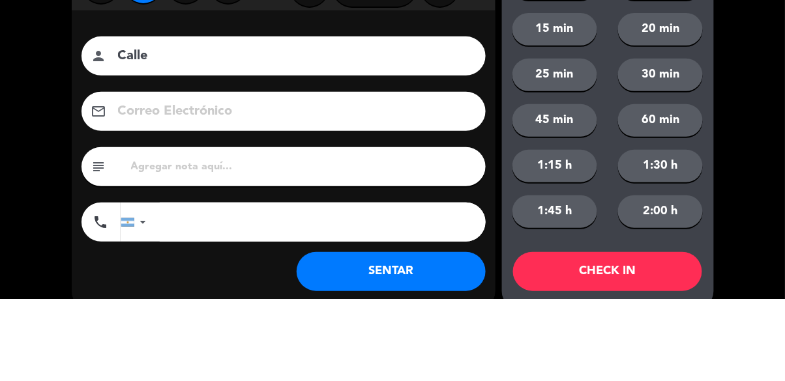
scroll to position [59, 0]
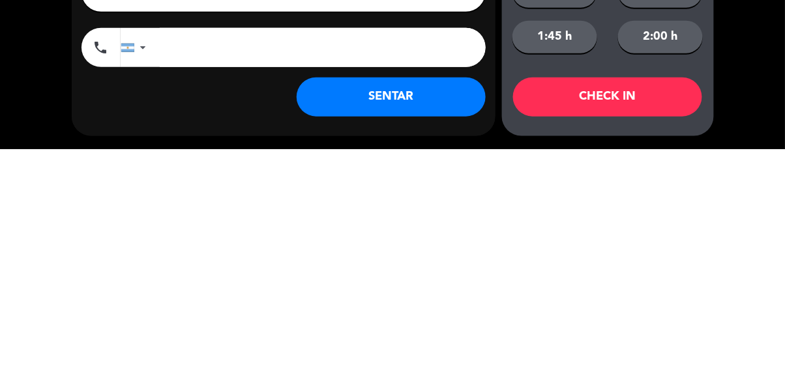
type input "Calle"
click at [426, 330] on button "SENTAR" at bounding box center [391, 329] width 189 height 39
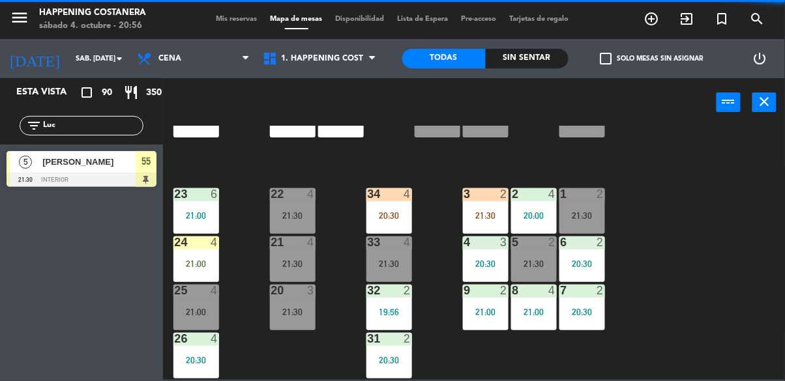
scroll to position [497, 0]
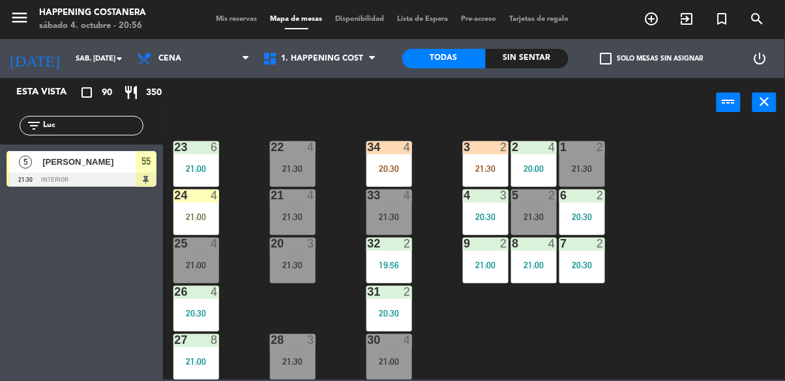
click at [95, 171] on div "[PERSON_NAME]" at bounding box center [88, 162] width 95 height 22
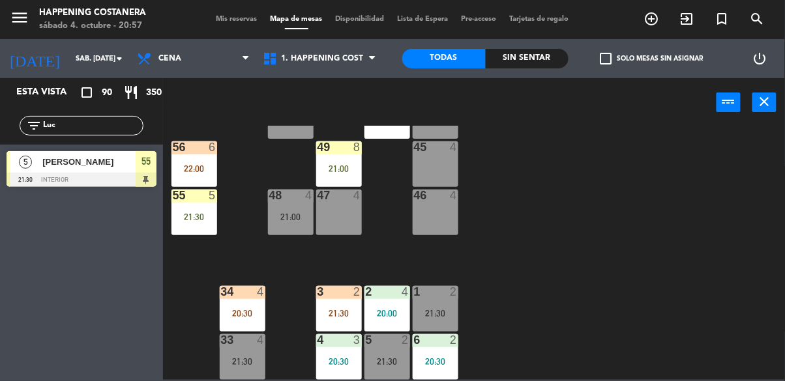
scroll to position [345, 147]
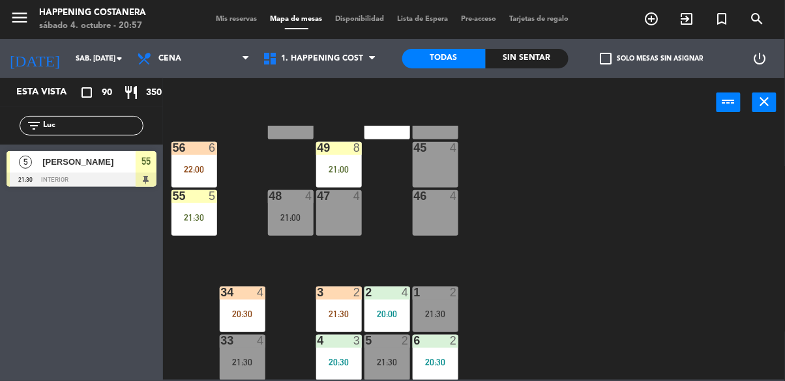
click at [72, 123] on input "Luc" at bounding box center [92, 126] width 101 height 14
type input "L"
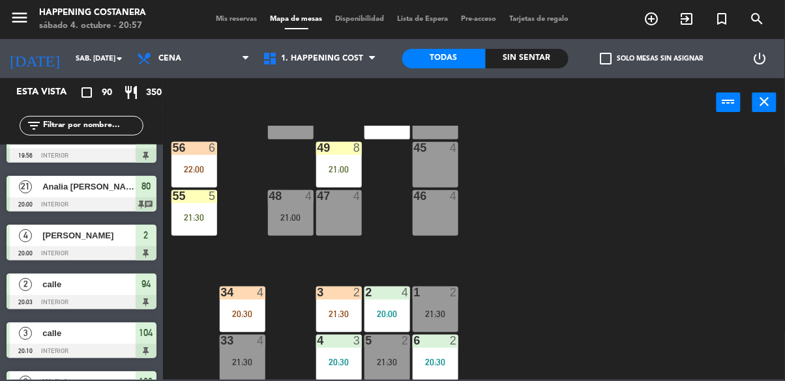
scroll to position [27, 0]
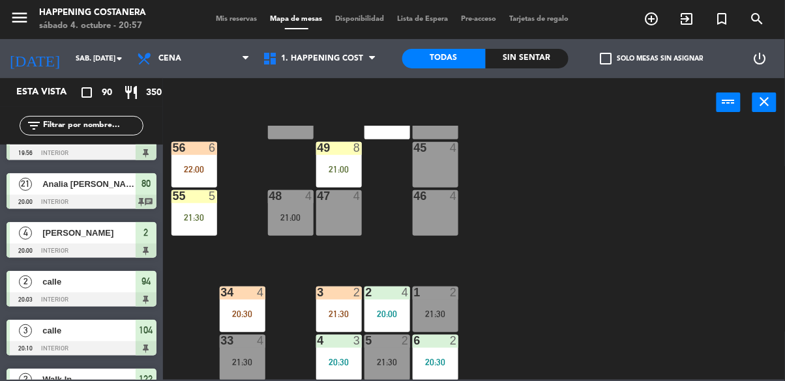
click at [544, 61] on div "Sin sentar" at bounding box center [527, 59] width 83 height 20
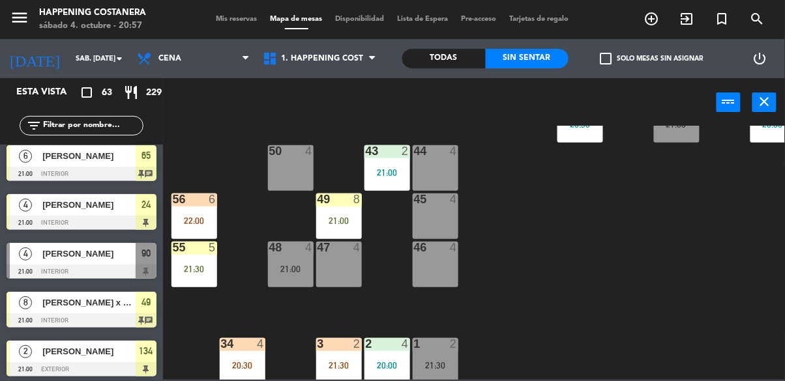
scroll to position [0, 147]
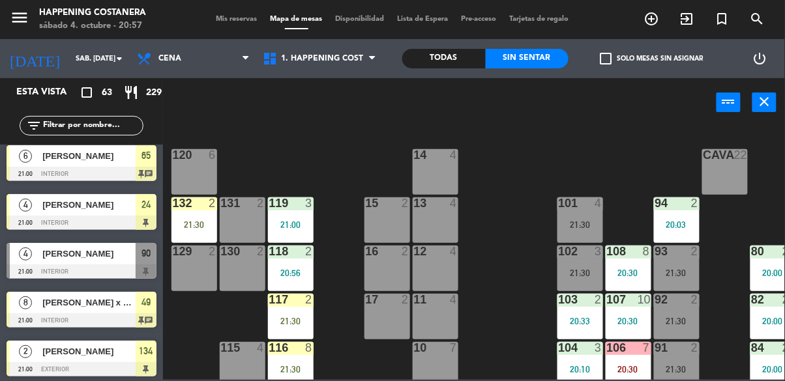
click at [584, 328] on div "103 2 20:33" at bounding box center [580, 317] width 46 height 46
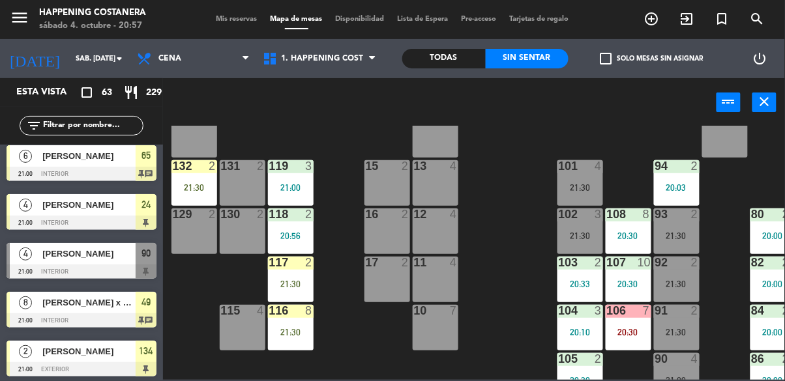
scroll to position [61, 147]
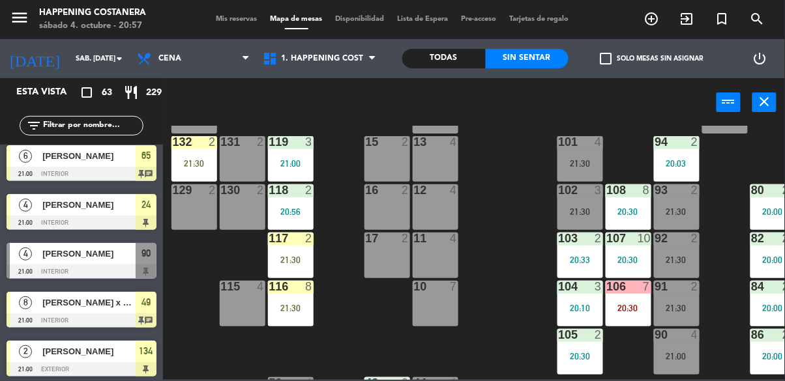
click at [295, 163] on div "21:00" at bounding box center [291, 163] width 46 height 9
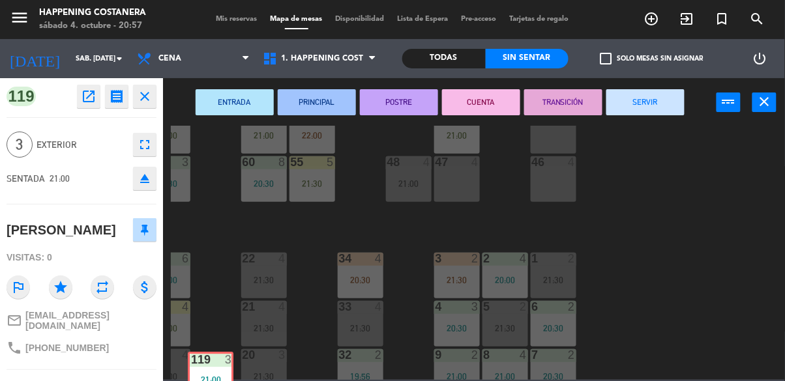
scroll to position [386, 27]
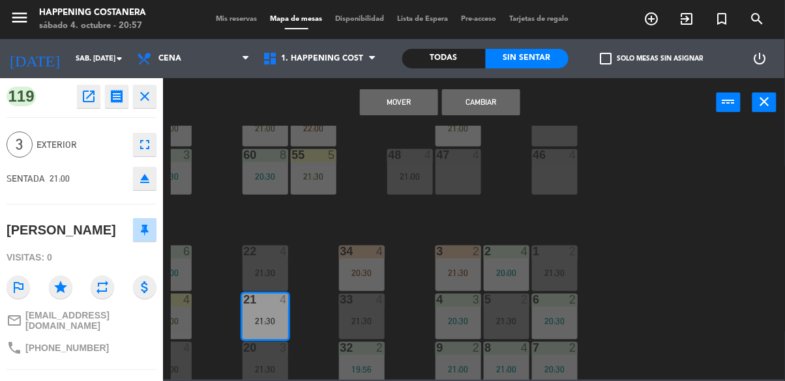
click at [505, 104] on button "Cambiar" at bounding box center [481, 102] width 78 height 26
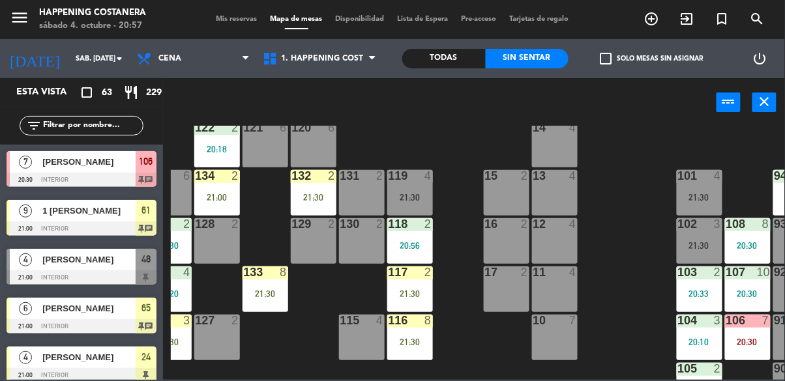
scroll to position [25, 27]
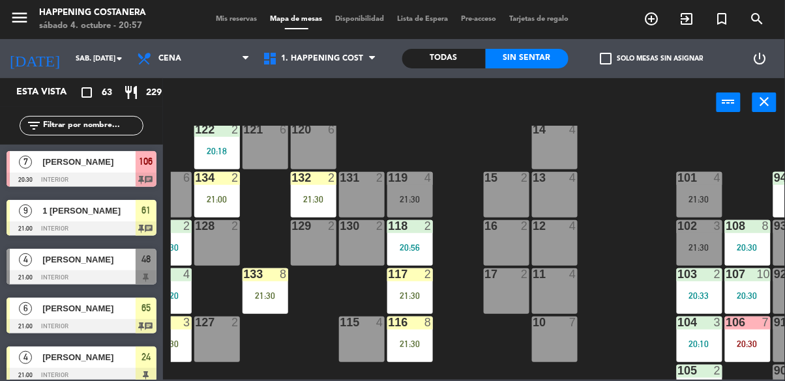
click at [389, 183] on div "119" at bounding box center [389, 178] width 1 height 12
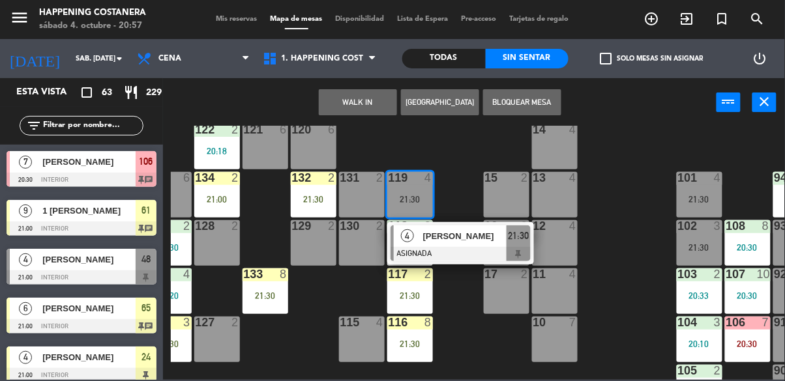
click at [453, 237] on span "[PERSON_NAME]" at bounding box center [464, 236] width 83 height 14
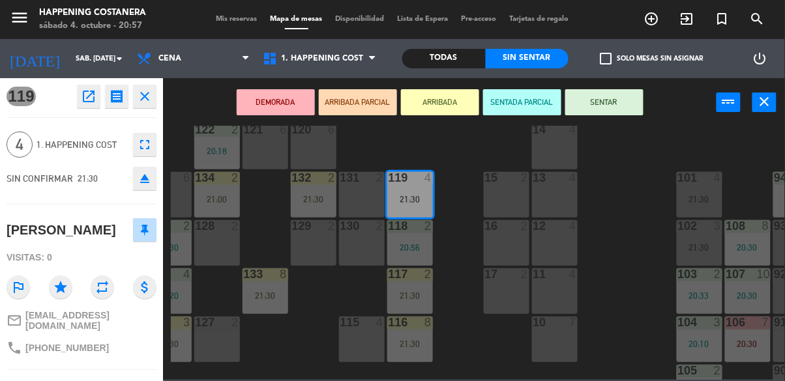
click at [147, 177] on icon "eject" at bounding box center [145, 179] width 16 height 16
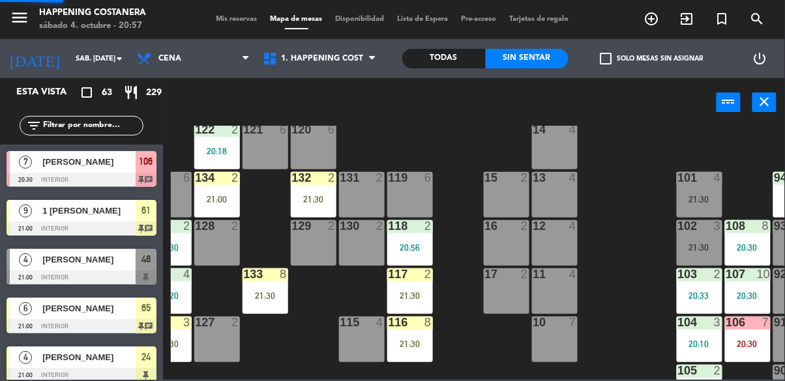
scroll to position [0, 0]
click at [404, 241] on div "118 2 20:56" at bounding box center [410, 243] width 46 height 46
click at [477, 353] on div "69 11 21:30 122 2 20:18 121 6 120 6 14 4 CAVA 22 101 4 21:30 94 2 20:03 70 11 2…" at bounding box center [478, 253] width 614 height 254
click at [410, 245] on div "20:56" at bounding box center [410, 247] width 46 height 9
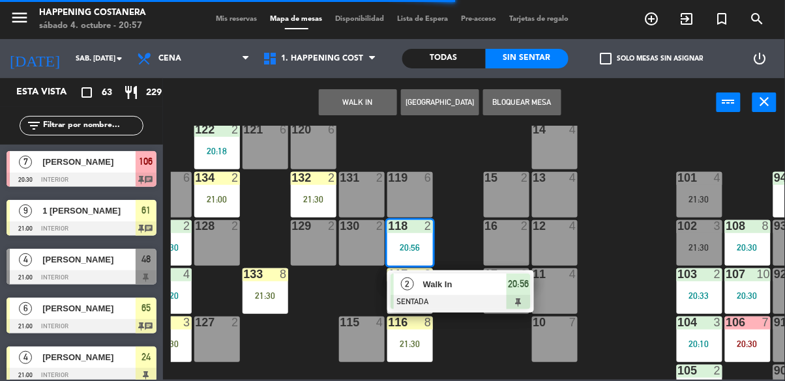
click at [451, 259] on div "69 11 21:30 122 2 20:18 121 6 120 6 14 4 CAVA 22 101 4 21:30 94 2 20:03 70 11 2…" at bounding box center [478, 253] width 614 height 254
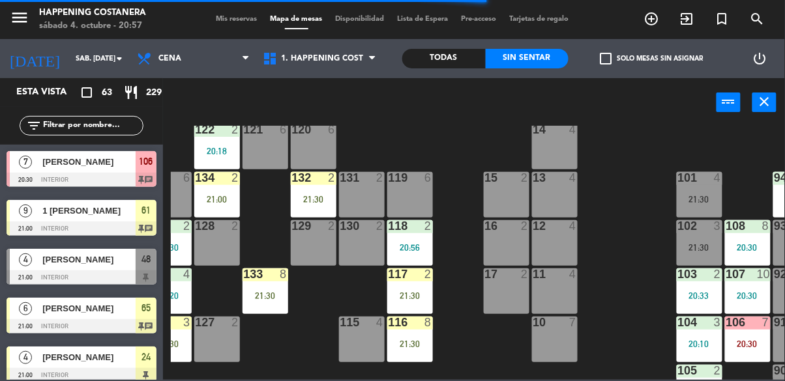
click at [402, 246] on div "20:56" at bounding box center [410, 247] width 46 height 9
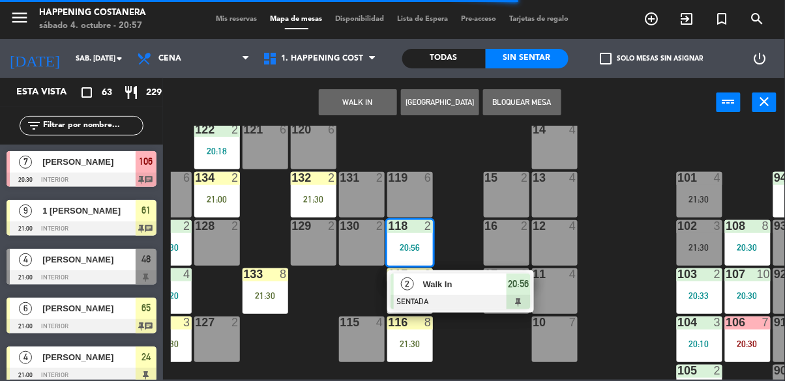
click at [450, 250] on div "69 11 21:30 122 2 20:18 121 6 120 6 14 4 CAVA 22 101 4 21:30 94 2 20:03 70 11 2…" at bounding box center [478, 253] width 614 height 254
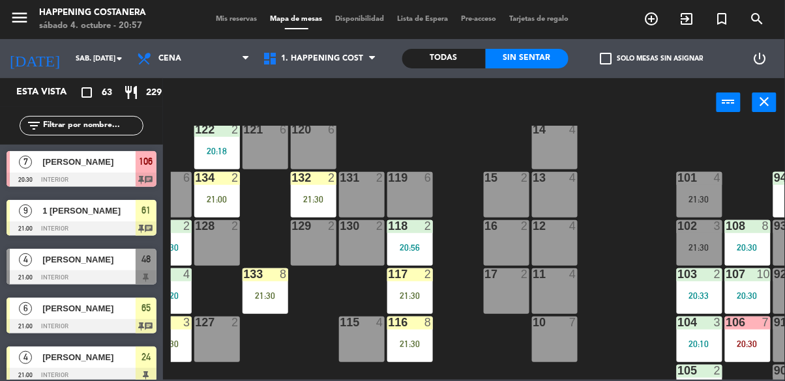
click at [415, 247] on div "20:56" at bounding box center [410, 247] width 46 height 9
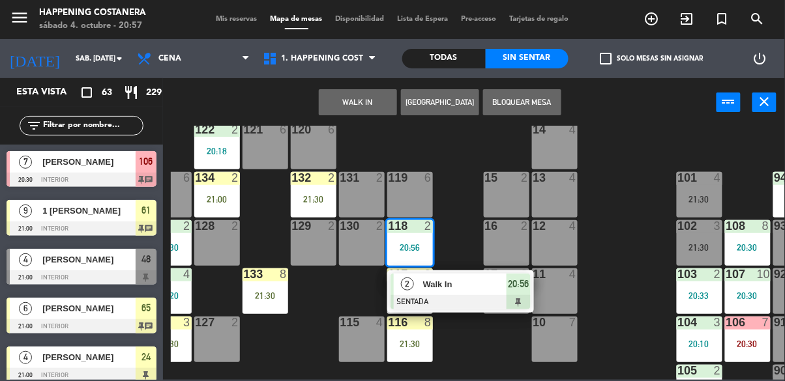
click at [462, 292] on div "Walk In" at bounding box center [464, 285] width 85 height 22
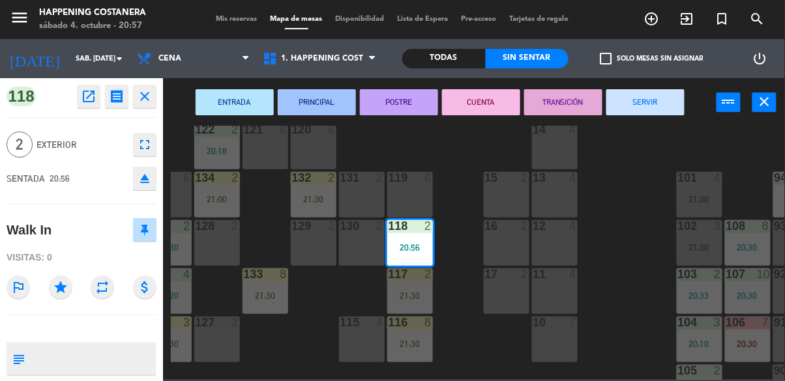
click at [451, 292] on div "69 11 21:30 122 2 20:18 121 6 120 6 14 4 CAVA 22 101 4 21:30 94 2 20:03 70 11 2…" at bounding box center [478, 253] width 614 height 254
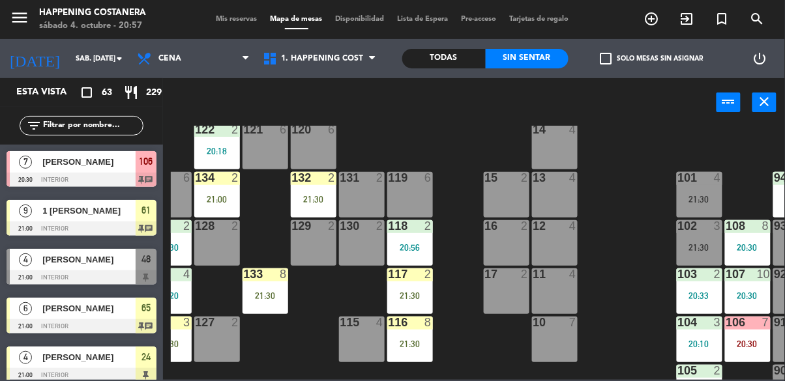
click at [415, 241] on div "118 2 20:56" at bounding box center [410, 243] width 46 height 46
click at [460, 248] on div "69 11 21:30 122 2 20:18 121 6 120 6 14 4 CAVA 22 101 4 21:30 94 2 20:03 70 11 2…" at bounding box center [478, 253] width 614 height 254
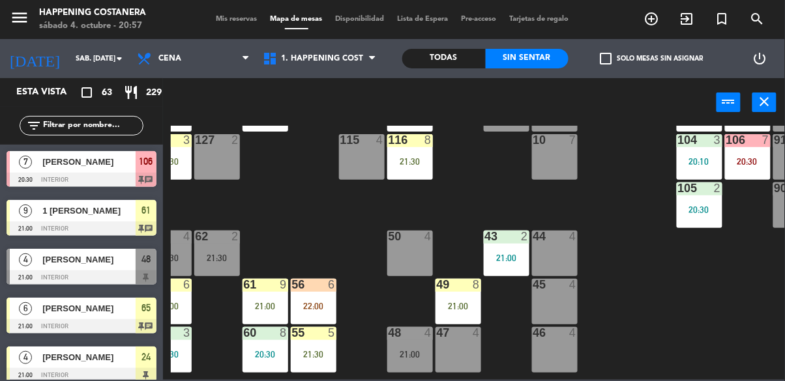
scroll to position [231, 26]
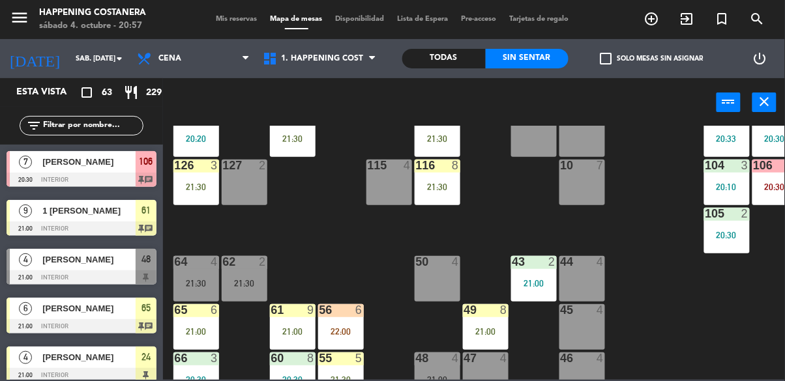
click at [649, 284] on div "69 11 21:30 122 2 20:18 121 6 120 6 14 4 CAVA 22 101 4 21:30 94 2 20:03 70 11 2…" at bounding box center [478, 253] width 614 height 254
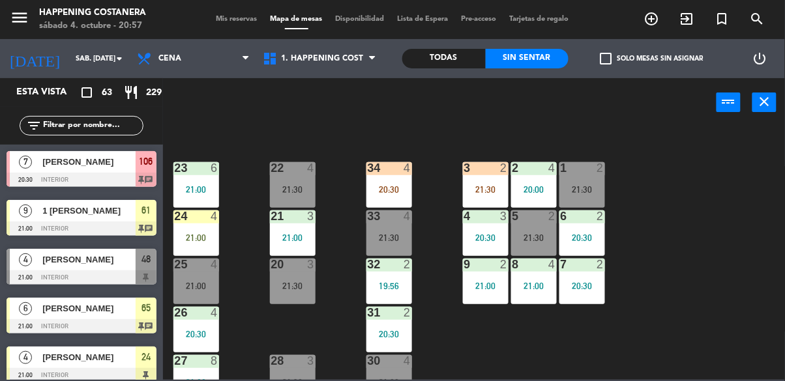
scroll to position [497, 0]
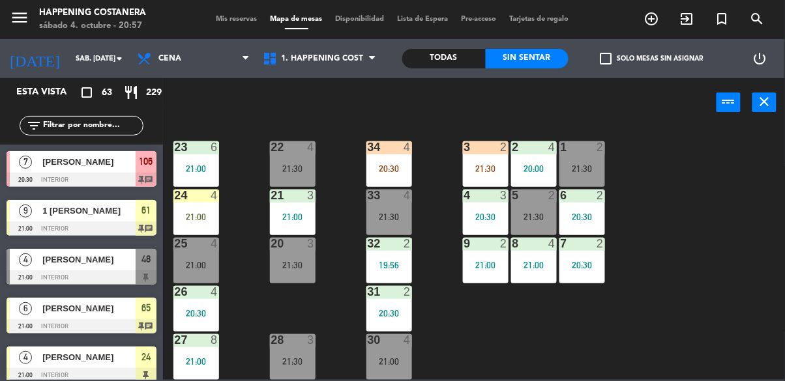
click at [605, 53] on span "check_box_outline_blank" at bounding box center [606, 59] width 12 height 12
click at [652, 59] on input "check_box_outline_blank Solo mesas sin asignar" at bounding box center [652, 59] width 0 height 0
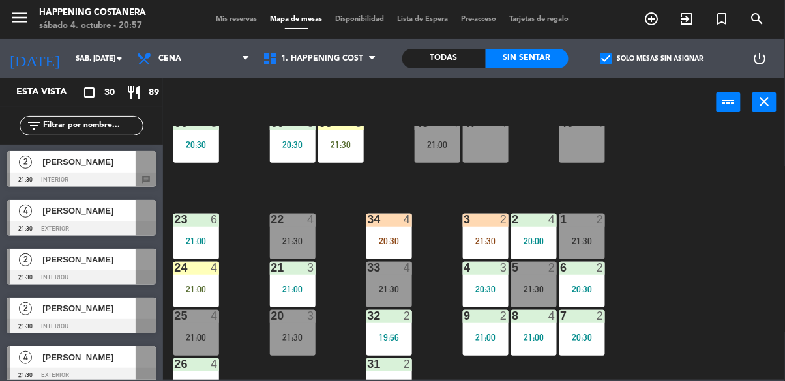
scroll to position [324, 0]
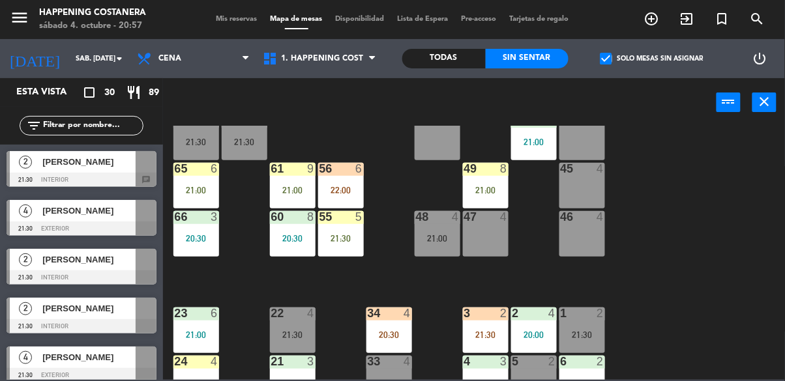
click at [342, 232] on div "55 5 21:30" at bounding box center [341, 234] width 46 height 46
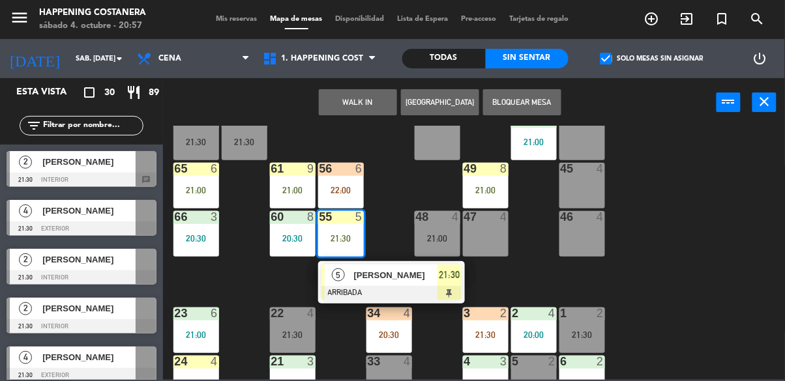
click at [662, 274] on div "69 11 21:30 122 2 20:18 121 6 120 6 14 4 CAVA 22 101 4 21:30 94 2 20:03 70 11 2…" at bounding box center [478, 253] width 614 height 254
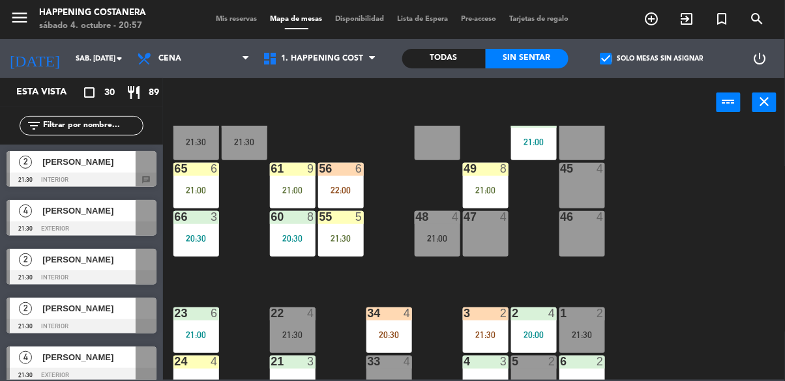
click at [449, 236] on div "21:00" at bounding box center [438, 238] width 46 height 9
click at [191, 180] on div "65 6 21:00" at bounding box center [196, 186] width 46 height 46
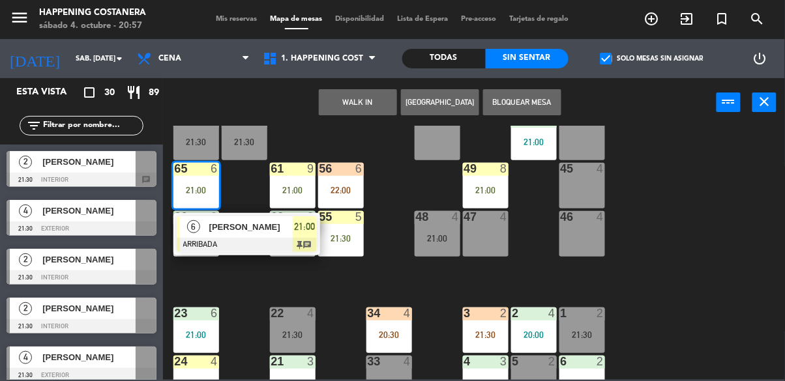
click at [194, 238] on div at bounding box center [247, 245] width 140 height 14
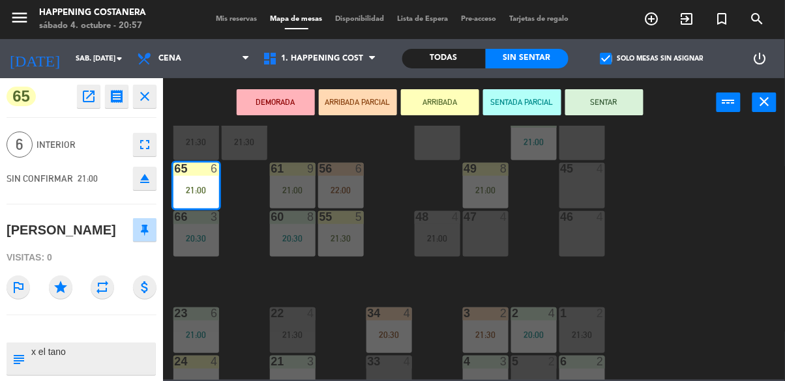
scroll to position [71, 0]
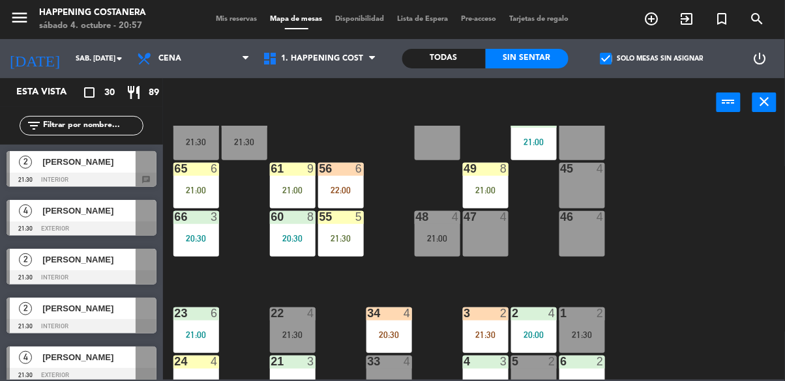
click at [669, 256] on div "69 11 21:30 122 2 20:18 121 6 120 6 14 4 CAVA 22 101 4 21:30 94 2 20:03 70 11 2…" at bounding box center [478, 253] width 614 height 254
click at [603, 62] on span "check_box" at bounding box center [606, 59] width 12 height 12
click at [652, 59] on input "check_box Solo mesas sin asignar" at bounding box center [652, 59] width 0 height 0
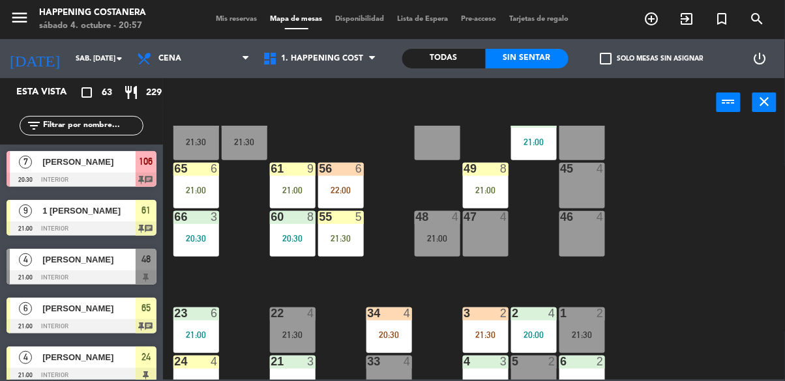
click at [64, 126] on input "text" at bounding box center [92, 126] width 101 height 14
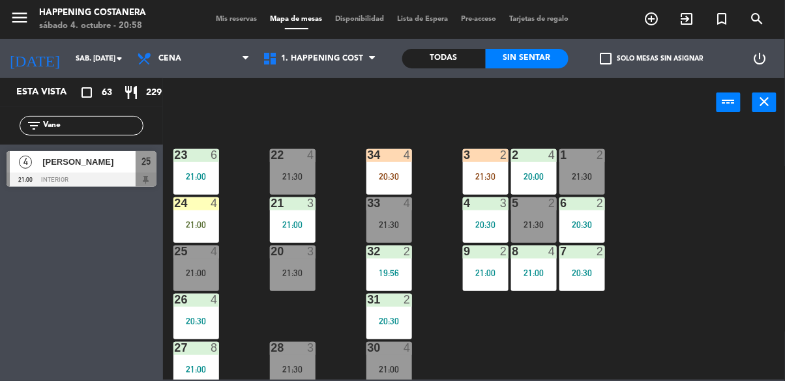
scroll to position [497, 0]
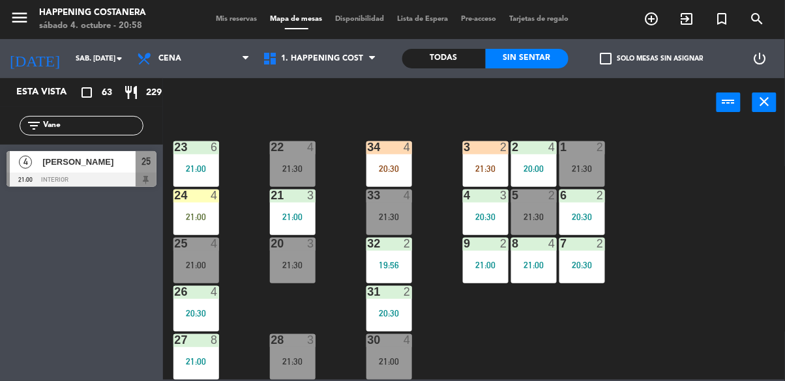
type input "Vane"
click at [191, 261] on div "21:00" at bounding box center [196, 265] width 46 height 9
click at [700, 248] on div "69 11 21:30 122 2 20:18 121 6 120 6 14 4 CAVA 22 101 4 21:30 94 2 20:03 70 11 2…" at bounding box center [478, 253] width 614 height 254
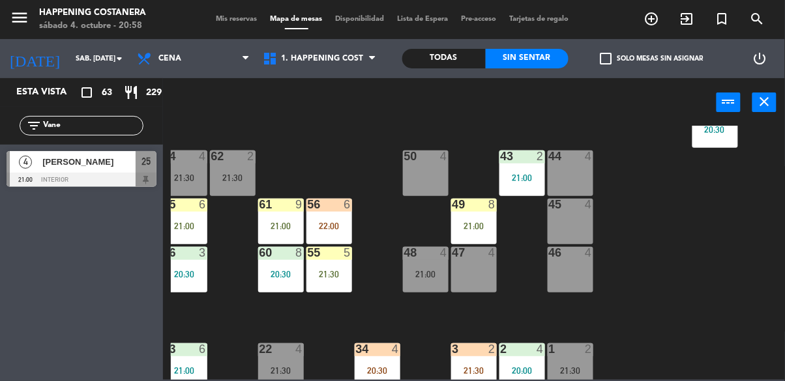
scroll to position [288, 0]
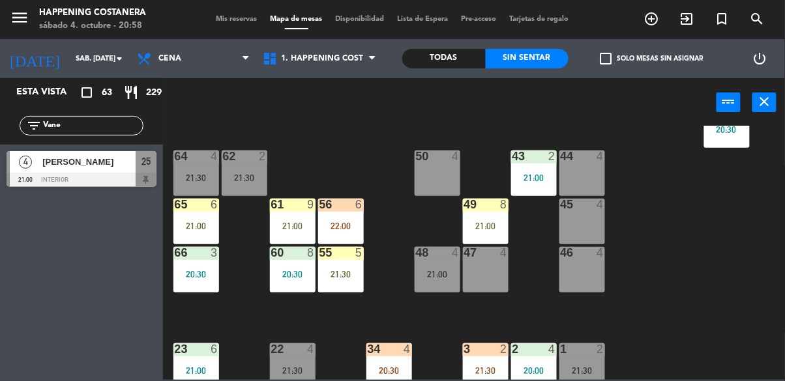
click at [59, 179] on div at bounding box center [82, 180] width 150 height 14
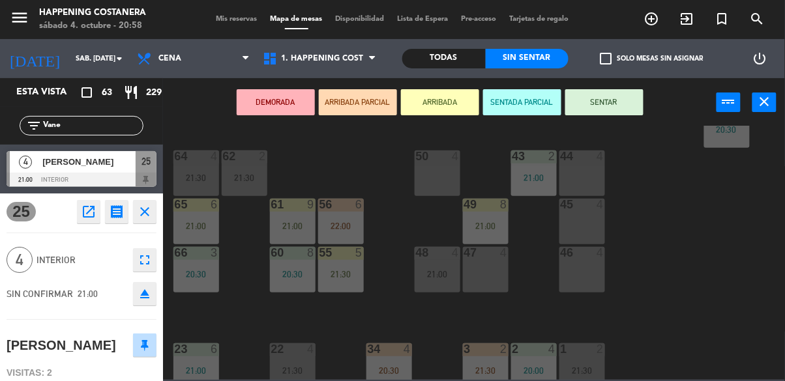
click at [194, 179] on div "21:30" at bounding box center [196, 177] width 46 height 9
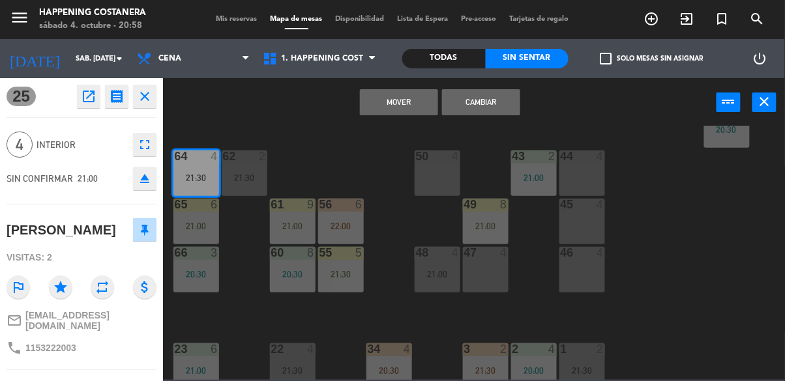
click at [491, 103] on button "Cambiar" at bounding box center [481, 102] width 78 height 26
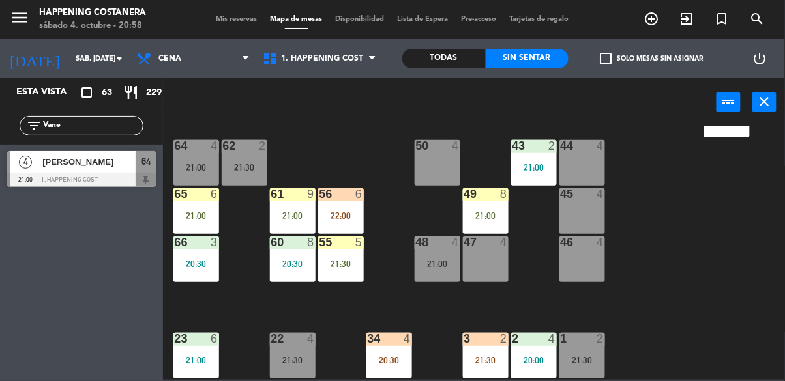
scroll to position [203, 0]
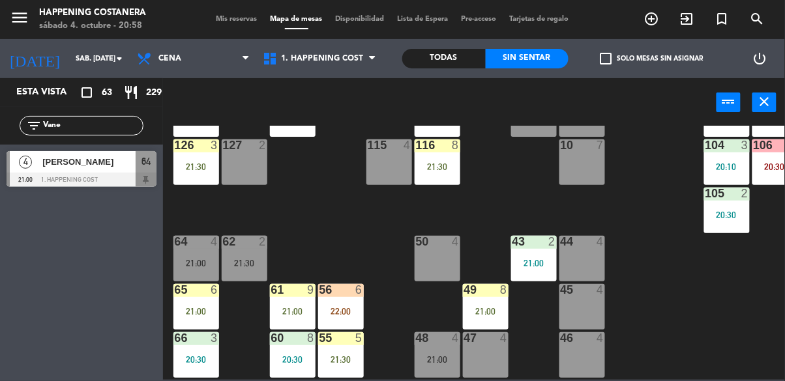
click at [661, 271] on div "69 11 21:30 122 2 20:18 121 6 120 6 14 4 CAVA 22 101 4 21:30 94 2 20:03 70 11 2…" at bounding box center [478, 253] width 614 height 254
click at [76, 166] on span "[PERSON_NAME]" at bounding box center [88, 162] width 93 height 14
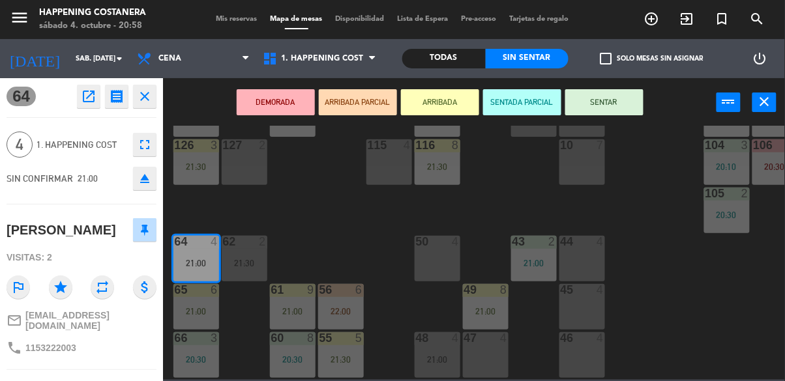
click at [602, 94] on button "SENTAR" at bounding box center [604, 102] width 78 height 26
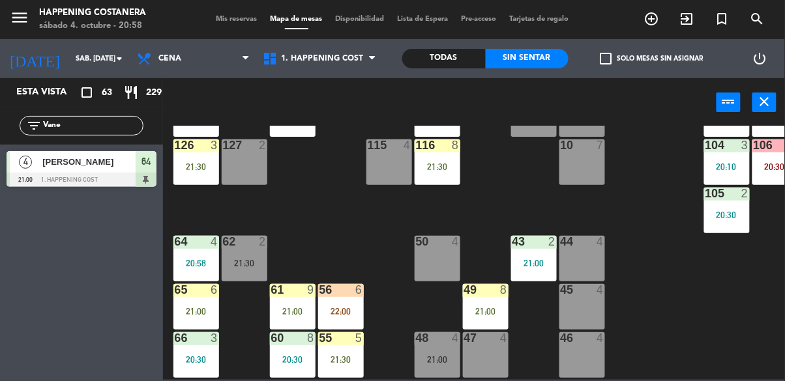
click at [99, 129] on input "Vane" at bounding box center [92, 126] width 101 height 14
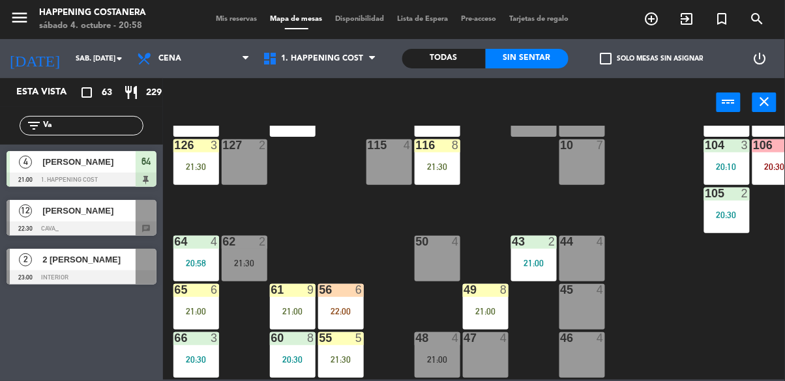
type input "V"
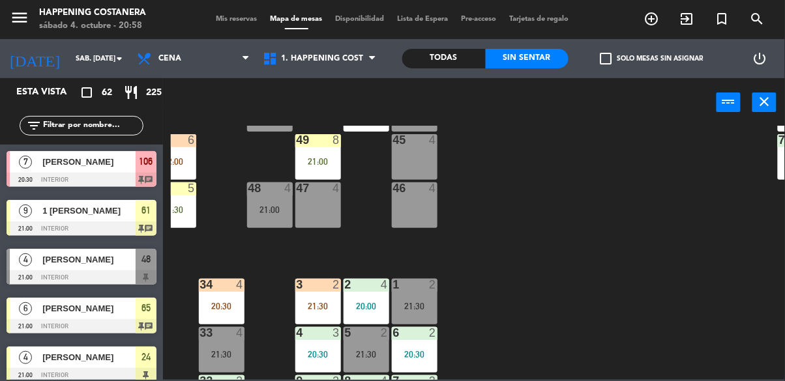
scroll to position [497, 0]
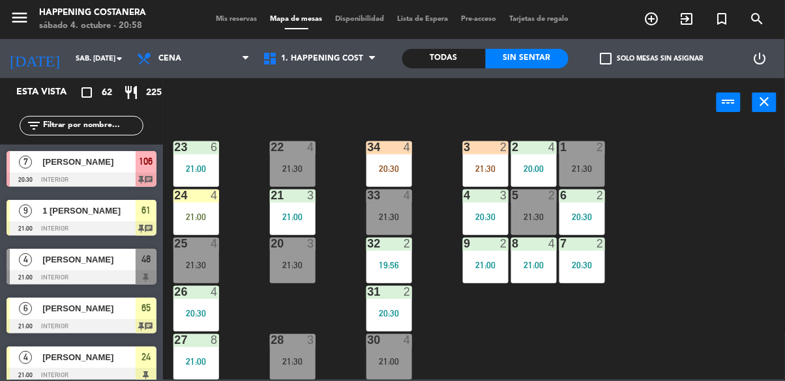
click at [612, 64] on span "check_box_outline_blank" at bounding box center [606, 59] width 12 height 12
click at [652, 59] on input "check_box_outline_blank Solo mesas sin asignar" at bounding box center [652, 59] width 0 height 0
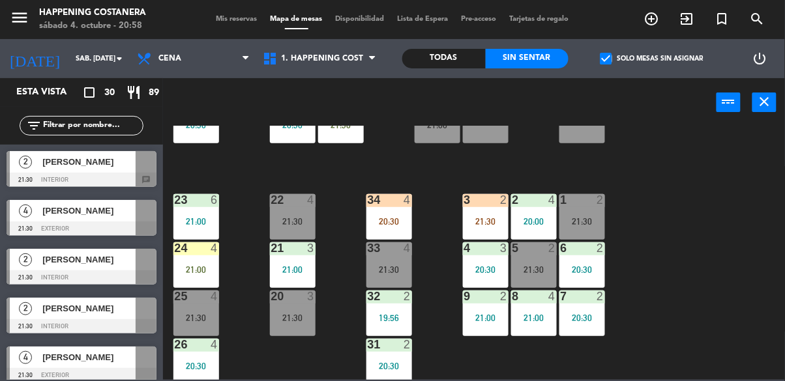
scroll to position [436, 0]
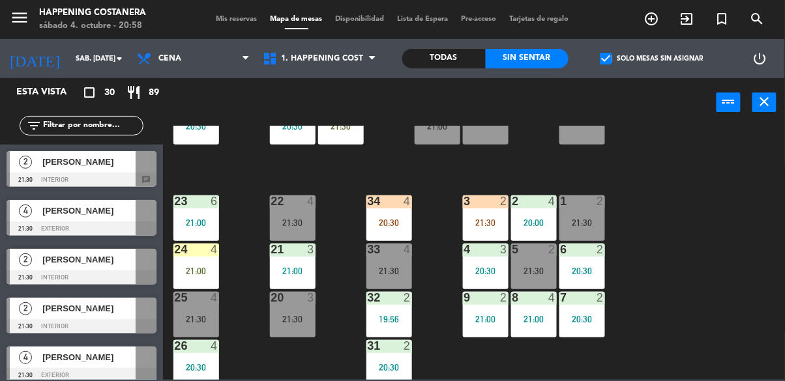
click at [18, 216] on div "4" at bounding box center [25, 211] width 31 height 22
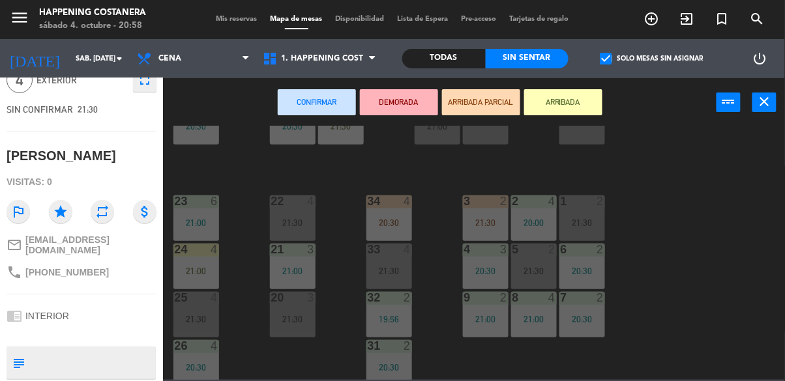
scroll to position [0, 0]
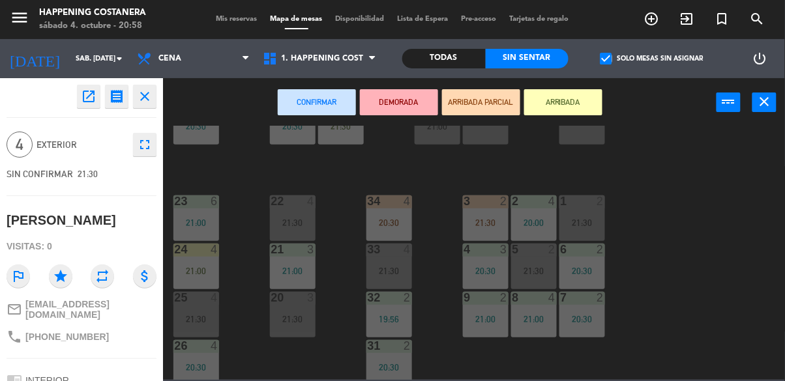
click at [93, 86] on button "open_in_new" at bounding box center [88, 96] width 23 height 23
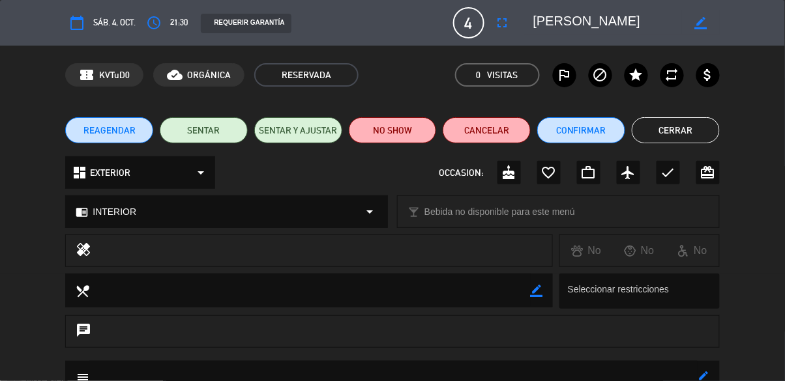
click at [85, 169] on icon "dashboard" at bounding box center [80, 173] width 16 height 16
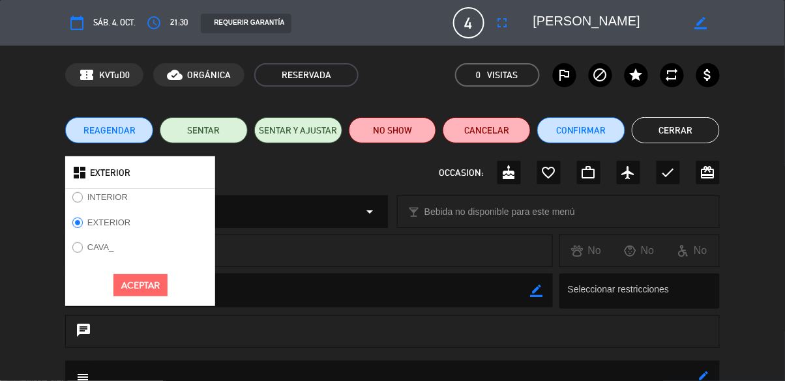
click at [78, 198] on input "INTERIOR" at bounding box center [76, 196] width 8 height 8
radio input "true"
click at [132, 293] on button "Aceptar" at bounding box center [140, 285] width 54 height 23
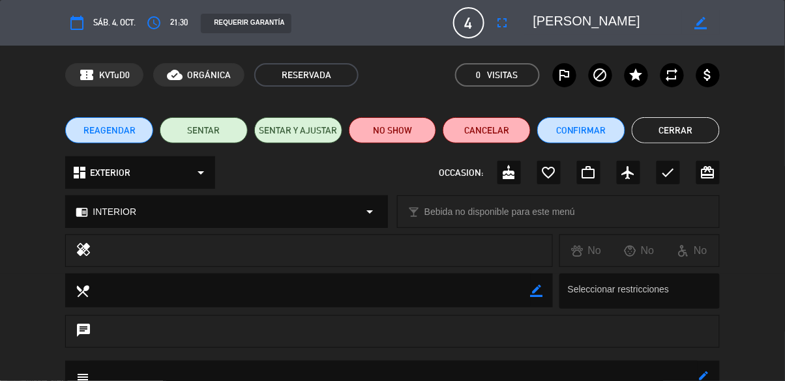
click at [99, 214] on span "INTERIOR" at bounding box center [115, 212] width 44 height 15
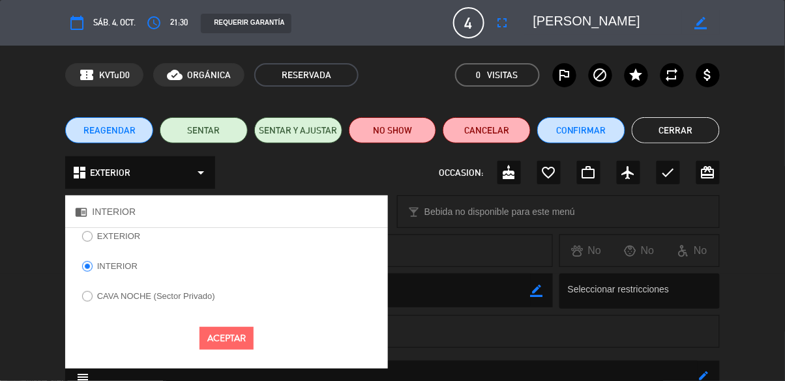
click at [20, 198] on div "dashboard EXTERIOR arrow_drop_down OCCASION: cake favorite_border work_outline …" at bounding box center [392, 179] width 785 height 46
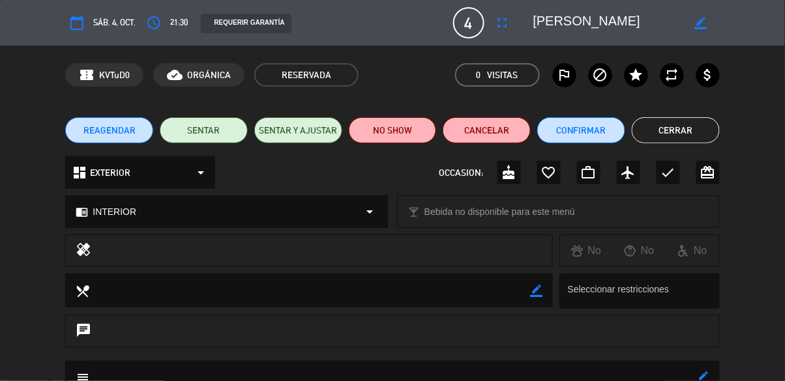
click at [681, 134] on button "Cerrar" at bounding box center [676, 130] width 88 height 26
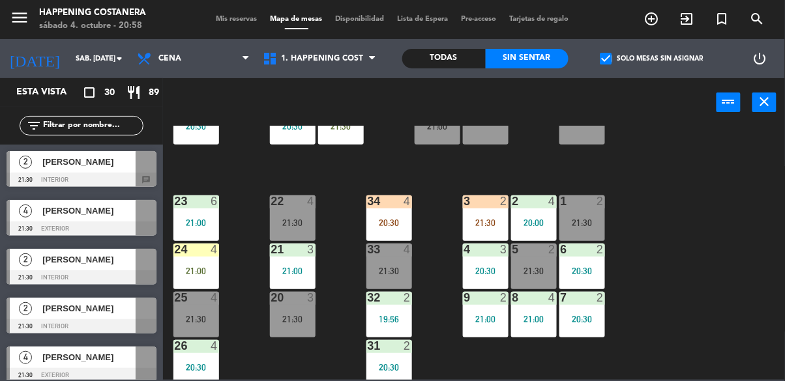
click at [23, 224] on div at bounding box center [82, 229] width 150 height 14
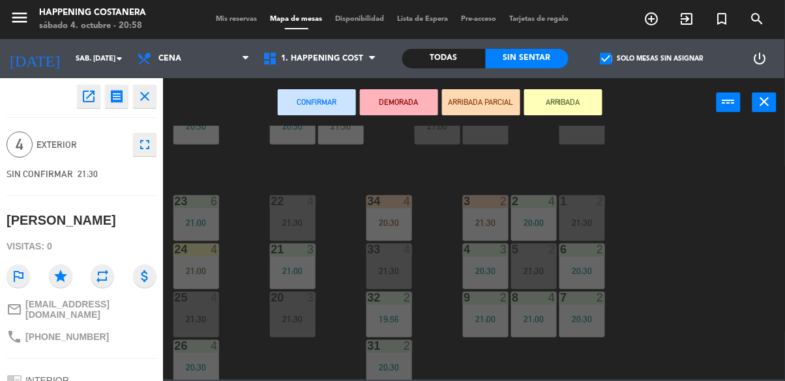
click at [85, 93] on icon "open_in_new" at bounding box center [89, 97] width 16 height 16
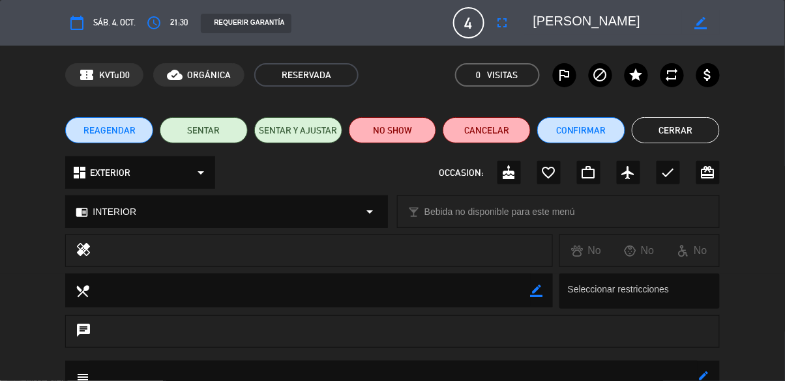
click at [98, 171] on span "EXTERIOR" at bounding box center [110, 173] width 40 height 15
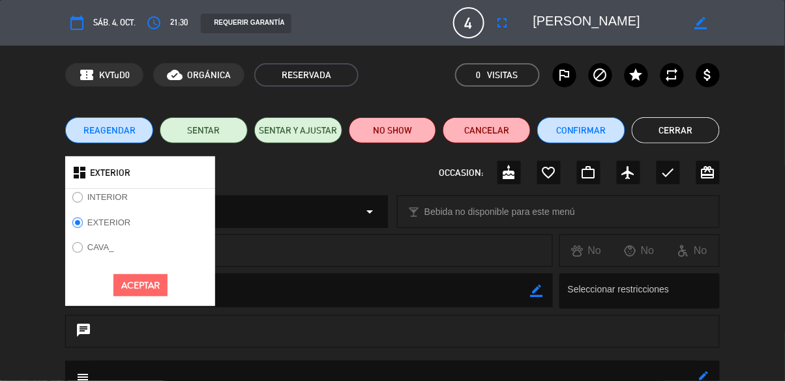
click at [76, 194] on input "INTERIOR" at bounding box center [76, 196] width 8 height 8
radio input "true"
click at [126, 284] on button "Aceptar" at bounding box center [140, 285] width 54 height 23
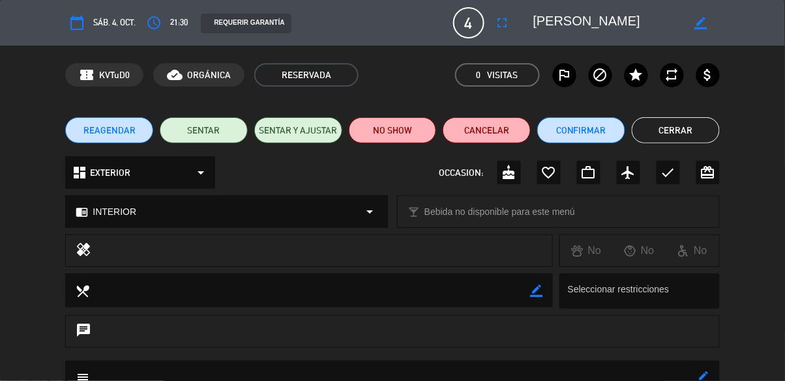
click at [107, 217] on span "INTERIOR" at bounding box center [115, 212] width 44 height 15
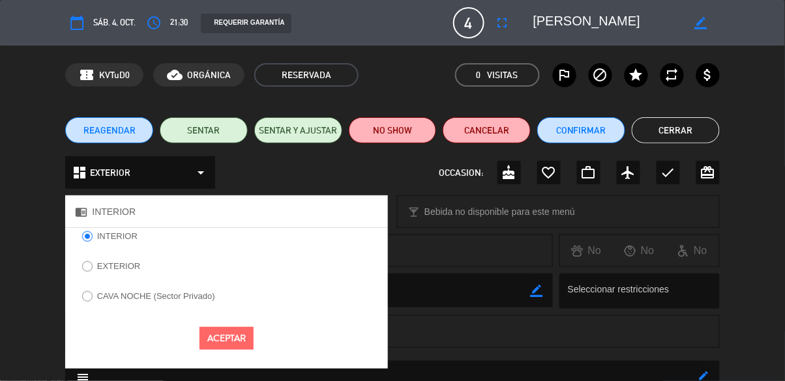
click at [84, 229] on label "INTERIOR" at bounding box center [109, 238] width 69 height 21
click at [224, 338] on button "Aceptar" at bounding box center [226, 338] width 54 height 23
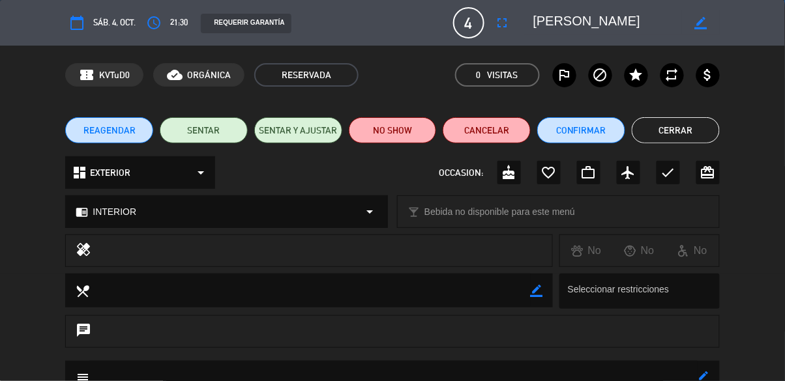
click at [92, 181] on div "dashboard EXTERIOR arrow_drop_down" at bounding box center [140, 172] width 150 height 33
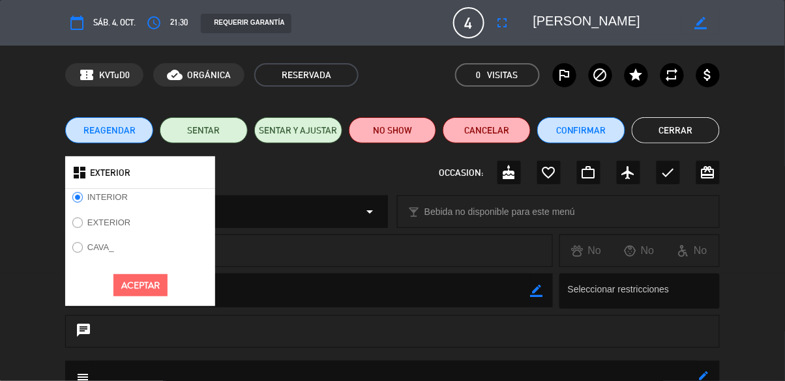
click at [138, 293] on button "Aceptar" at bounding box center [140, 285] width 54 height 23
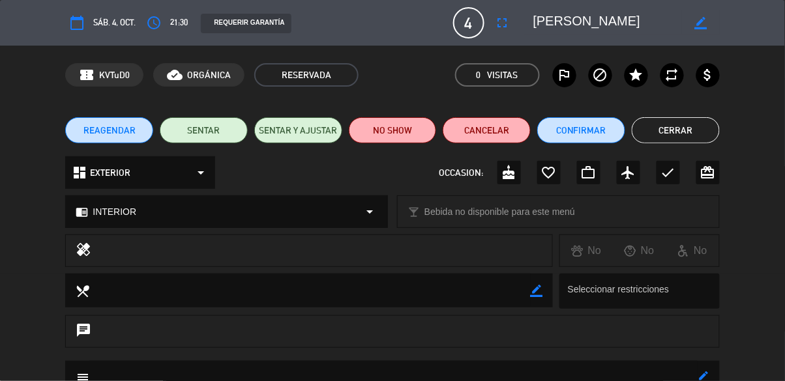
click at [679, 123] on button "Cerrar" at bounding box center [676, 130] width 88 height 26
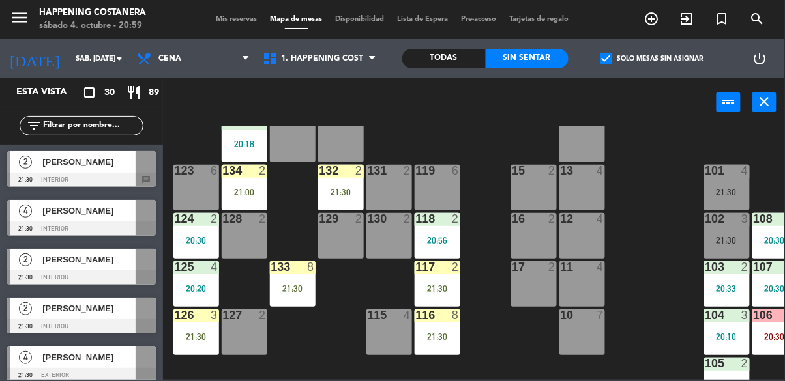
scroll to position [33, 0]
click at [18, 173] on div at bounding box center [82, 180] width 150 height 14
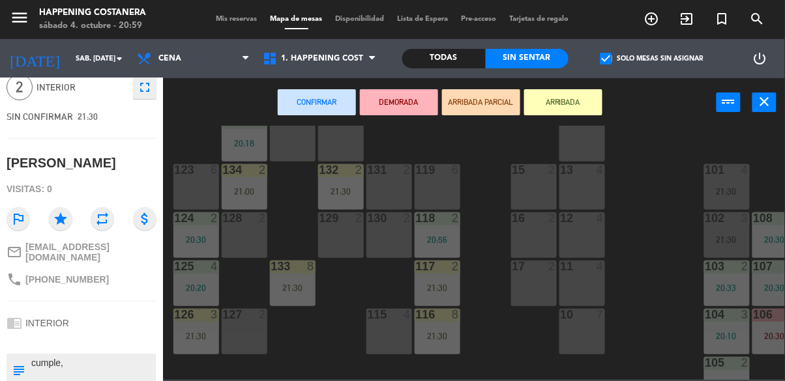
scroll to position [0, 0]
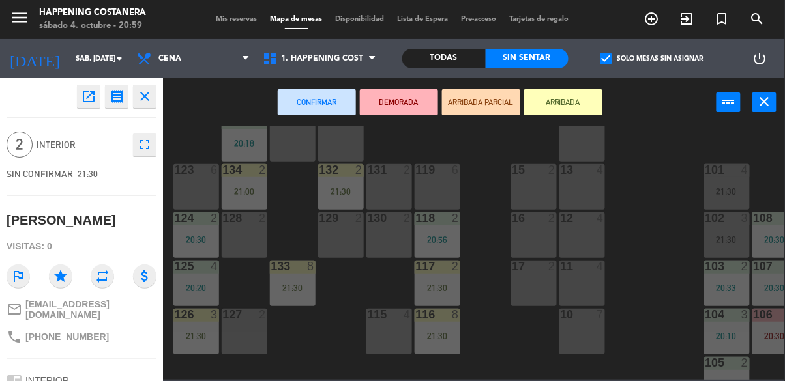
click at [192, 111] on div "Confirmar DEMORADA ARRIBADA PARCIAL ARRIBADA power_input close" at bounding box center [439, 103] width 553 height 50
click at [668, 278] on div "69 11 21:30 122 2 20:18 121 6 120 6 14 4 CAVA 22 101 4 21:30 94 2 20:03 70 11 2…" at bounding box center [478, 253] width 614 height 254
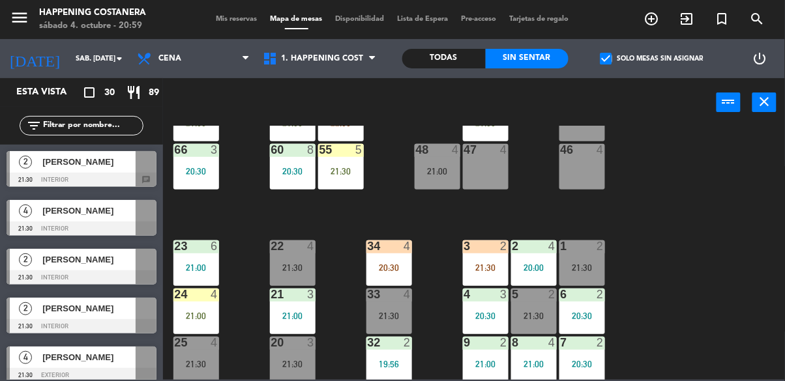
scroll to position [497, 0]
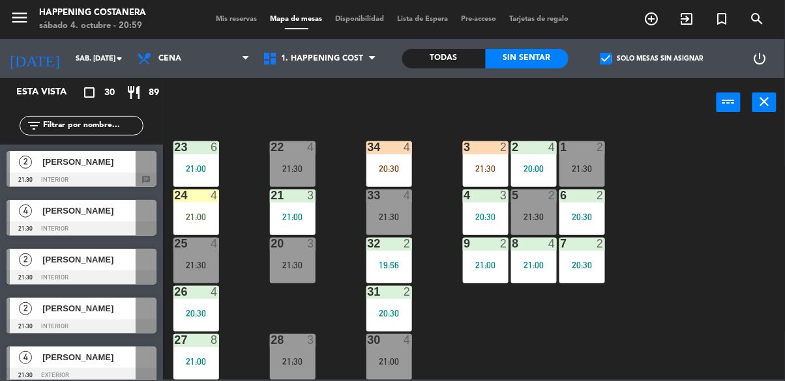
click at [484, 164] on div "21:30" at bounding box center [486, 168] width 46 height 9
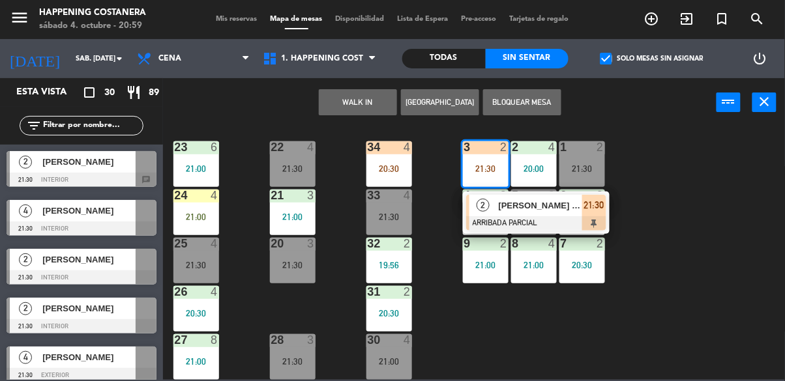
click at [546, 203] on span "[PERSON_NAME] INV [PERSON_NAME]" at bounding box center [540, 206] width 83 height 14
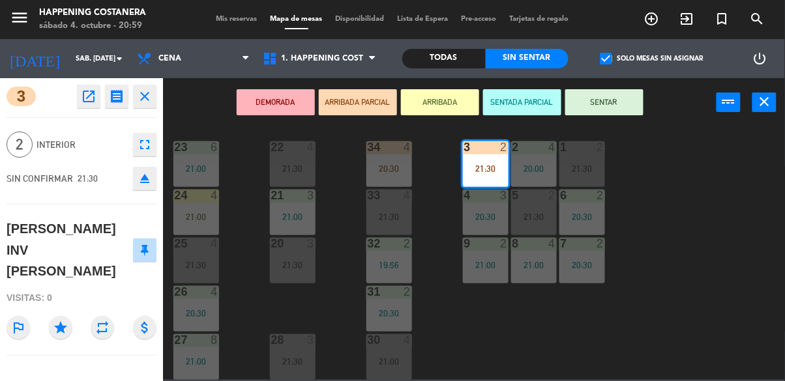
click at [689, 242] on div "69 11 21:30 122 2 20:18 121 6 120 6 14 4 CAVA 22 101 4 21:30 94 2 20:03 70 11 2…" at bounding box center [478, 253] width 614 height 254
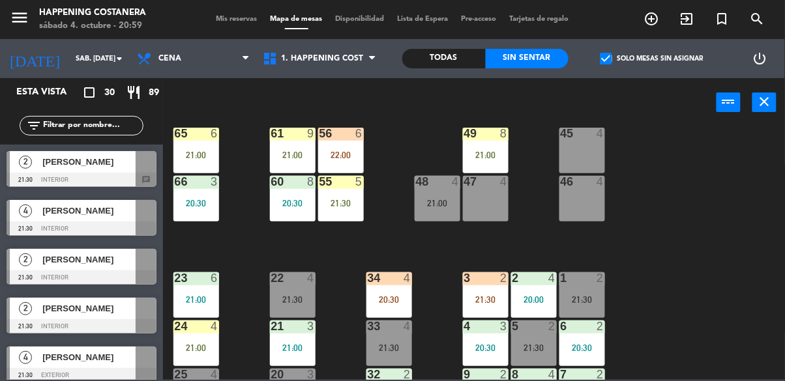
scroll to position [321, 0]
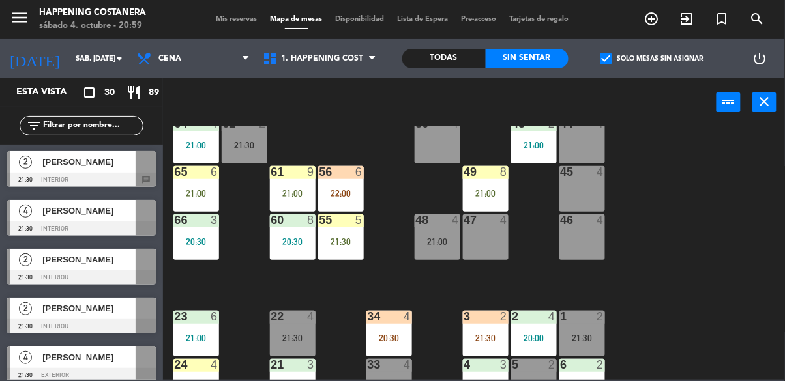
click at [493, 336] on div "21:30" at bounding box center [486, 338] width 46 height 9
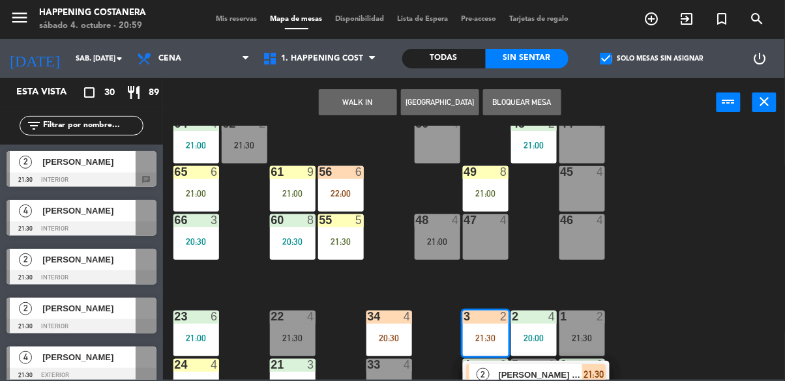
click at [583, 188] on div "45 4" at bounding box center [582, 189] width 46 height 46
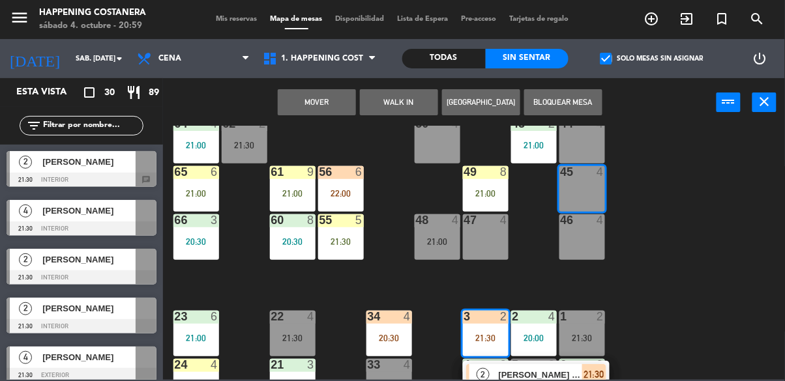
click at [339, 89] on button "Mover" at bounding box center [317, 102] width 78 height 26
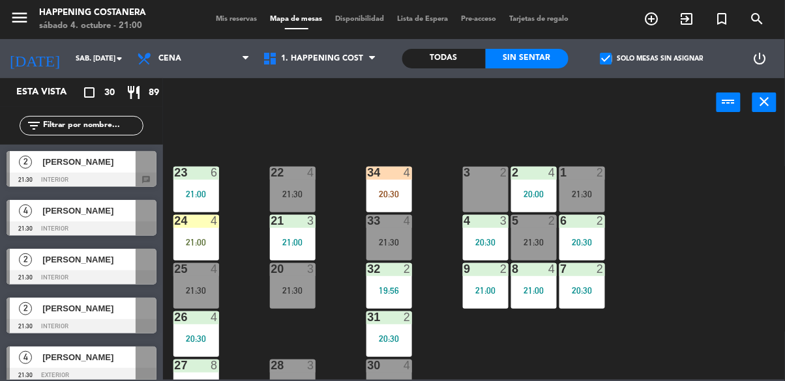
scroll to position [467, 0]
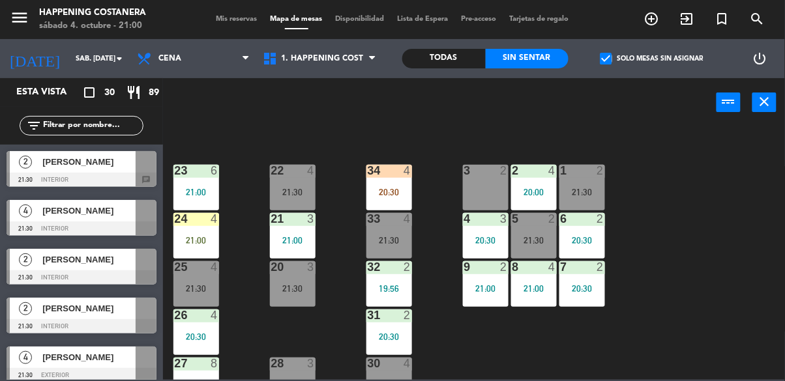
click at [671, 248] on div "69 11 21:30 122 2 20:18 121 6 120 6 14 4 CAVA 22 101 4 21:30 94 2 20:03 70 11 2…" at bounding box center [478, 253] width 614 height 254
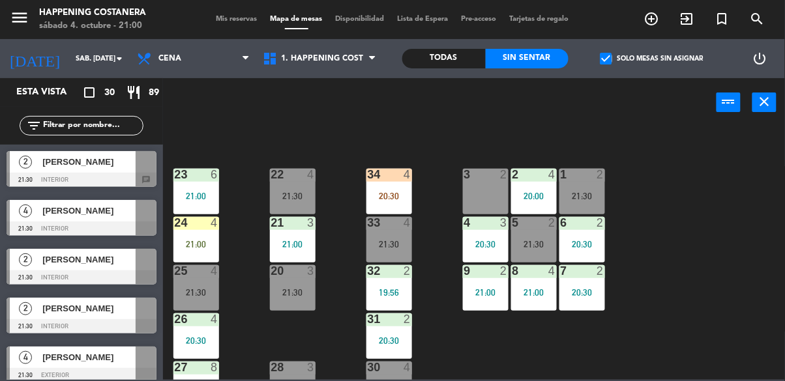
scroll to position [459, 0]
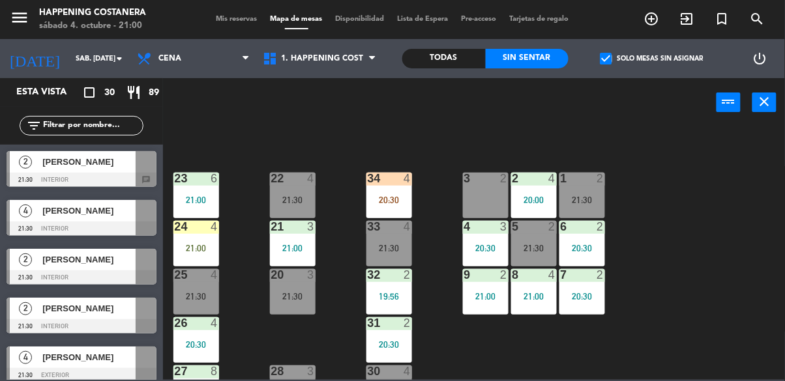
click at [460, 181] on div "3" at bounding box center [464, 179] width 22 height 12
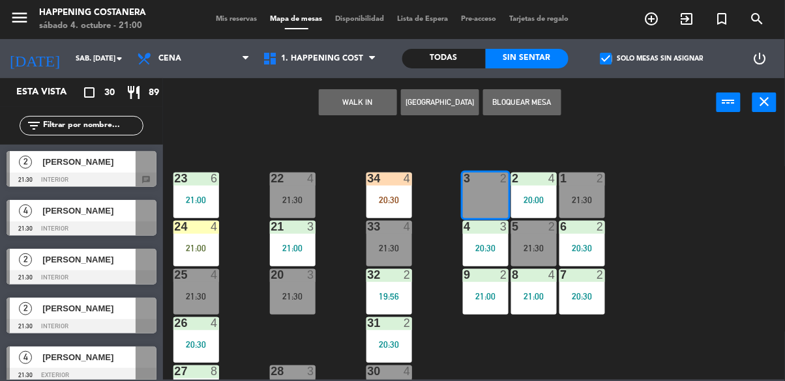
click at [357, 110] on button "WALK IN" at bounding box center [358, 102] width 78 height 26
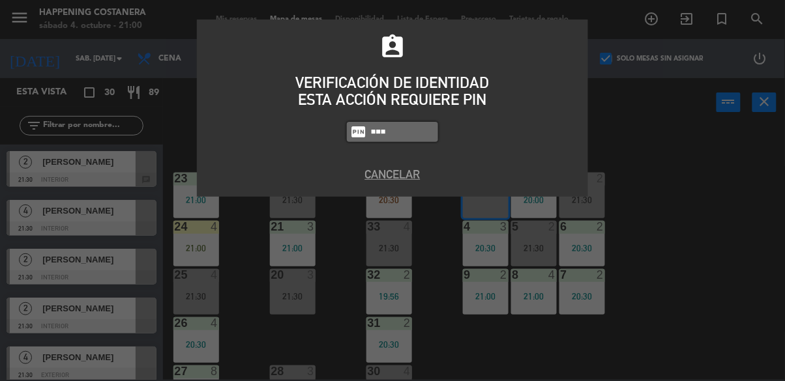
type input "6586"
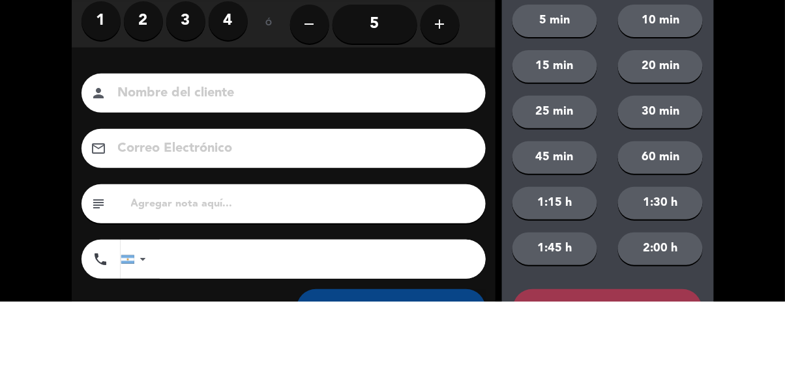
click at [145, 104] on label "2" at bounding box center [143, 100] width 39 height 39
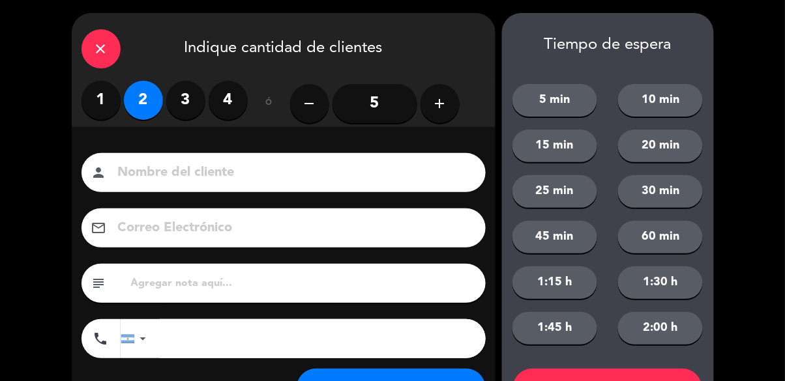
scroll to position [59, 0]
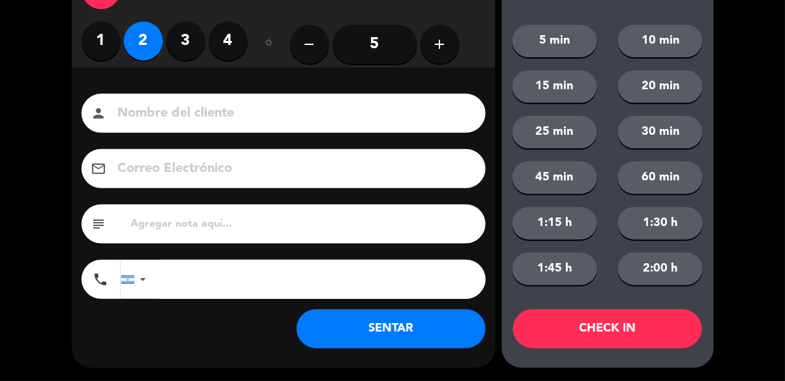
click at [411, 325] on button "SENTAR" at bounding box center [391, 329] width 189 height 39
click at [175, 110] on input at bounding box center [293, 113] width 352 height 23
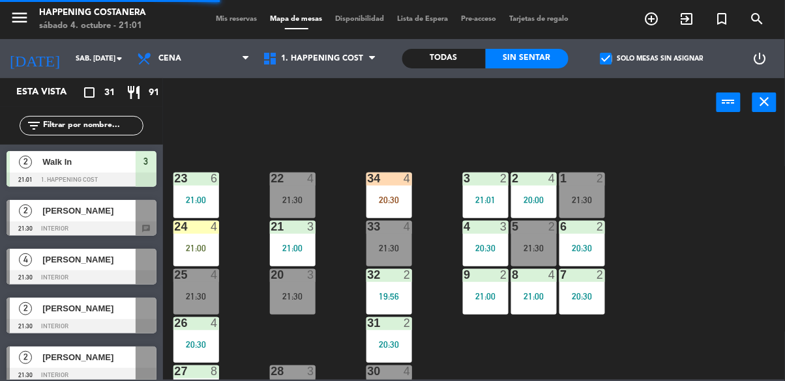
click at [651, 276] on div "69 11 21:30 122 2 20:18 121 6 120 6 14 4 CAVA 22 101 4 21:30 94 2 20:03 70 11 2…" at bounding box center [478, 253] width 614 height 254
click at [482, 199] on div "21:01" at bounding box center [486, 200] width 46 height 9
click at [714, 210] on div "69 11 21:30 122 2 20:18 121 6 120 6 14 4 CAVA 22 101 4 21:30 94 2 20:03 70 11 2…" at bounding box center [478, 253] width 614 height 254
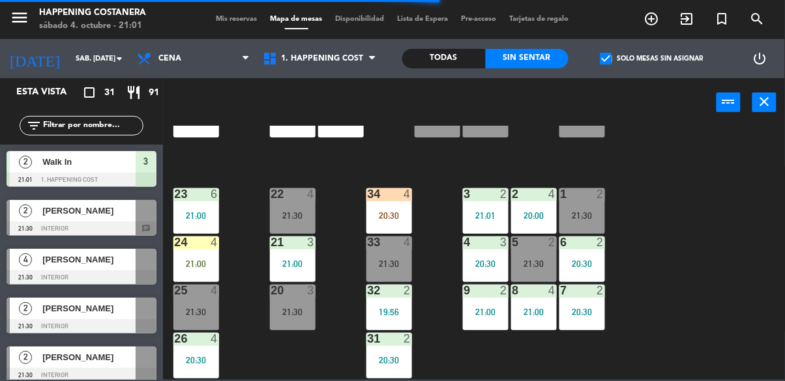
scroll to position [430, 0]
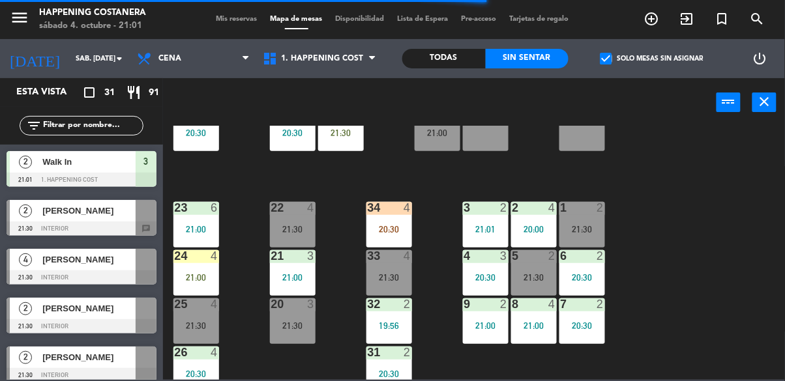
click at [605, 53] on span "check_box" at bounding box center [606, 59] width 12 height 12
click at [652, 59] on input "check_box Solo mesas sin asignar" at bounding box center [652, 59] width 0 height 0
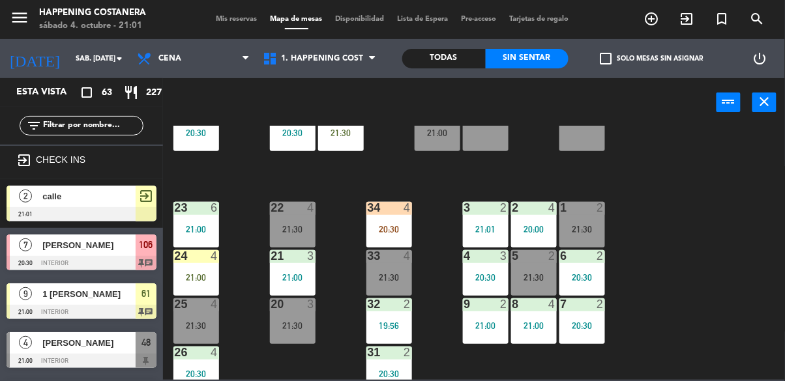
click at [604, 233] on div "21:30" at bounding box center [582, 229] width 46 height 9
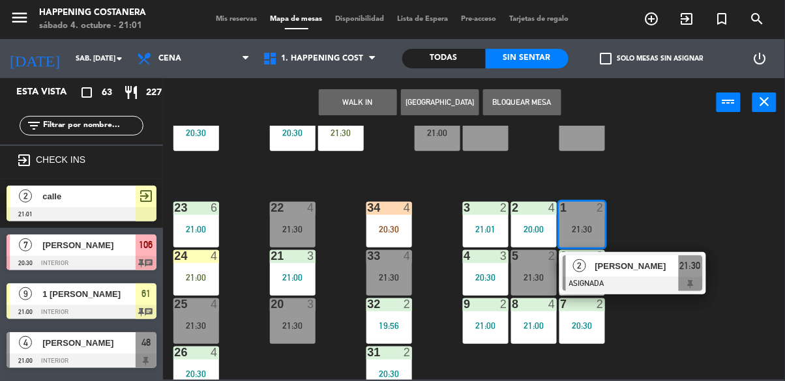
click at [697, 199] on div "69 11 21:30 122 2 20:18 121 6 120 6 14 4 CAVA 22 101 4 21:30 94 2 20:03 70 11 2…" at bounding box center [478, 253] width 614 height 254
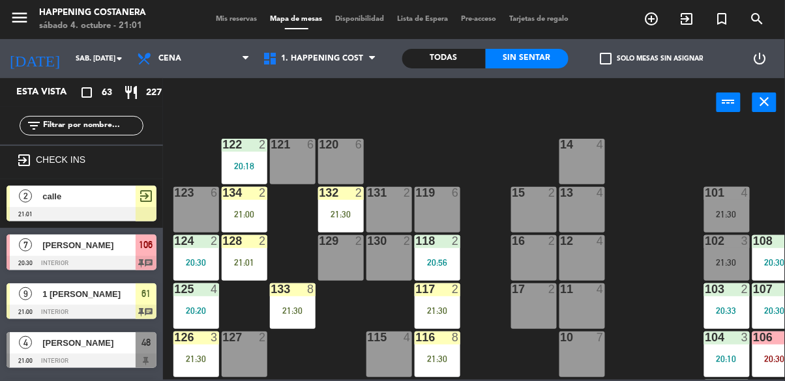
scroll to position [0, 0]
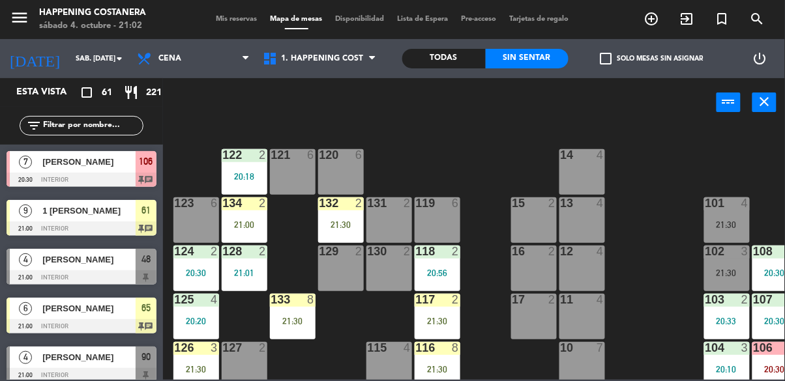
click at [463, 65] on div "Todas" at bounding box center [443, 59] width 83 height 20
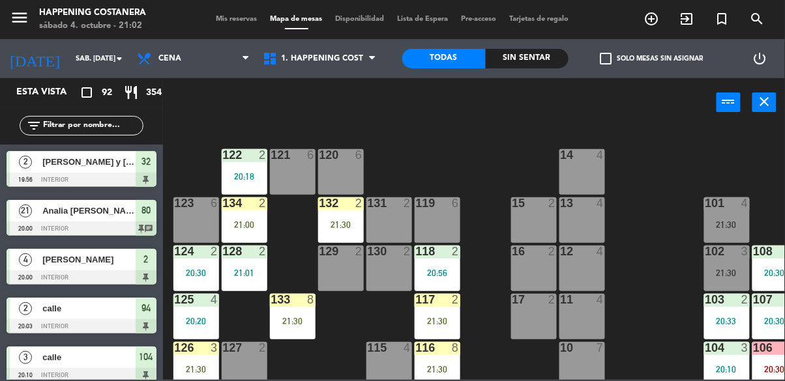
click at [56, 125] on input "text" at bounding box center [92, 126] width 101 height 14
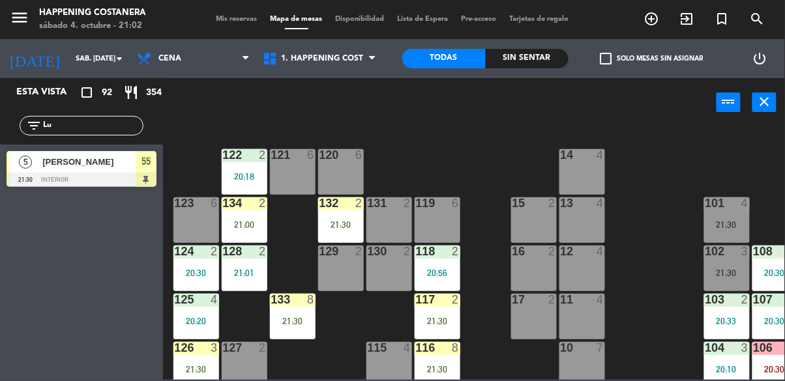
type input "Lu"
click at [63, 166] on span "[PERSON_NAME]" at bounding box center [88, 162] width 93 height 14
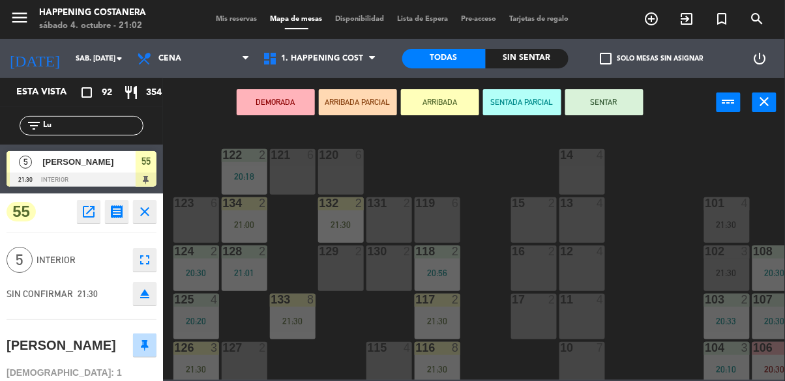
click at [338, 175] on div "120 6" at bounding box center [341, 172] width 46 height 46
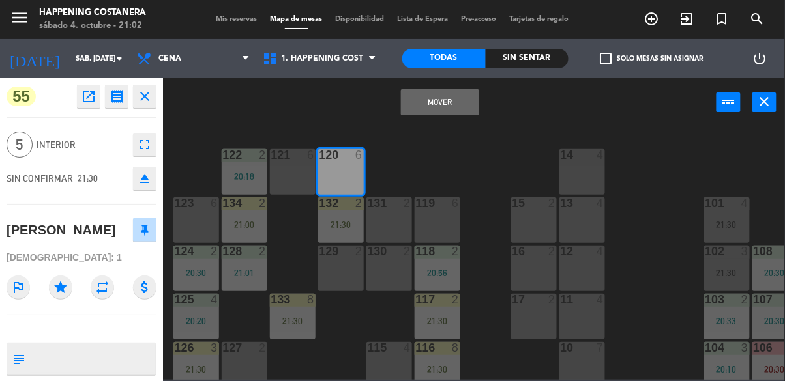
click at [641, 209] on div "69 11 21:30 122 2 20:18 121 6 120 6 14 4 CAVA 22 101 4 21:30 94 2 20:03 70 11 2…" at bounding box center [478, 253] width 614 height 254
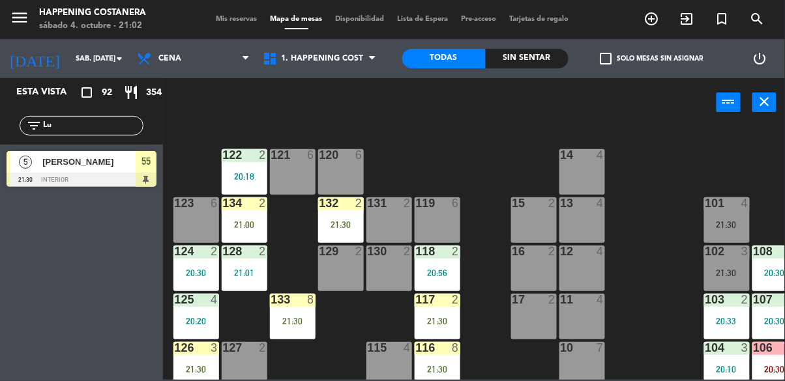
click at [235, 173] on div "20:18" at bounding box center [245, 176] width 46 height 9
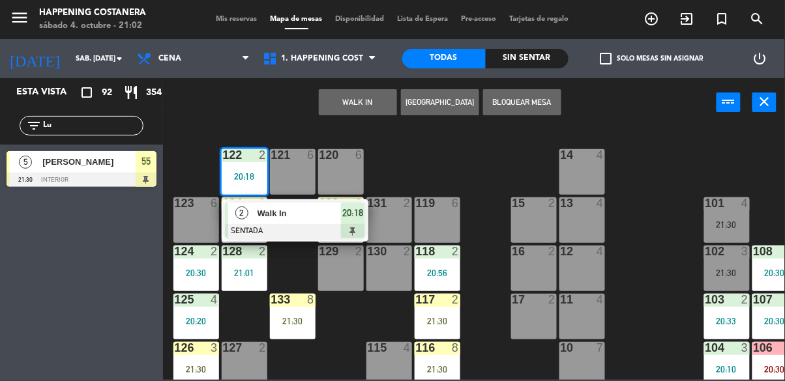
click at [338, 221] on div "Walk In" at bounding box center [298, 214] width 85 height 22
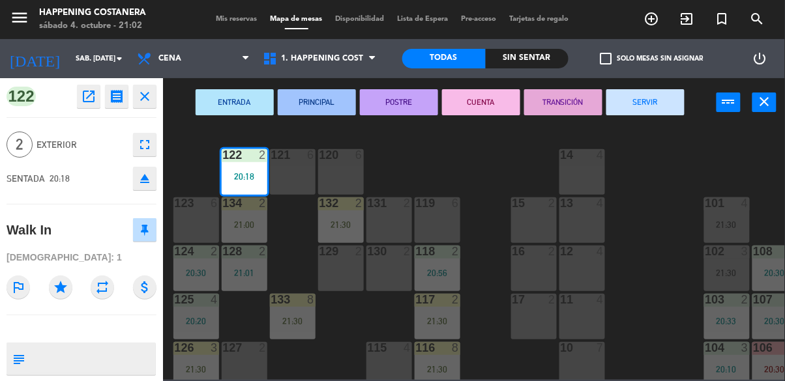
click at [638, 105] on button "SERVIR" at bounding box center [645, 102] width 78 height 26
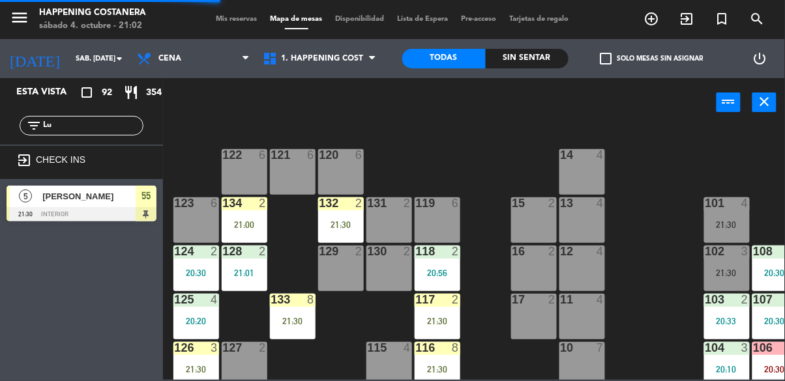
click at [53, 201] on span "[PERSON_NAME]" at bounding box center [88, 197] width 93 height 14
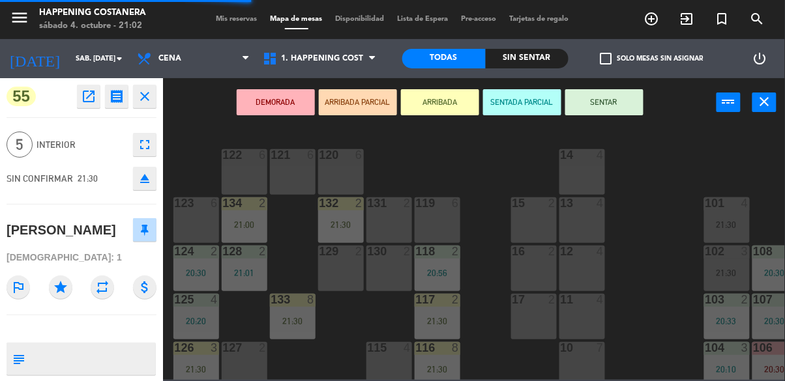
click at [245, 173] on div "122 6" at bounding box center [245, 172] width 46 height 46
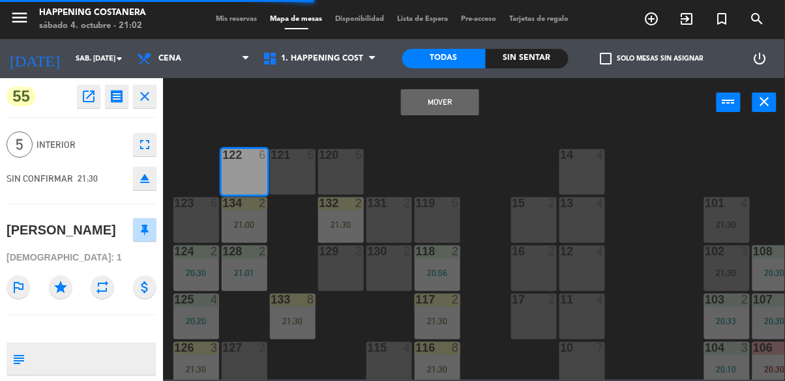
click at [454, 99] on button "Mover" at bounding box center [440, 102] width 78 height 26
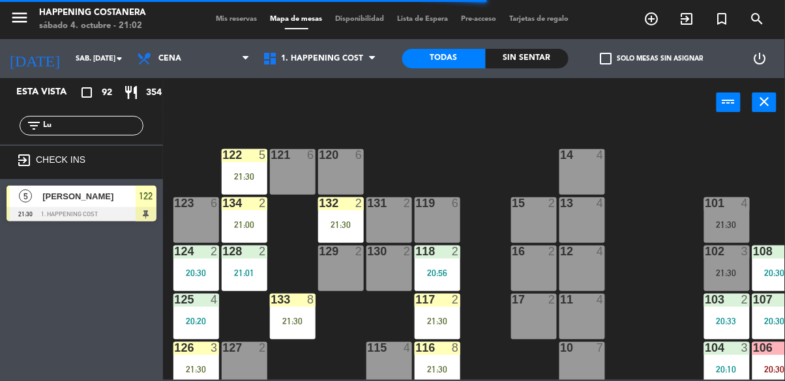
click at [74, 131] on input "Lu" at bounding box center [92, 126] width 101 height 14
type input "L"
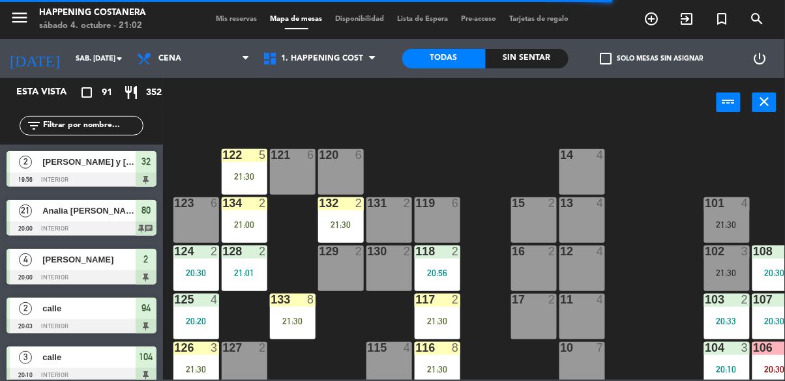
click at [237, 175] on div "21:30" at bounding box center [245, 176] width 46 height 9
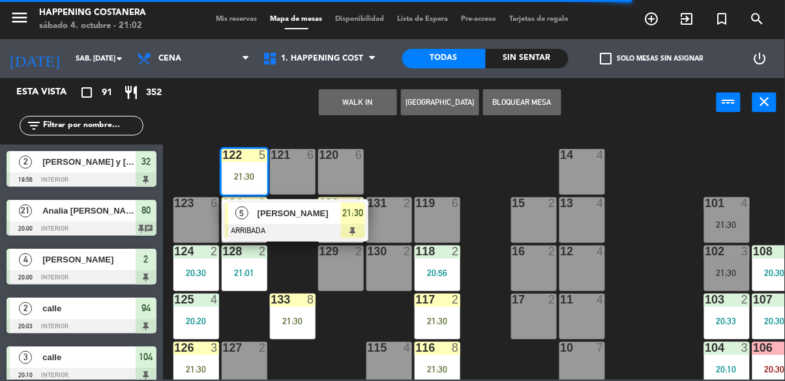
click at [256, 226] on div at bounding box center [295, 231] width 140 height 14
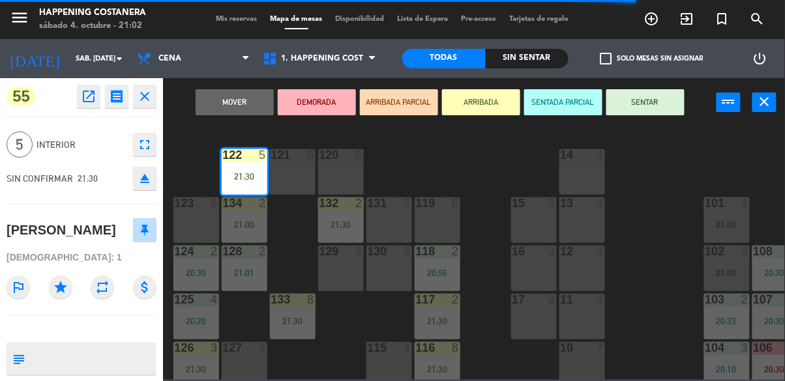
click at [638, 95] on button "SENTAR" at bounding box center [645, 102] width 78 height 26
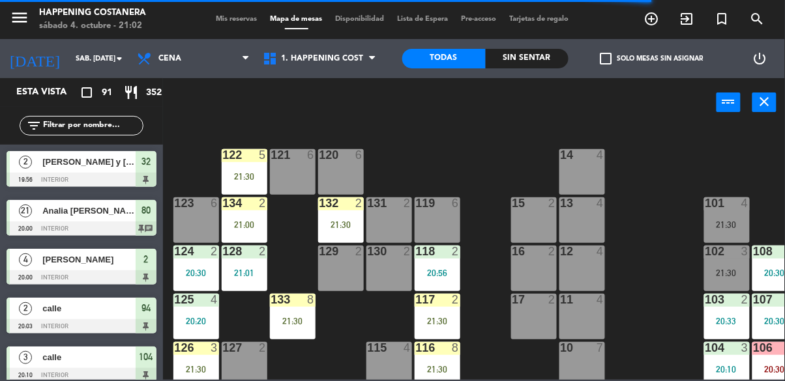
scroll to position [143, 0]
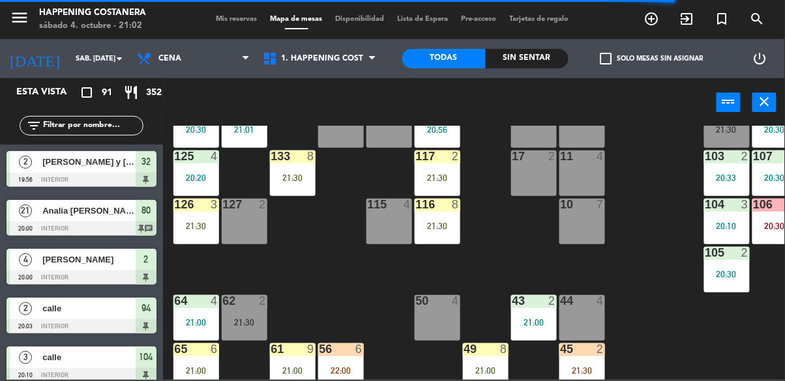
click at [657, 323] on div "69 11 21:30 122 5 21:30 121 6 120 6 14 4 CAVA 22 101 4 21:30 94 2 20:03 70 11 2…" at bounding box center [478, 253] width 614 height 254
click at [424, 227] on div "21:30" at bounding box center [438, 226] width 46 height 9
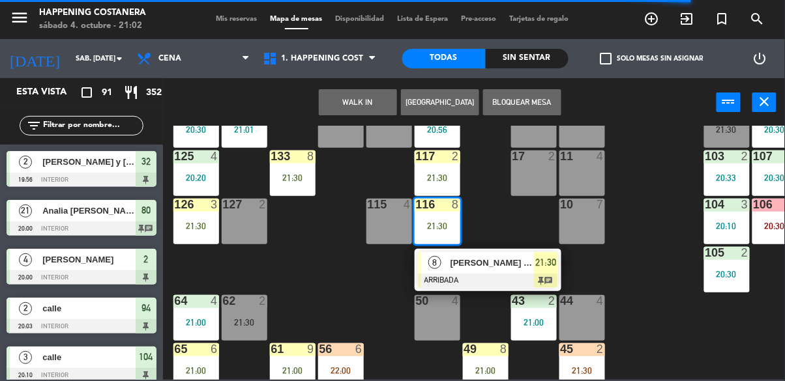
click at [433, 272] on div "8" at bounding box center [435, 263] width 28 height 22
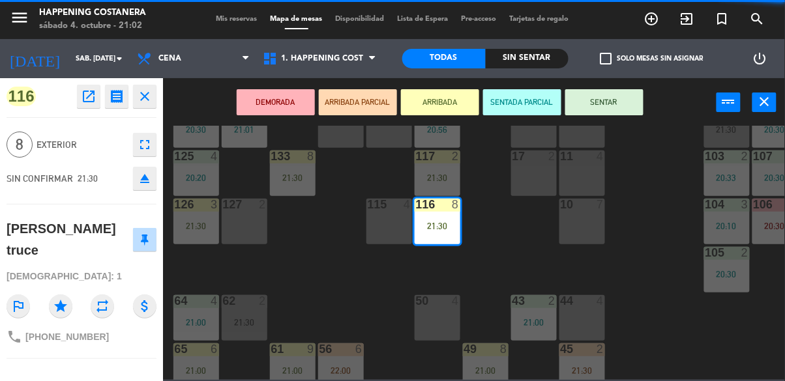
click at [678, 323] on div "69 11 21:30 122 5 21:30 121 6 120 6 14 4 CAVA 22 101 4 21:30 94 2 20:03 70 11 2…" at bounding box center [478, 253] width 614 height 254
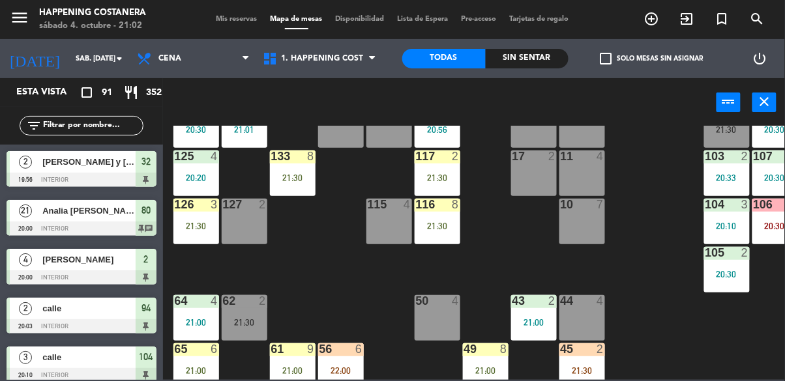
scroll to position [0, 0]
click at [432, 241] on div "116 8 21:30" at bounding box center [438, 222] width 46 height 46
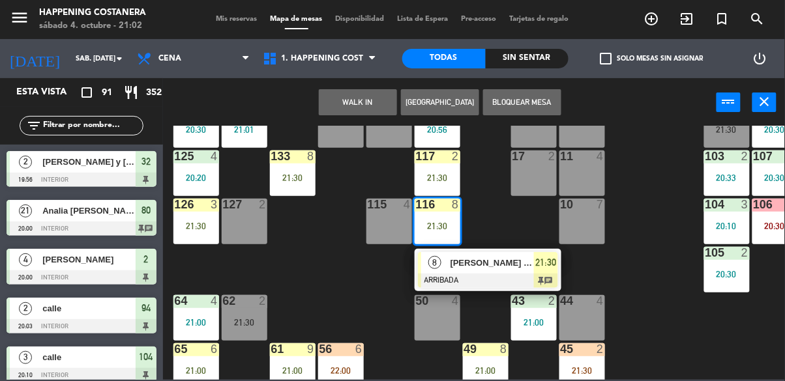
click at [669, 321] on div "69 11 21:30 122 5 21:30 121 6 120 6 14 4 CAVA 22 101 4 21:30 94 2 20:03 70 11 2…" at bounding box center [478, 253] width 614 height 254
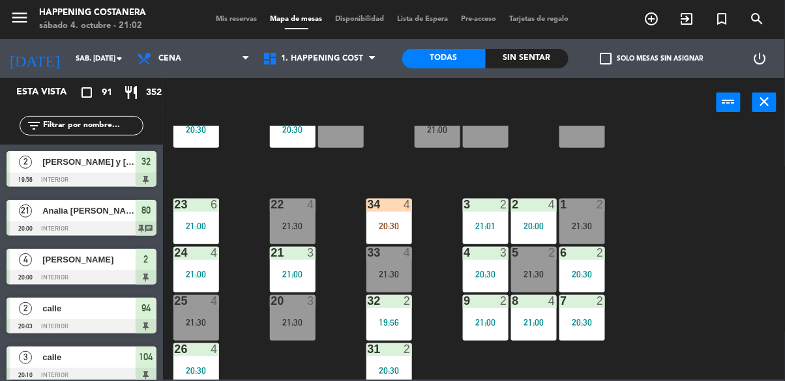
scroll to position [361, 0]
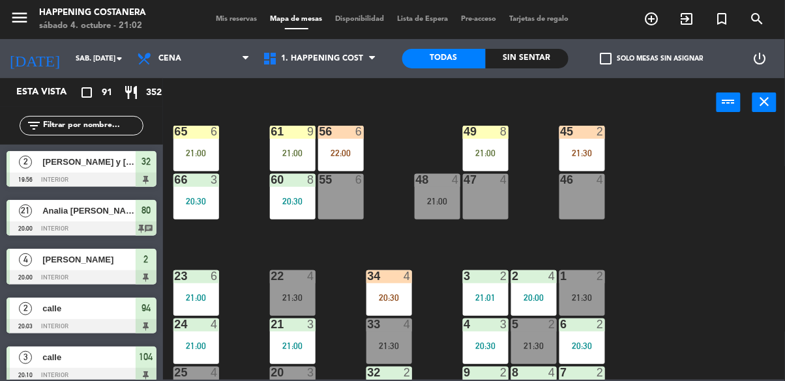
click at [621, 63] on label "check_box_outline_blank Solo mesas sin asignar" at bounding box center [651, 59] width 103 height 12
click at [652, 59] on input "check_box_outline_blank Solo mesas sin asignar" at bounding box center [652, 59] width 0 height 0
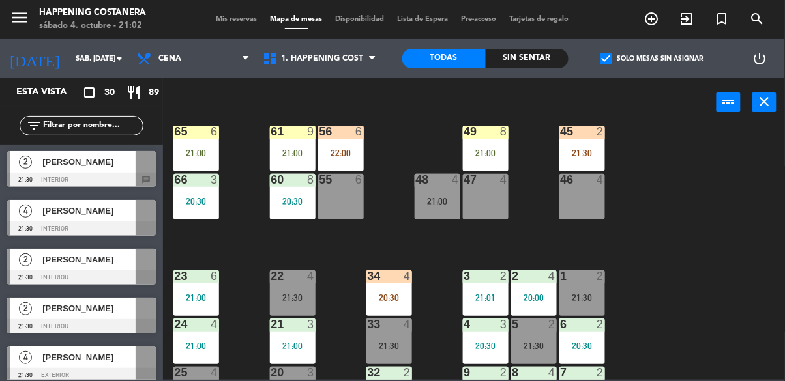
click at [37, 229] on div at bounding box center [82, 229] width 150 height 14
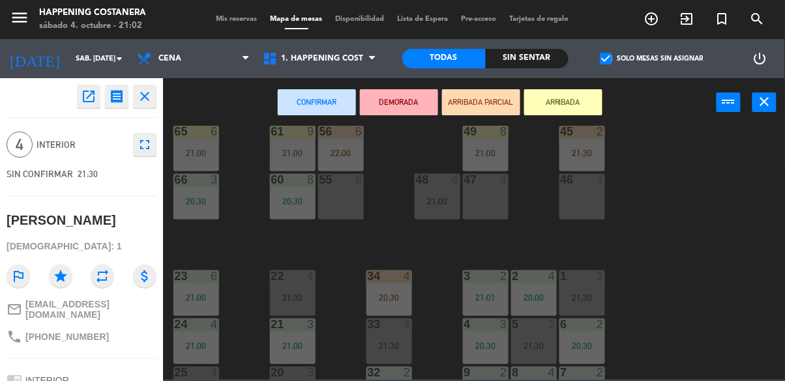
click at [352, 197] on div "55 6" at bounding box center [341, 197] width 46 height 46
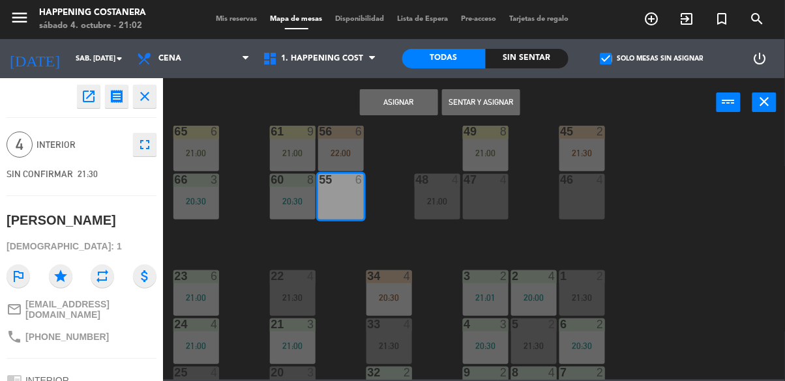
click at [390, 102] on button "Asignar" at bounding box center [399, 102] width 78 height 26
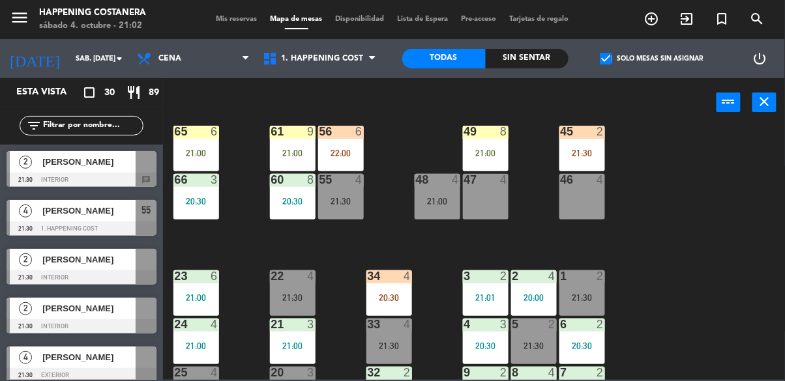
click at [600, 61] on span "check_box" at bounding box center [606, 59] width 12 height 12
click at [652, 59] on input "check_box Solo mesas sin asignar" at bounding box center [652, 59] width 0 height 0
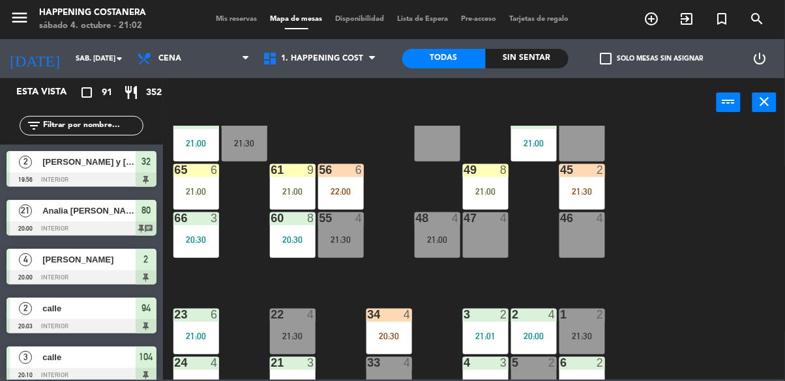
scroll to position [318, 0]
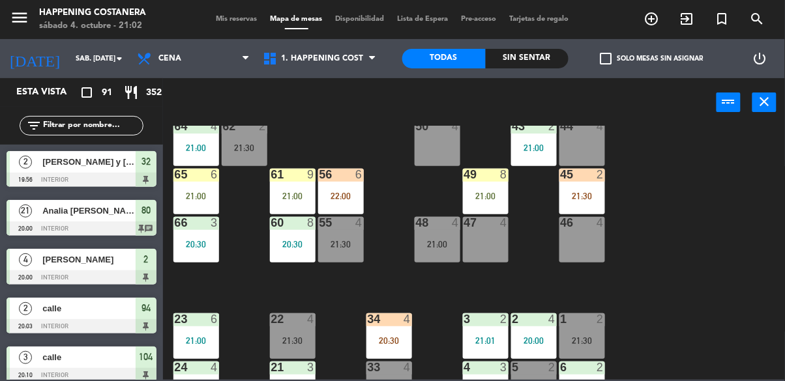
click at [277, 186] on div "61 9 21:00" at bounding box center [293, 192] width 46 height 46
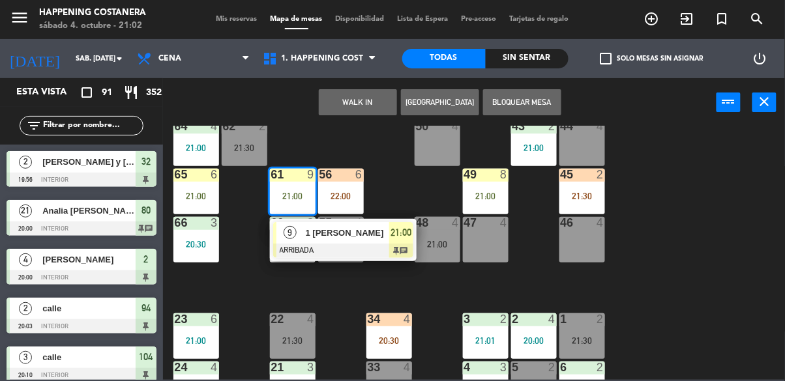
click at [685, 302] on div "69 11 21:30 122 5 21:30 121 6 120 6 14 4 CAVA 22 101 4 21:30 94 2 20:03 70 11 2…" at bounding box center [478, 253] width 614 height 254
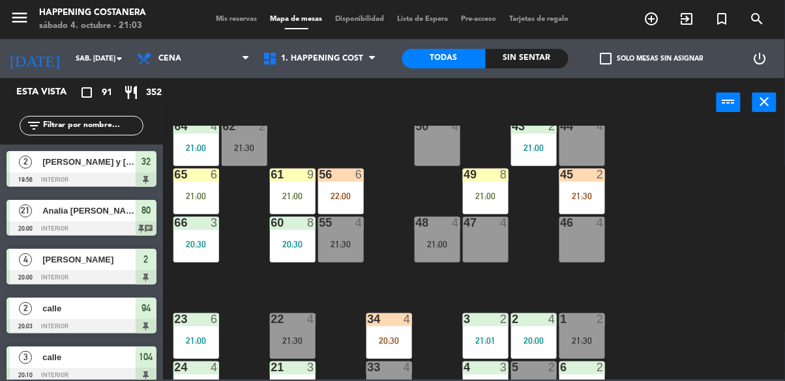
click at [290, 186] on div "61 9 21:00" at bounding box center [293, 192] width 46 height 46
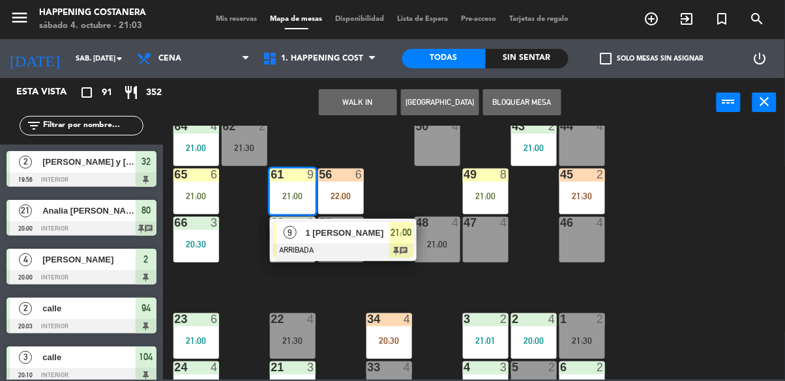
click at [350, 235] on span "1 [PERSON_NAME]" at bounding box center [347, 233] width 83 height 14
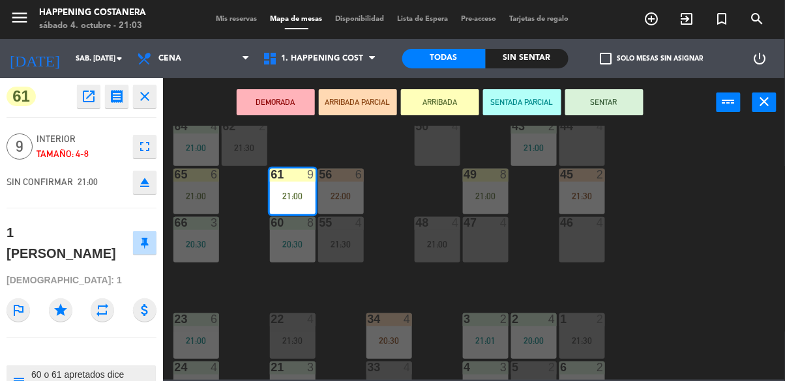
click at [592, 89] on button "SENTAR" at bounding box center [604, 102] width 78 height 26
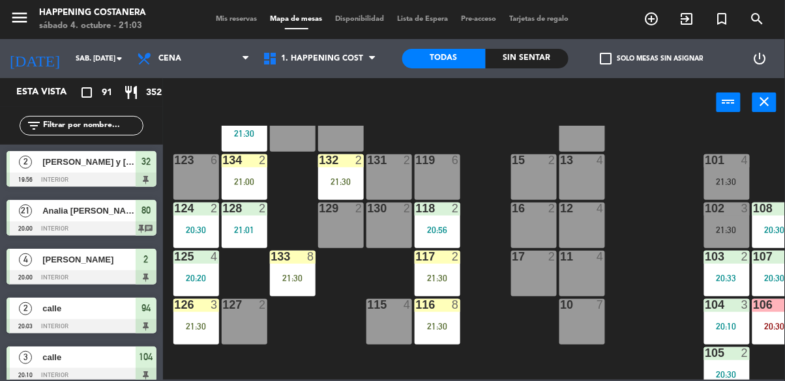
scroll to position [20, 0]
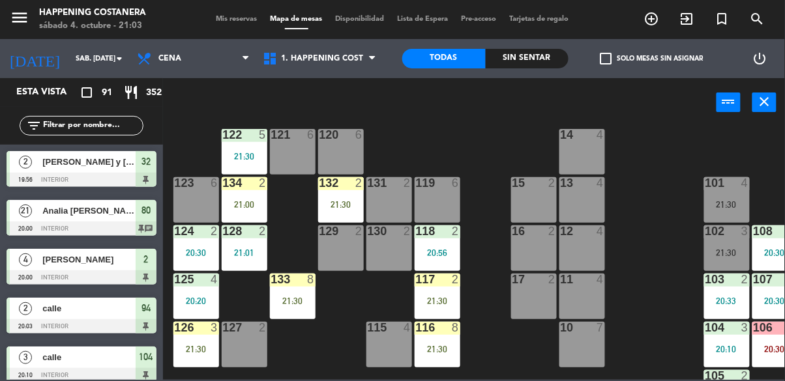
click at [344, 260] on div "129 2" at bounding box center [341, 249] width 46 height 46
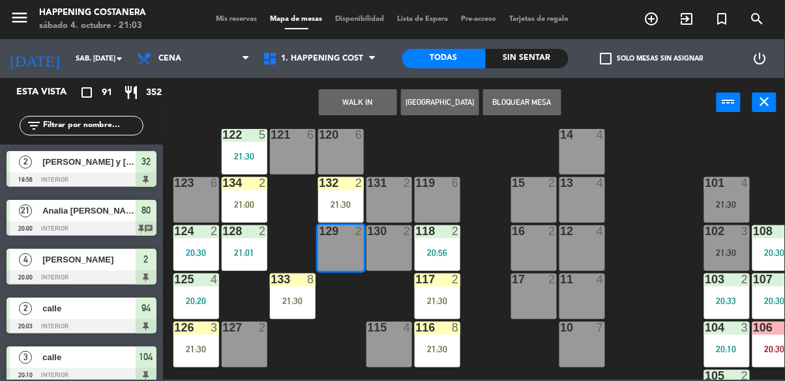
click at [677, 266] on div "69 11 21:30 122 5 21:30 121 6 120 6 14 4 CAVA 22 101 4 21:30 94 2 20:03 70 11 2…" at bounding box center [478, 253] width 614 height 254
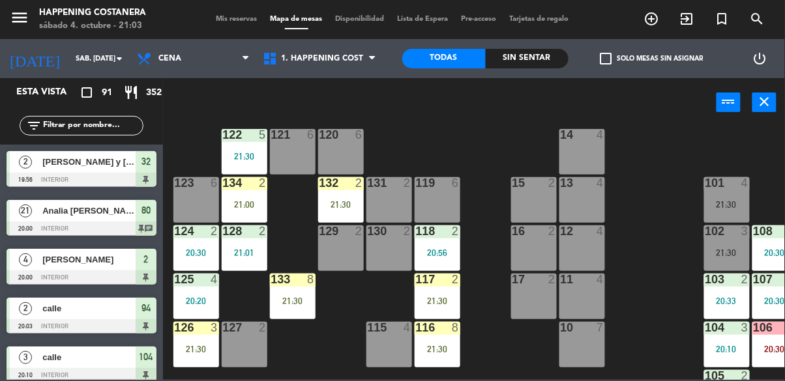
click at [669, 312] on div "69 11 21:30 122 5 21:30 121 6 120 6 14 4 CAVA 22 101 4 21:30 94 2 20:03 70 11 2…" at bounding box center [478, 253] width 614 height 254
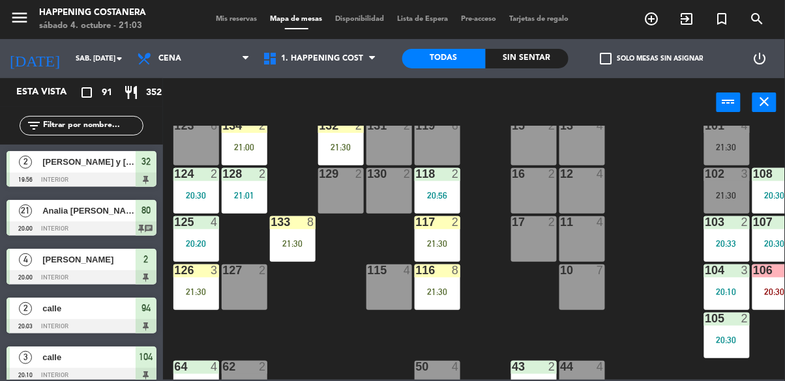
scroll to position [78, 0]
click at [608, 61] on span "check_box_outline_blank" at bounding box center [606, 59] width 12 height 12
click at [652, 59] on input "check_box_outline_blank Solo mesas sin asignar" at bounding box center [652, 59] width 0 height 0
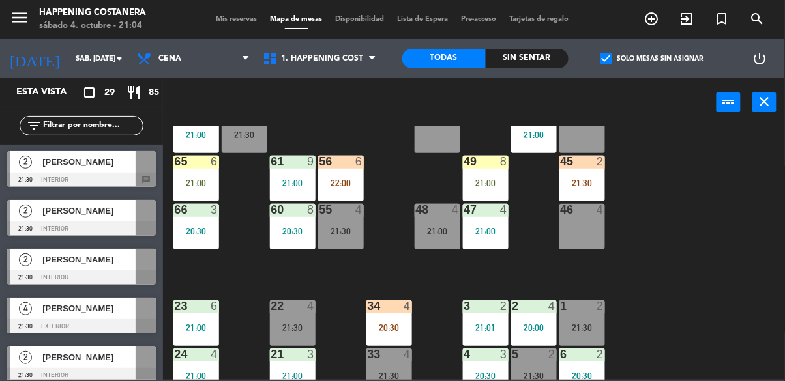
scroll to position [335, 0]
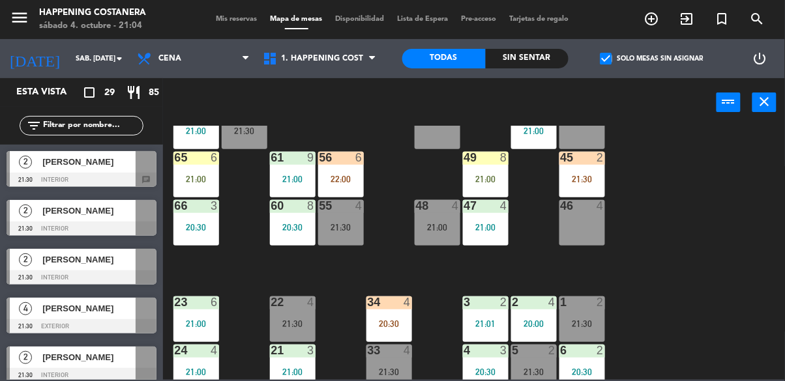
click at [180, 180] on div "21:00" at bounding box center [196, 179] width 46 height 9
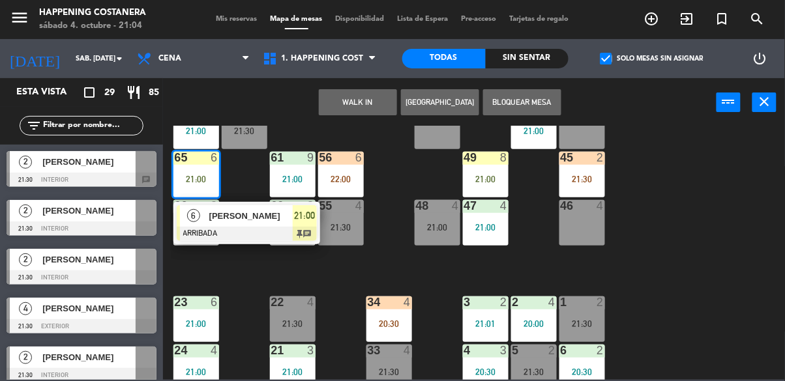
click at [190, 229] on div at bounding box center [247, 234] width 140 height 14
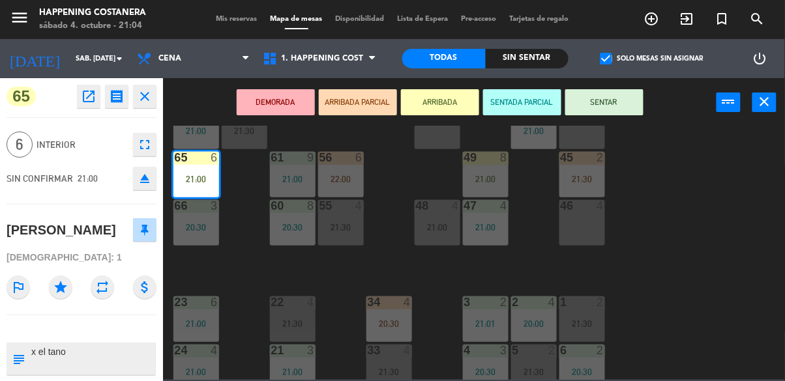
click at [699, 278] on div "69 11 21:30 122 5 21:30 121 6 120 6 14 4 CAVA 22 101 4 21:30 94 2 20:03 70 11 2…" at bounding box center [478, 253] width 614 height 254
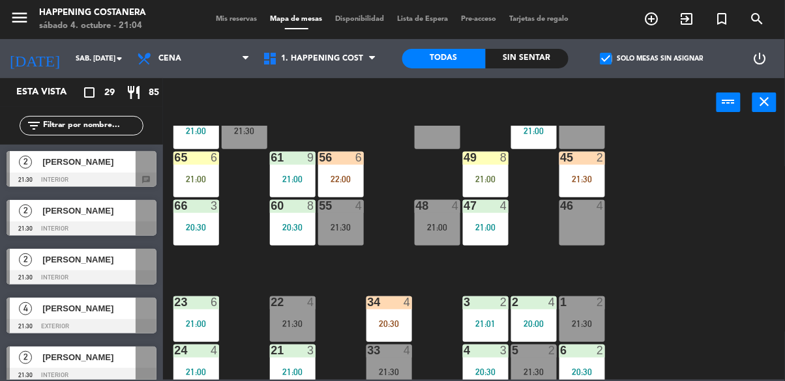
click at [356, 152] on div "6" at bounding box center [359, 158] width 8 height 12
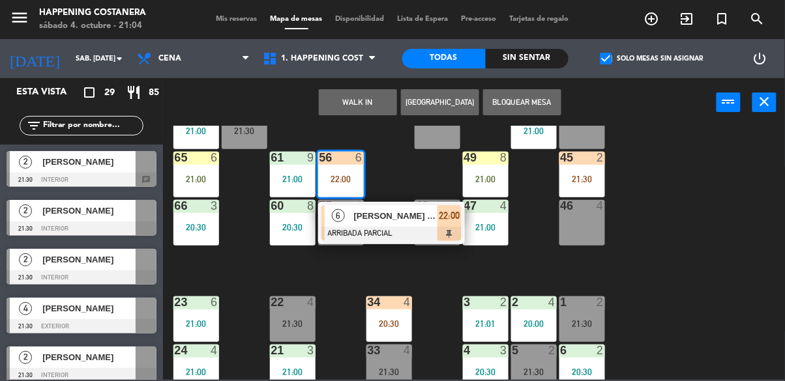
click at [729, 323] on div "69 11 21:30 122 5 21:30 121 6 120 6 14 4 CAVA 22 101 4 21:30 94 2 20:03 70 11 2…" at bounding box center [478, 253] width 614 height 254
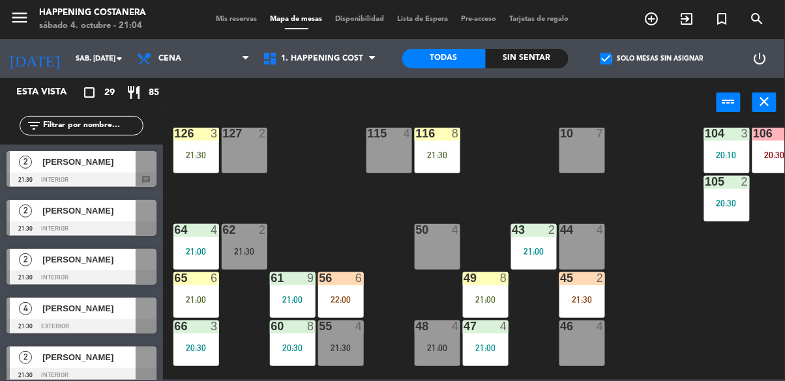
scroll to position [185, 0]
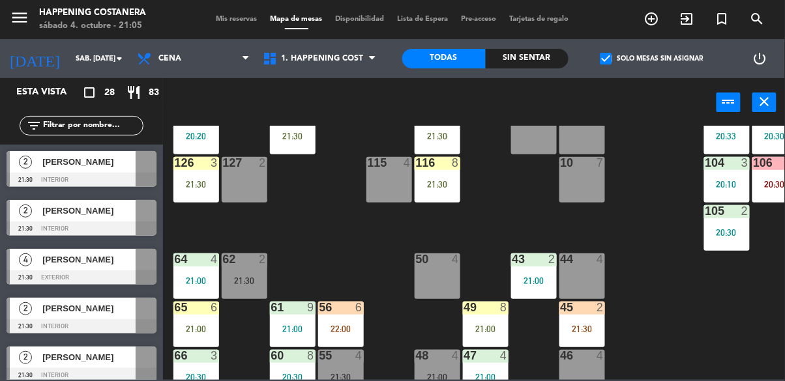
click at [601, 59] on span "check_box" at bounding box center [606, 59] width 12 height 12
click at [652, 59] on input "check_box Solo mesas sin asignar" at bounding box center [652, 59] width 0 height 0
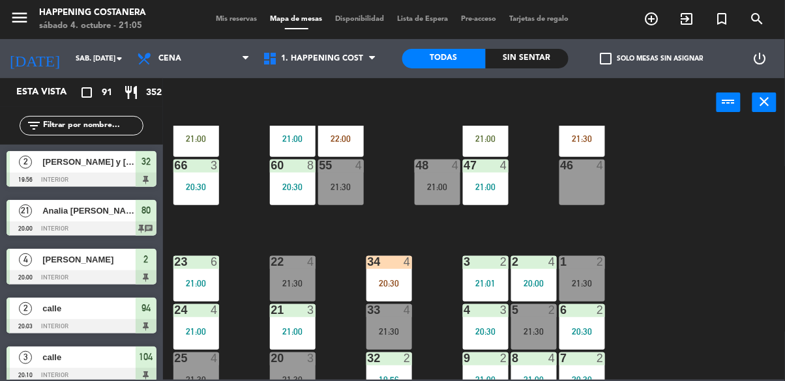
scroll to position [374, 0]
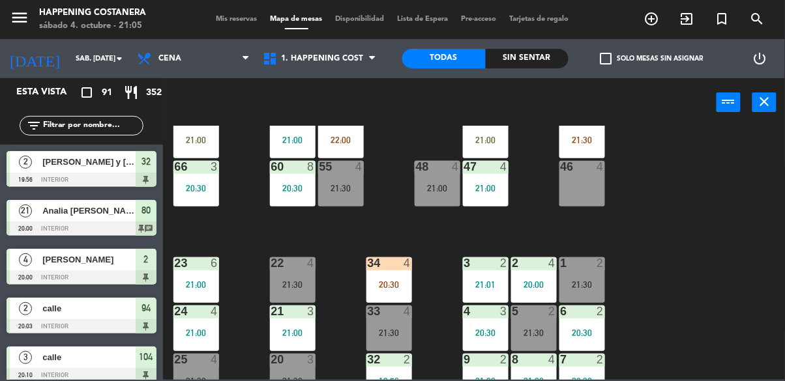
click at [692, 274] on div "69 11 21:30 122 5 21:30 121 6 120 6 14 4 CAVA 22 101 4 21:30 94 2 20:03 70 11 2…" at bounding box center [478, 253] width 614 height 254
click at [646, 22] on icon "add_circle_outline" at bounding box center [652, 19] width 16 height 16
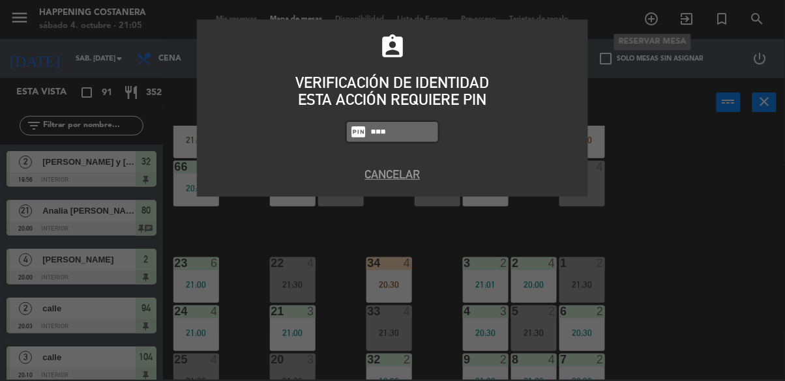
type input "5447"
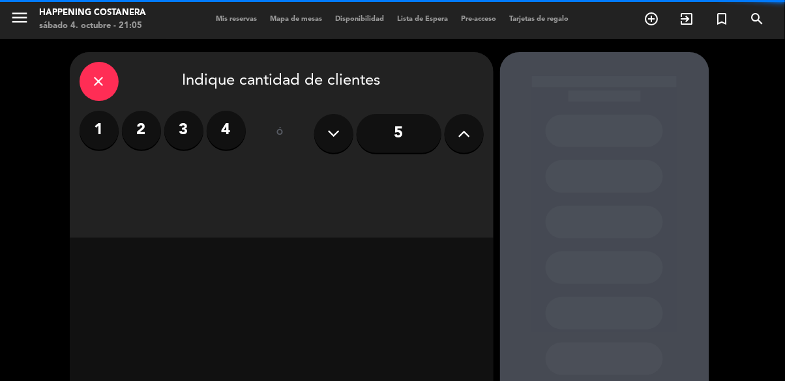
click at [142, 111] on label "2" at bounding box center [141, 130] width 39 height 39
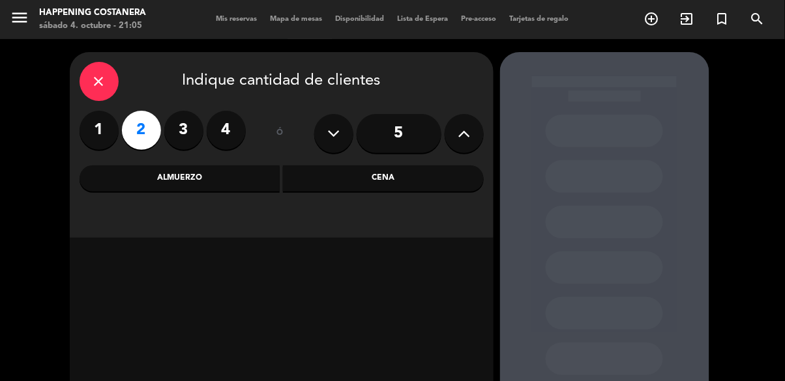
click at [385, 166] on div "Cena" at bounding box center [383, 179] width 201 height 26
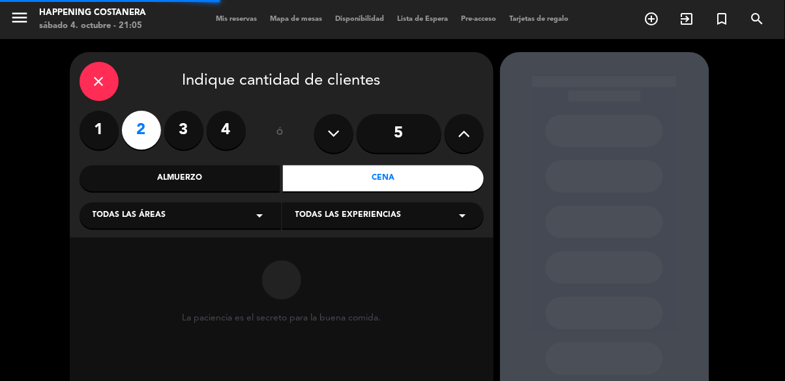
scroll to position [62, 0]
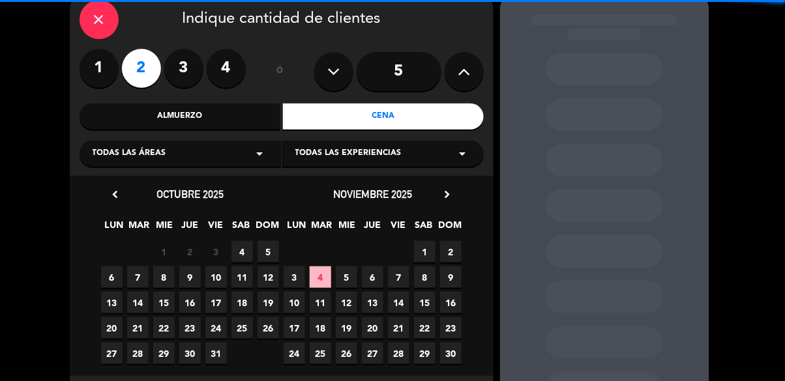
click at [238, 241] on span "4" at bounding box center [242, 252] width 22 height 22
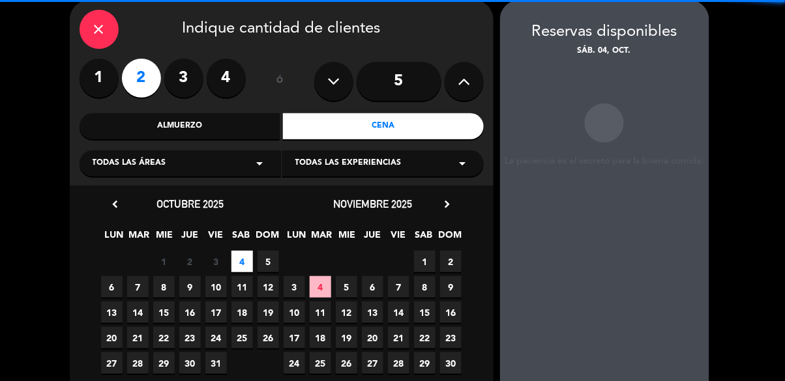
scroll to position [0, 0]
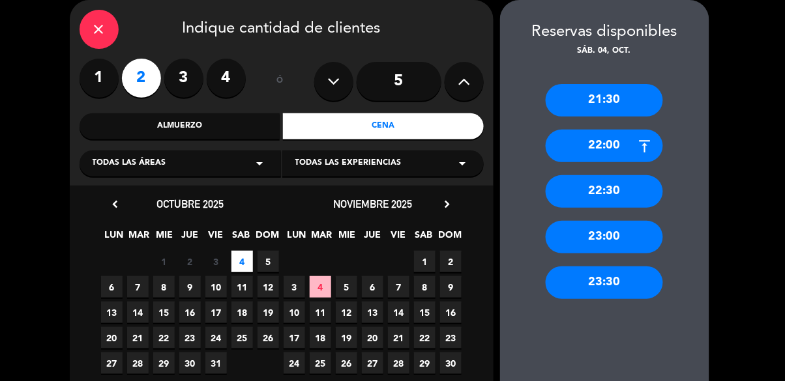
click at [623, 101] on div "21:30" at bounding box center [604, 100] width 117 height 33
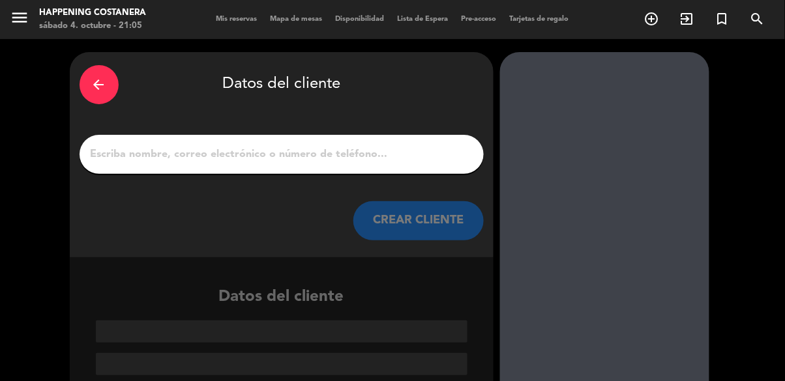
click at [303, 155] on input "1" at bounding box center [281, 154] width 385 height 18
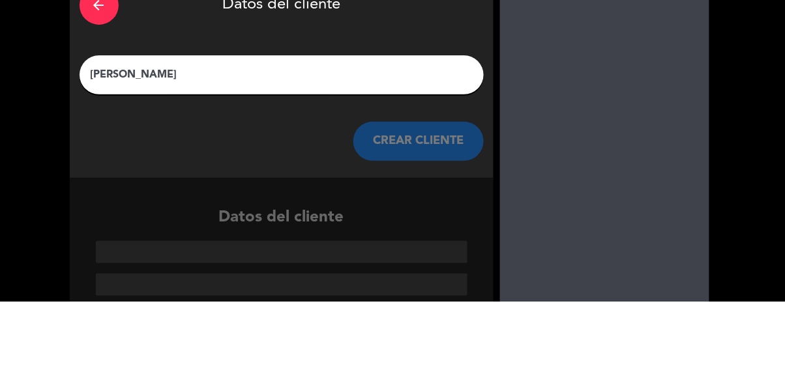
type input "[PERSON_NAME]"
click at [633, 159] on div at bounding box center [604, 230] width 209 height 356
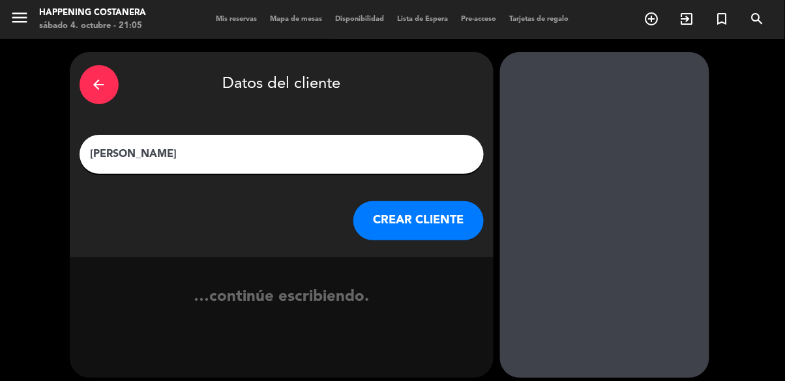
click at [420, 222] on button "CREAR CLIENTE" at bounding box center [418, 220] width 130 height 39
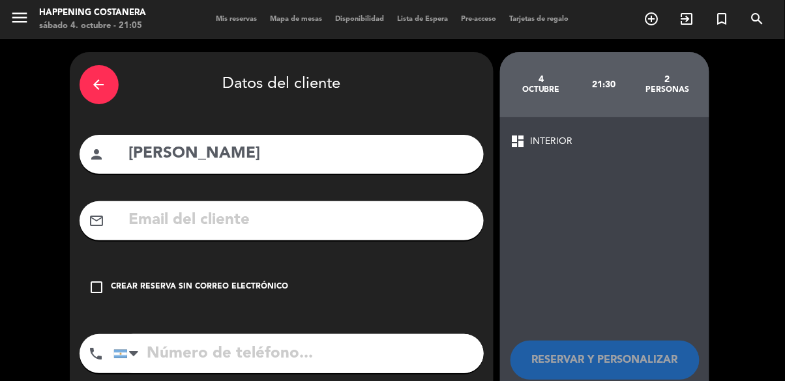
scroll to position [10, 0]
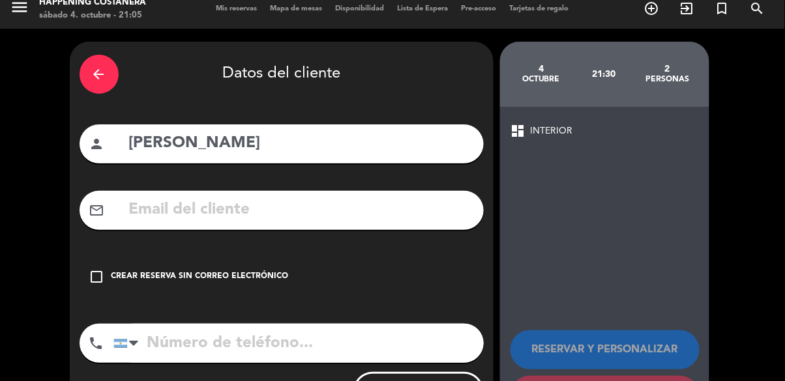
click at [89, 270] on icon "check_box_outline_blank" at bounding box center [97, 277] width 16 height 16
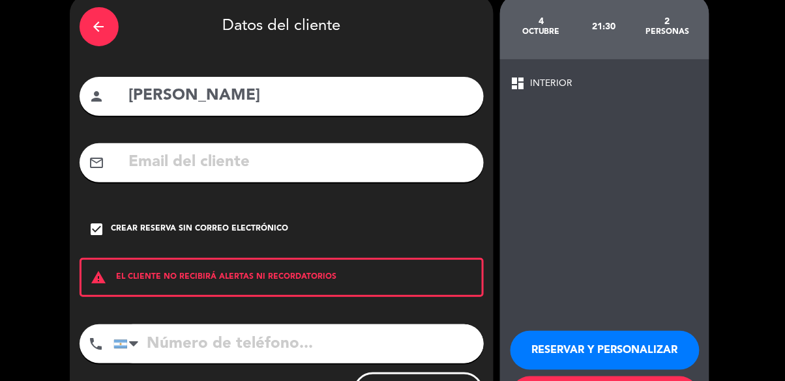
scroll to position [63, 0]
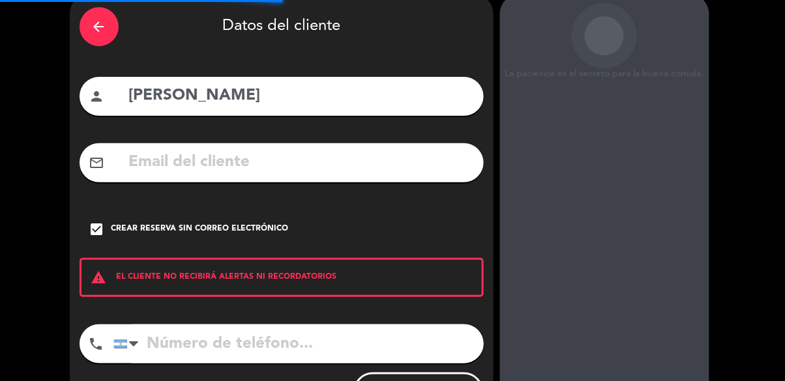
scroll to position [0, 0]
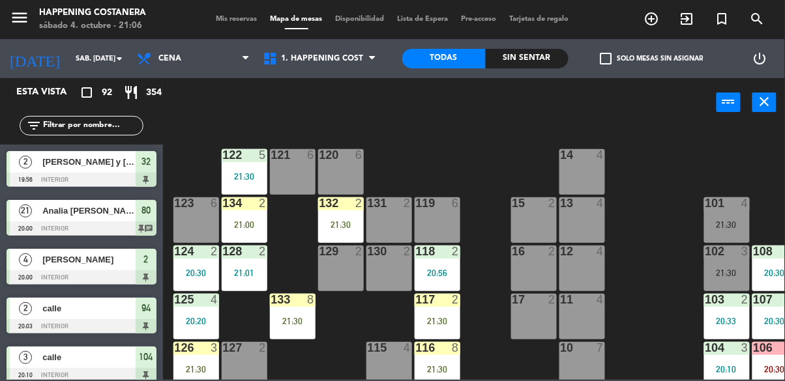
click at [87, 124] on input "text" at bounding box center [92, 126] width 101 height 14
type input "Valen"
click at [407, 134] on div "69 11 21:30 122 5 21:30 121 6 120 6 14 4 CAVA 22 101 4 21:30 94 2 20:03 70 11 2…" at bounding box center [478, 253] width 614 height 254
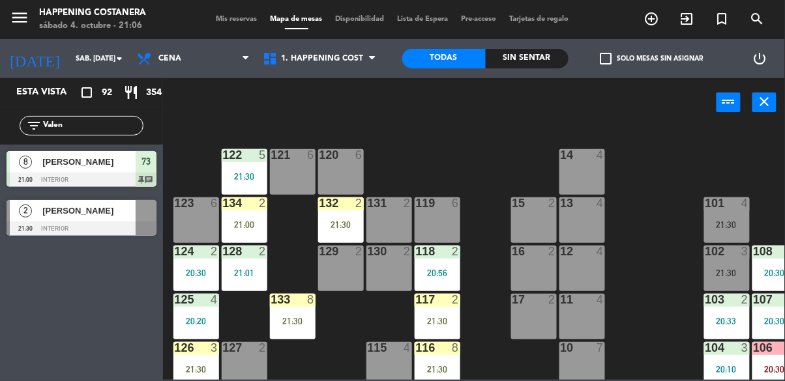
click at [97, 223] on div at bounding box center [82, 229] width 150 height 14
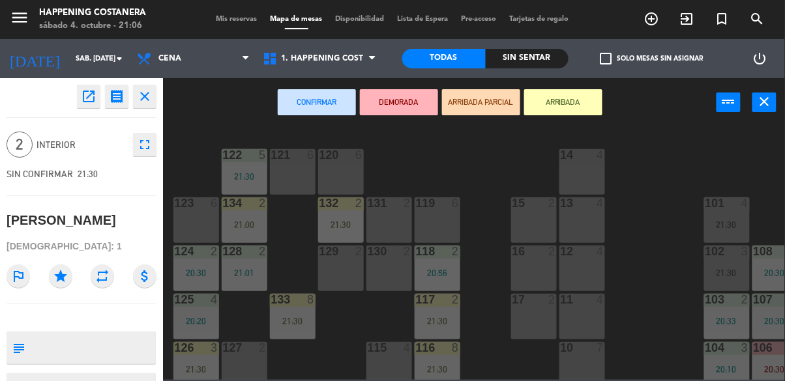
scroll to position [61, 0]
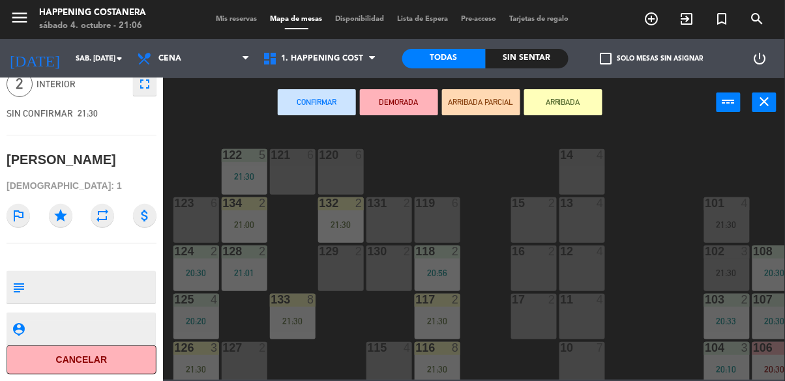
click at [99, 301] on textarea at bounding box center [92, 287] width 125 height 27
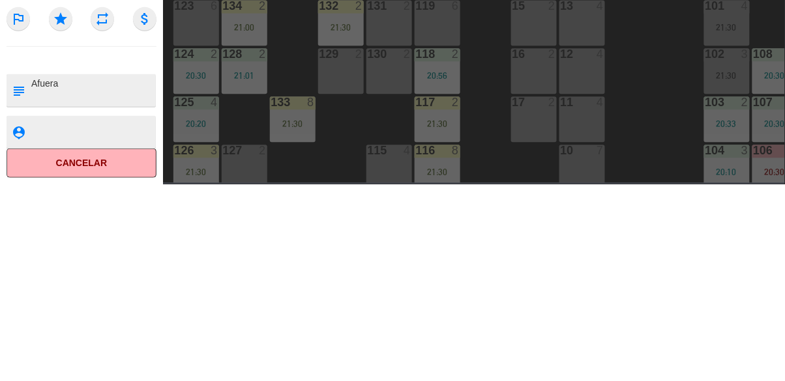
type textarea "Afuera"
click at [96, 257] on div at bounding box center [82, 257] width 150 height 9
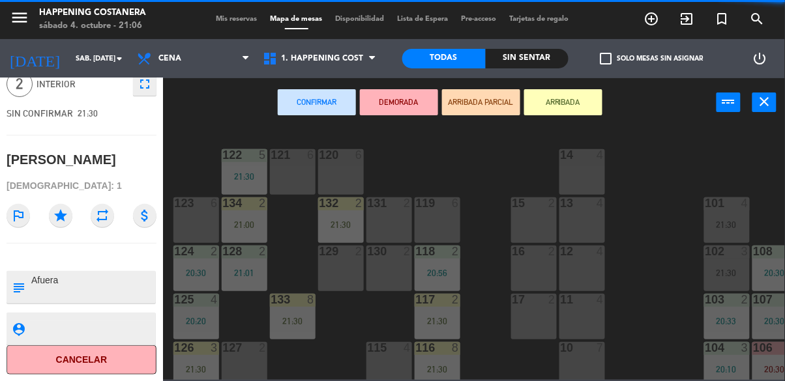
click at [98, 263] on div "open_in_new receipt 9:30 PM sáb., [DATE] 2 personas Valentin close 2 INTERIOR f…" at bounding box center [81, 229] width 163 height 303
click at [102, 252] on div "open_in_new receipt 9:30 PM sáb., [DATE] 2 personas Valentin close 2 INTERIOR f…" at bounding box center [81, 229] width 163 height 303
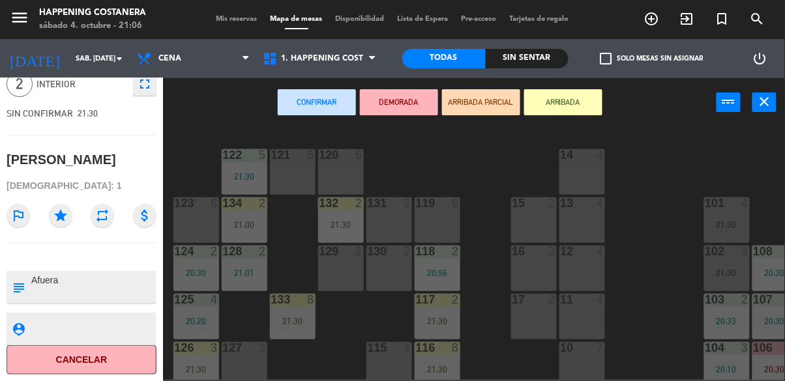
click at [102, 252] on div "open_in_new receipt 9:30 PM sáb., [DATE] 2 personas Valentin close 2 INTERIOR f…" at bounding box center [81, 229] width 163 height 303
click at [102, 257] on div at bounding box center [82, 257] width 150 height 9
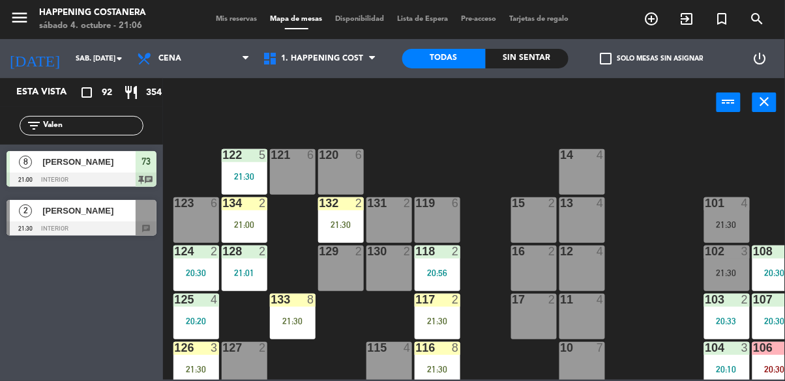
click at [650, 219] on div "69 11 21:30 122 5 21:30 121 6 120 6 14 4 CAVA 22 101 4 21:30 94 2 20:03 70 11 2…" at bounding box center [478, 253] width 614 height 254
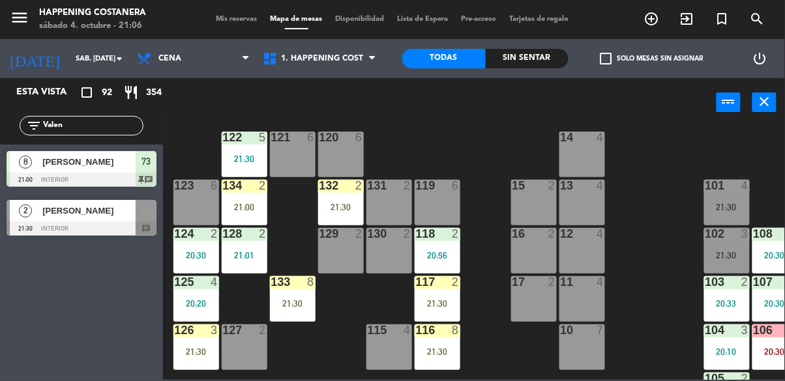
scroll to position [18, 0]
